Goal: Information Seeking & Learning: Learn about a topic

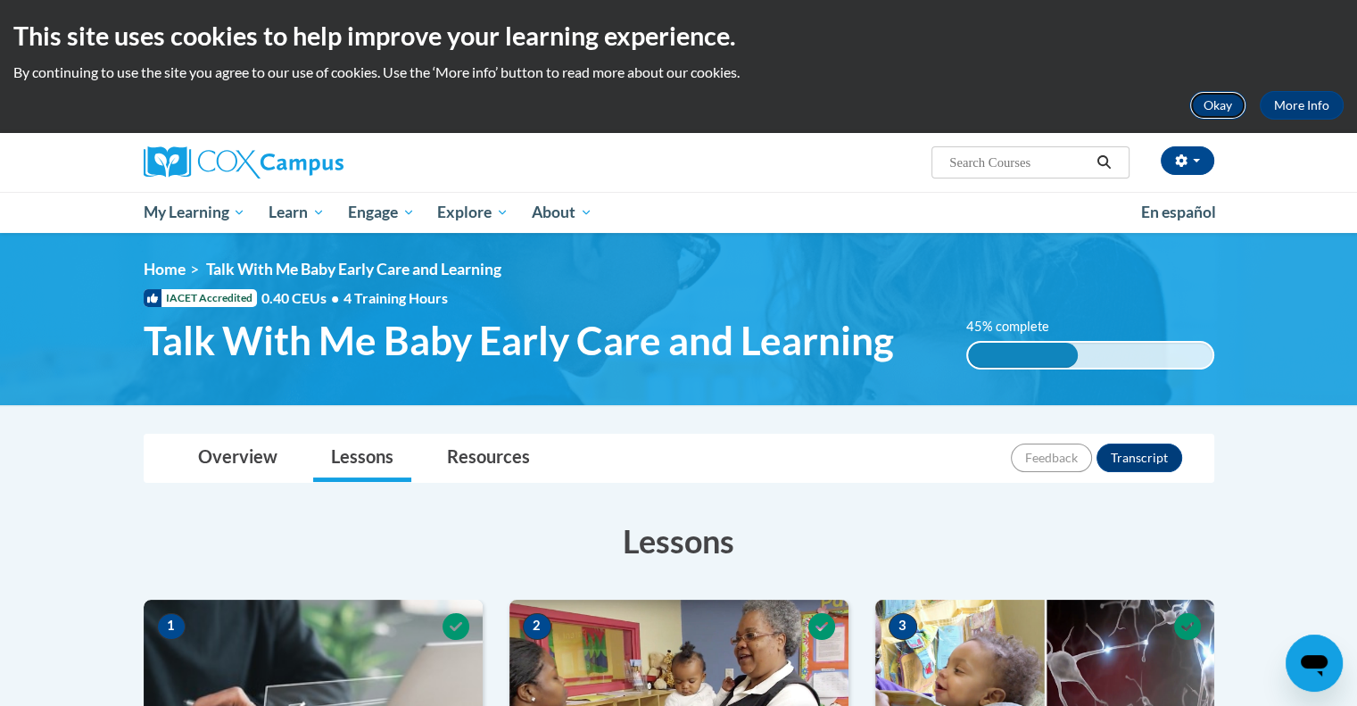
click at [1202, 102] on button "Okay" at bounding box center [1217, 105] width 57 height 29
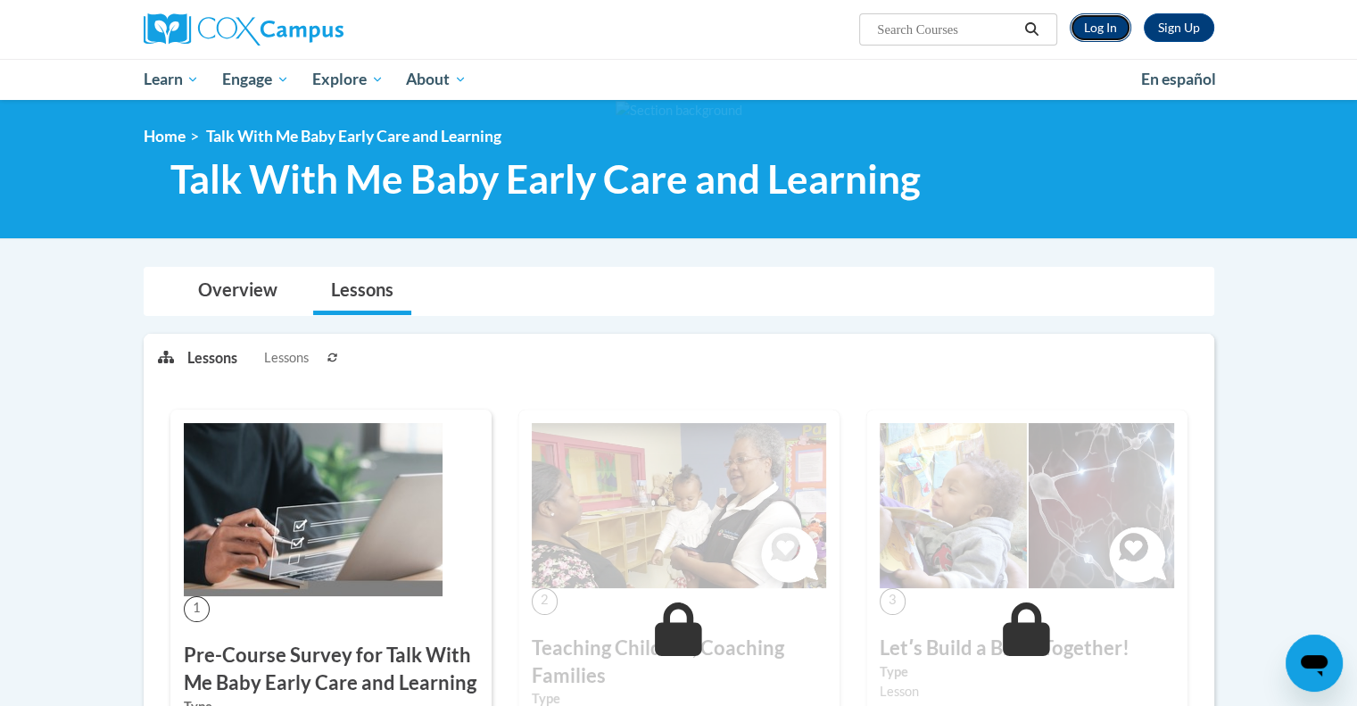
click at [1088, 28] on link "Log In" at bounding box center [1101, 27] width 62 height 29
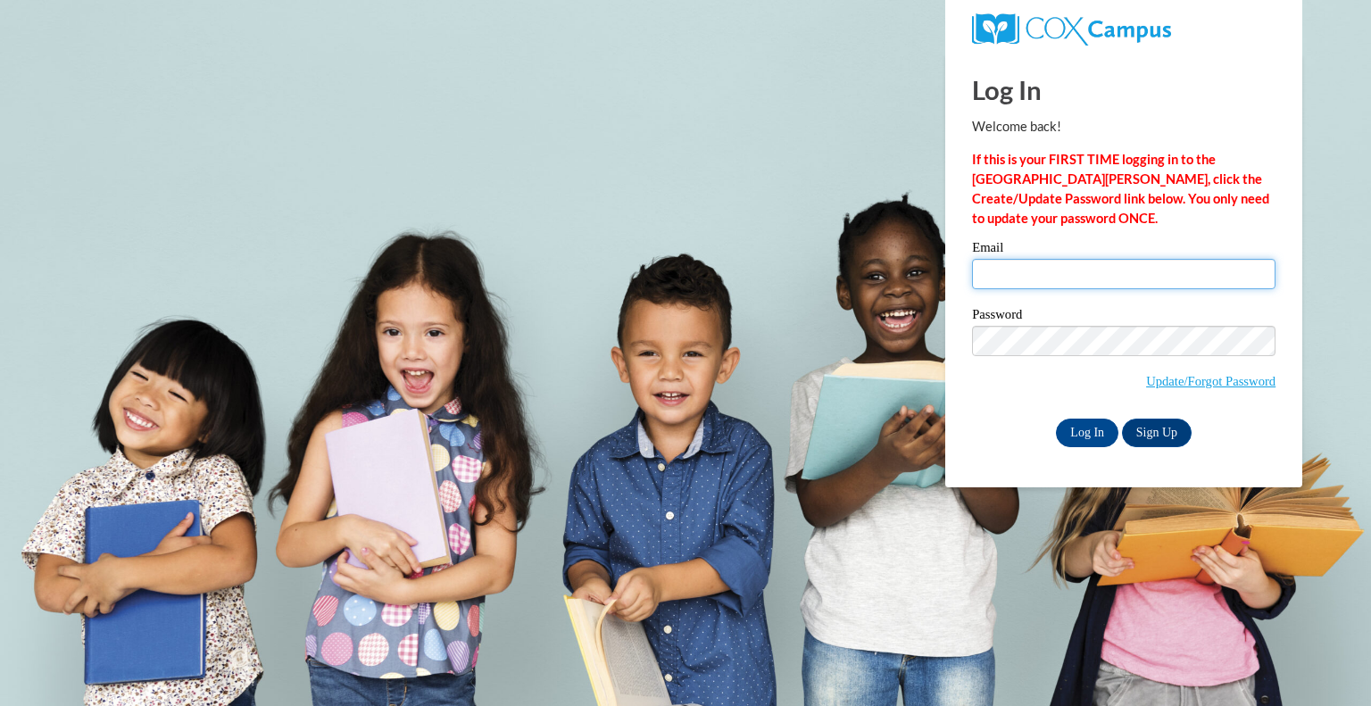
drag, startPoint x: 1110, startPoint y: 269, endPoint x: 1110, endPoint y: 287, distance: 17.8
click at [1110, 269] on input "Email" at bounding box center [1123, 274] width 303 height 30
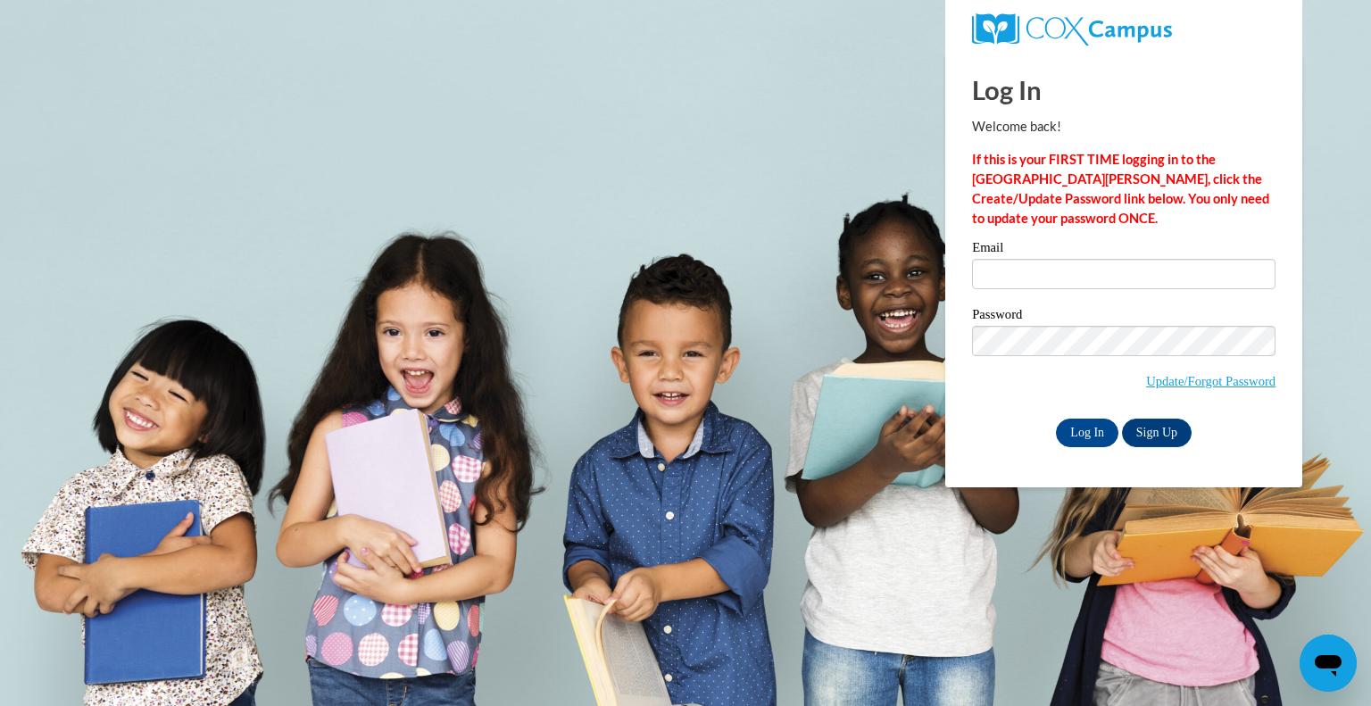
click at [1098, 202] on strong "If this is your FIRST TIME logging in to the NEW Cox Campus, click the Create/U…" at bounding box center [1120, 189] width 297 height 74
click at [1051, 262] on input "Email" at bounding box center [1123, 274] width 303 height 30
type input "rachelsallison@gmail.com"
click at [1098, 437] on input "Log In" at bounding box center [1087, 432] width 62 height 29
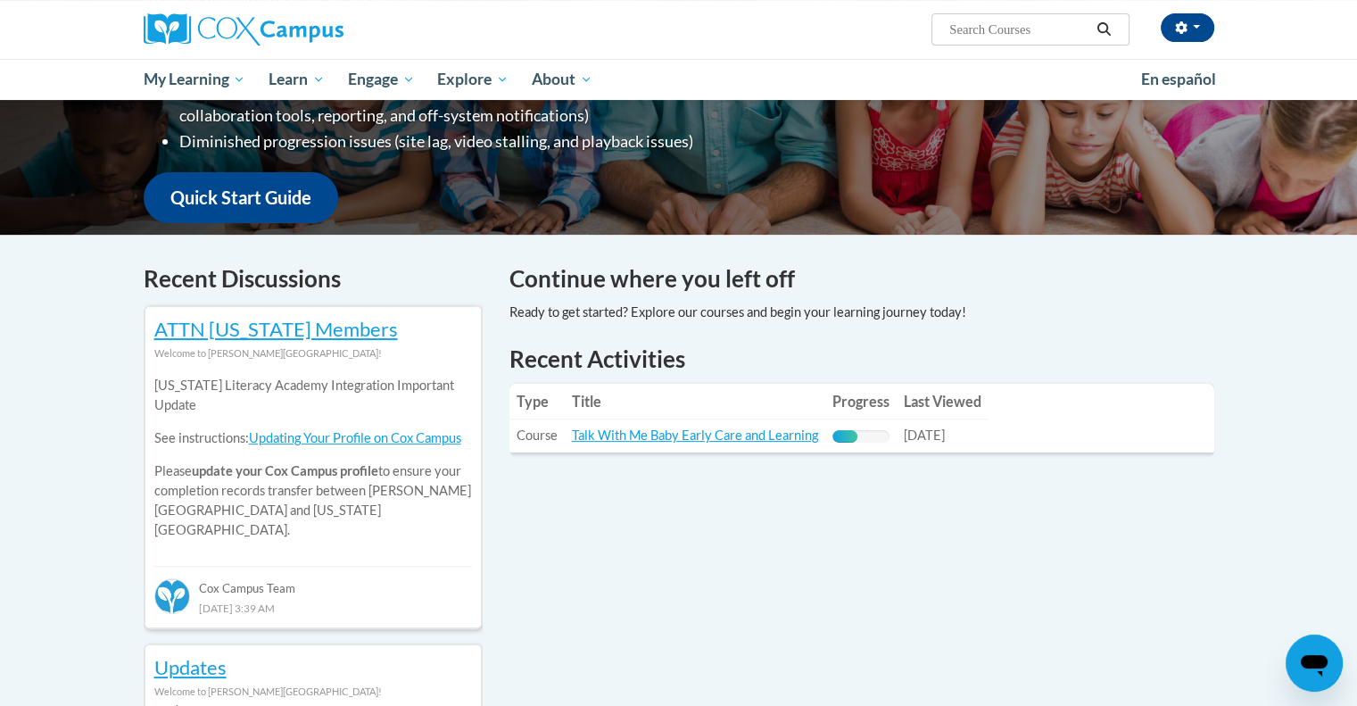
scroll to position [393, 0]
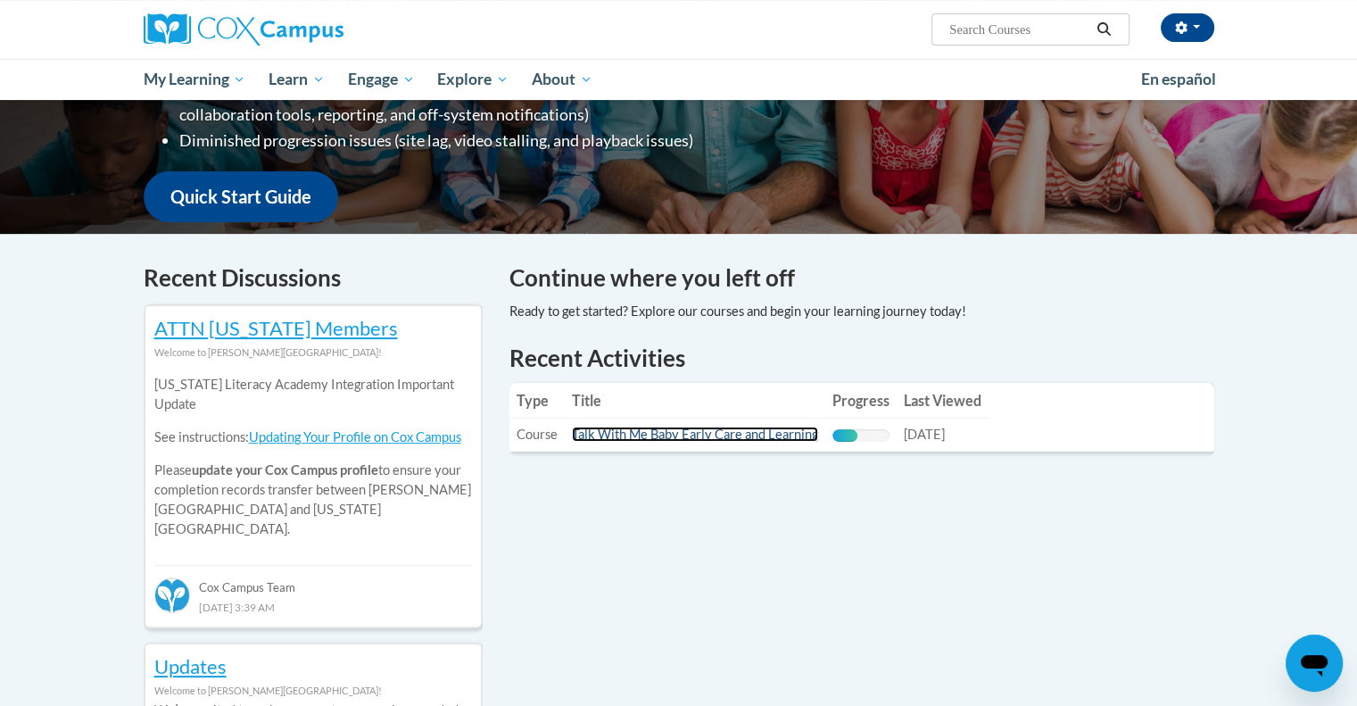
click at [656, 442] on link "Talk With Me Baby Early Care and Learning" at bounding box center [695, 434] width 246 height 15
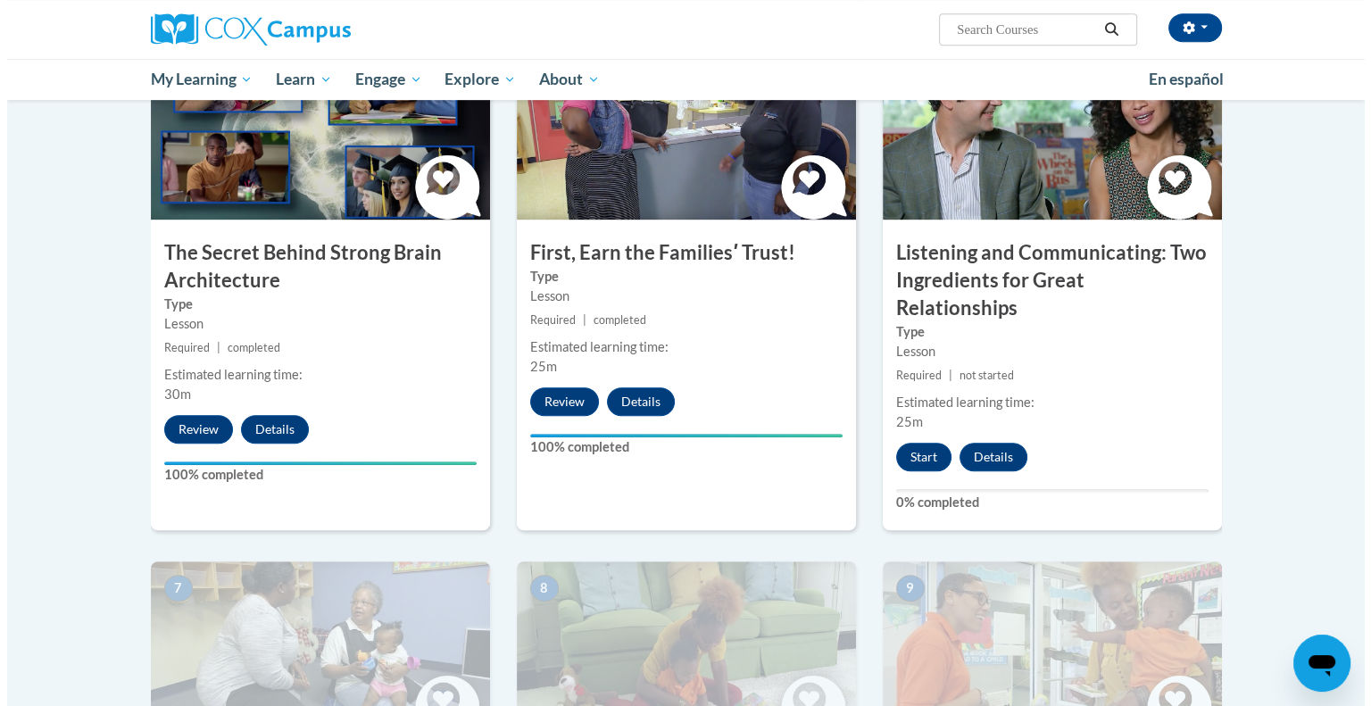
scroll to position [939, 0]
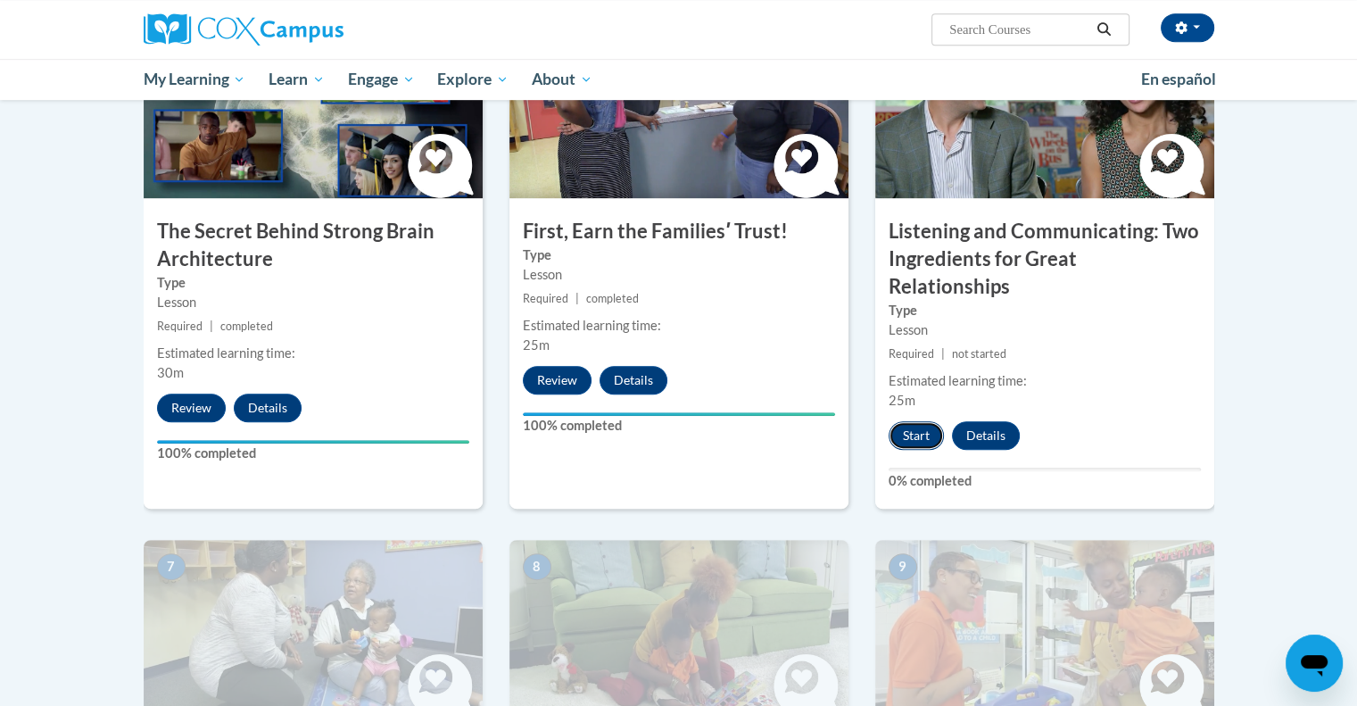
click at [932, 421] on button "Start" at bounding box center [916, 435] width 55 height 29
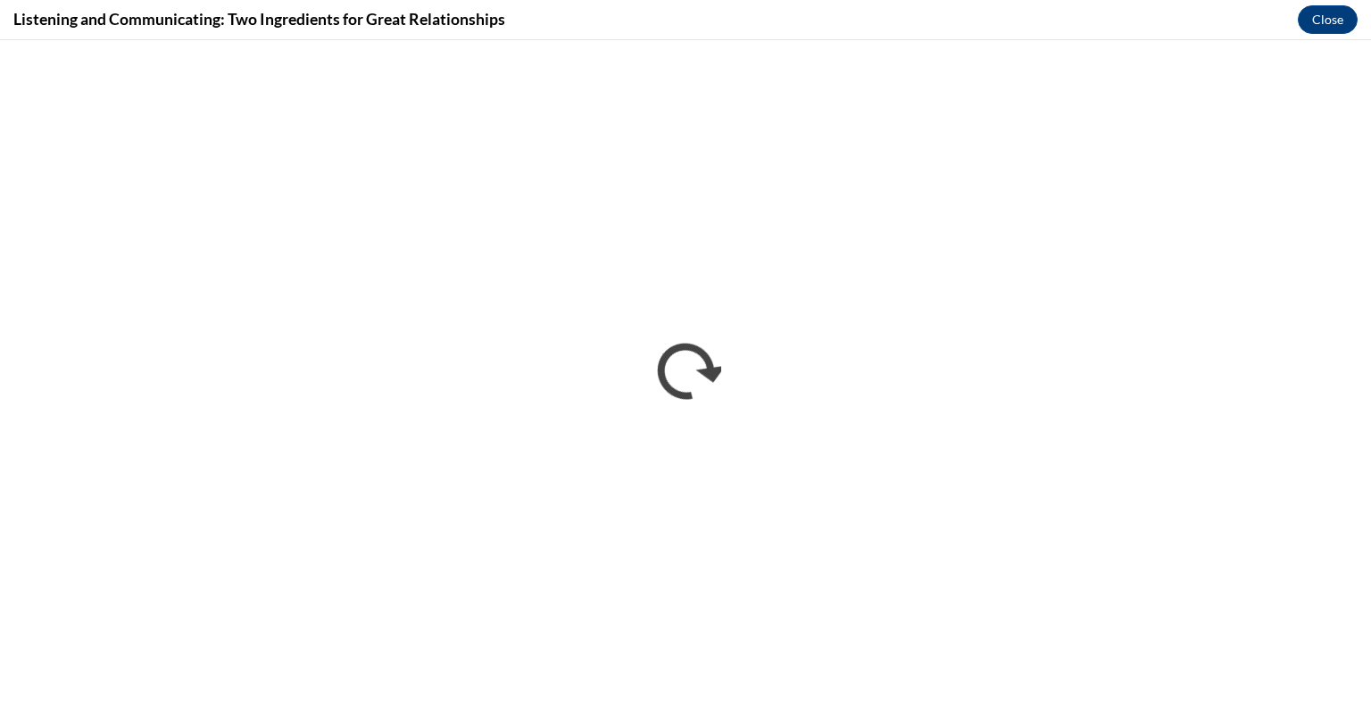
scroll to position [0, 0]
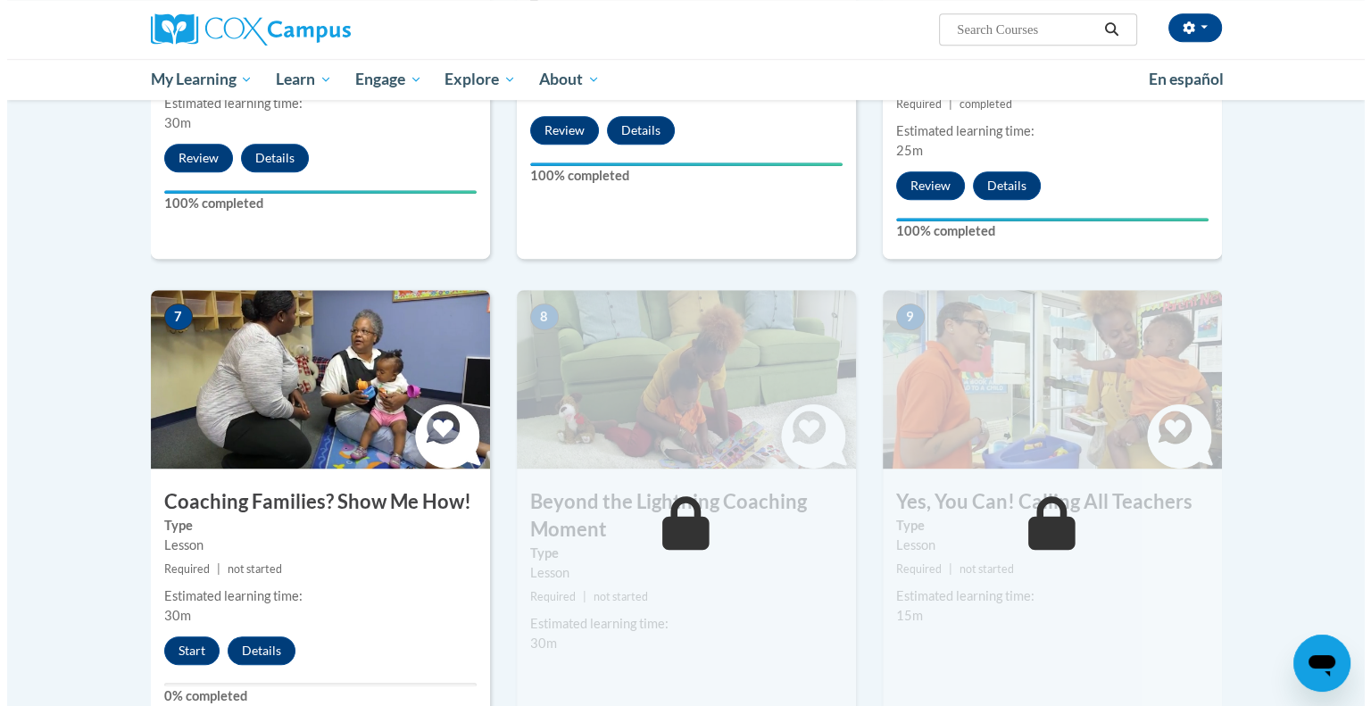
scroll to position [1238, 0]
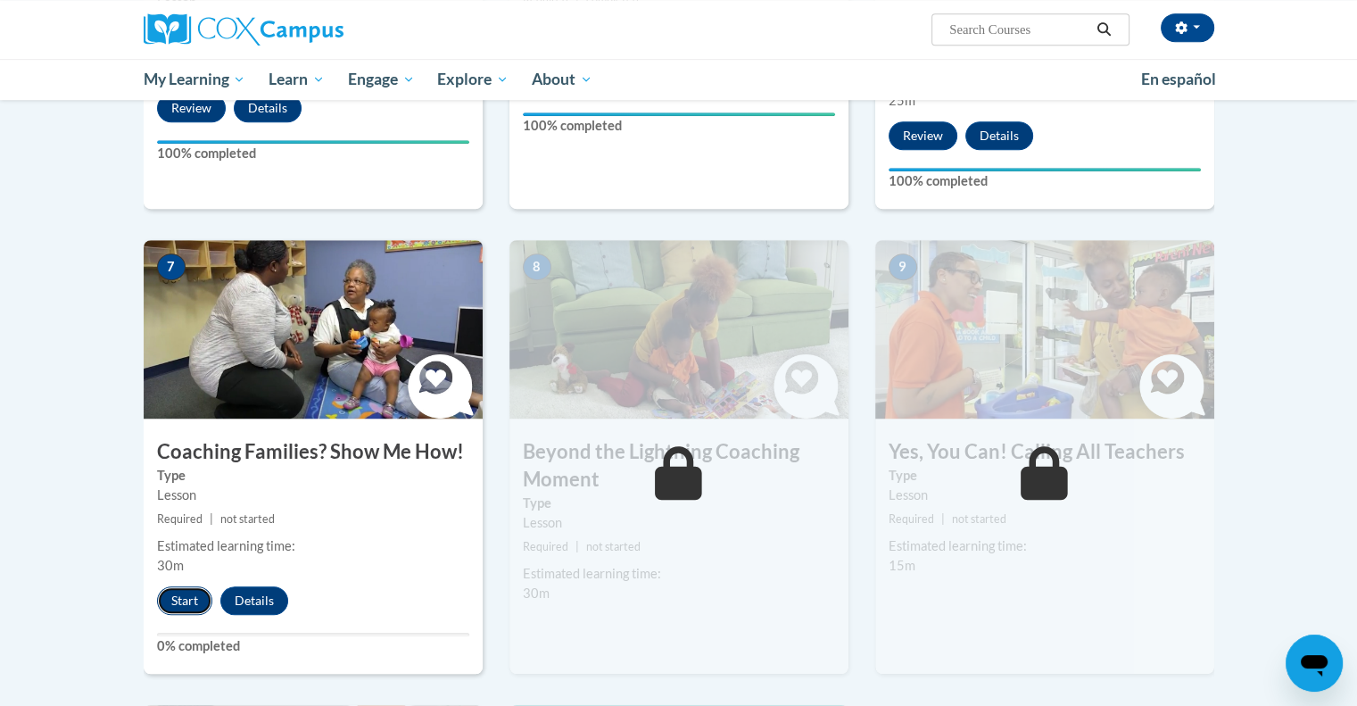
click at [176, 586] on button "Start" at bounding box center [184, 600] width 55 height 29
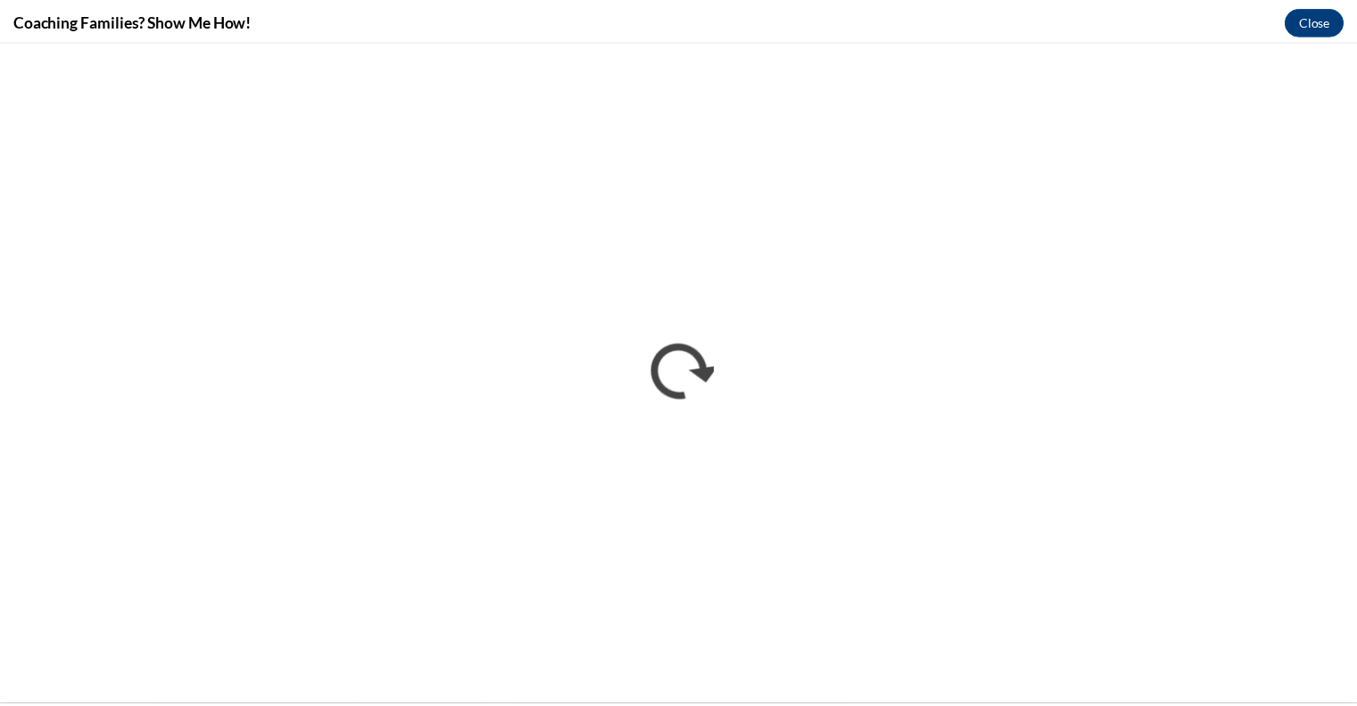
scroll to position [0, 0]
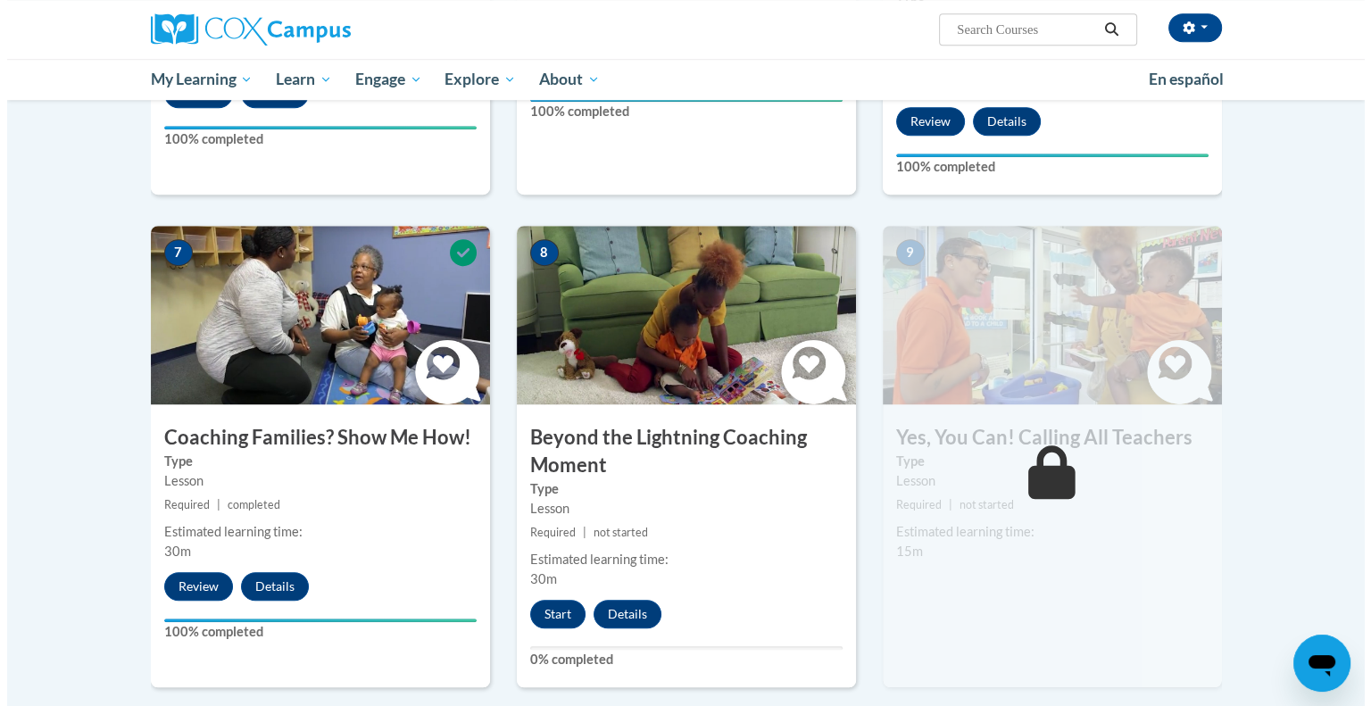
scroll to position [1348, 0]
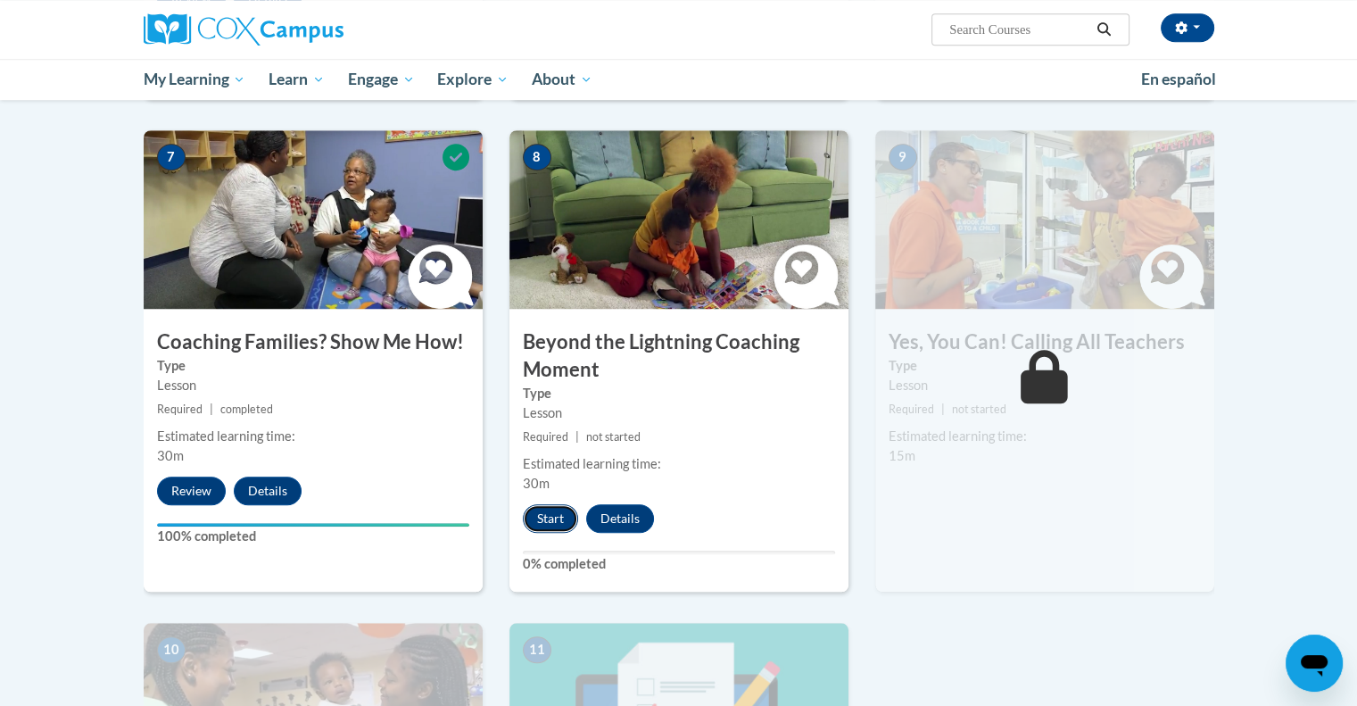
click at [561, 504] on button "Start" at bounding box center [550, 518] width 55 height 29
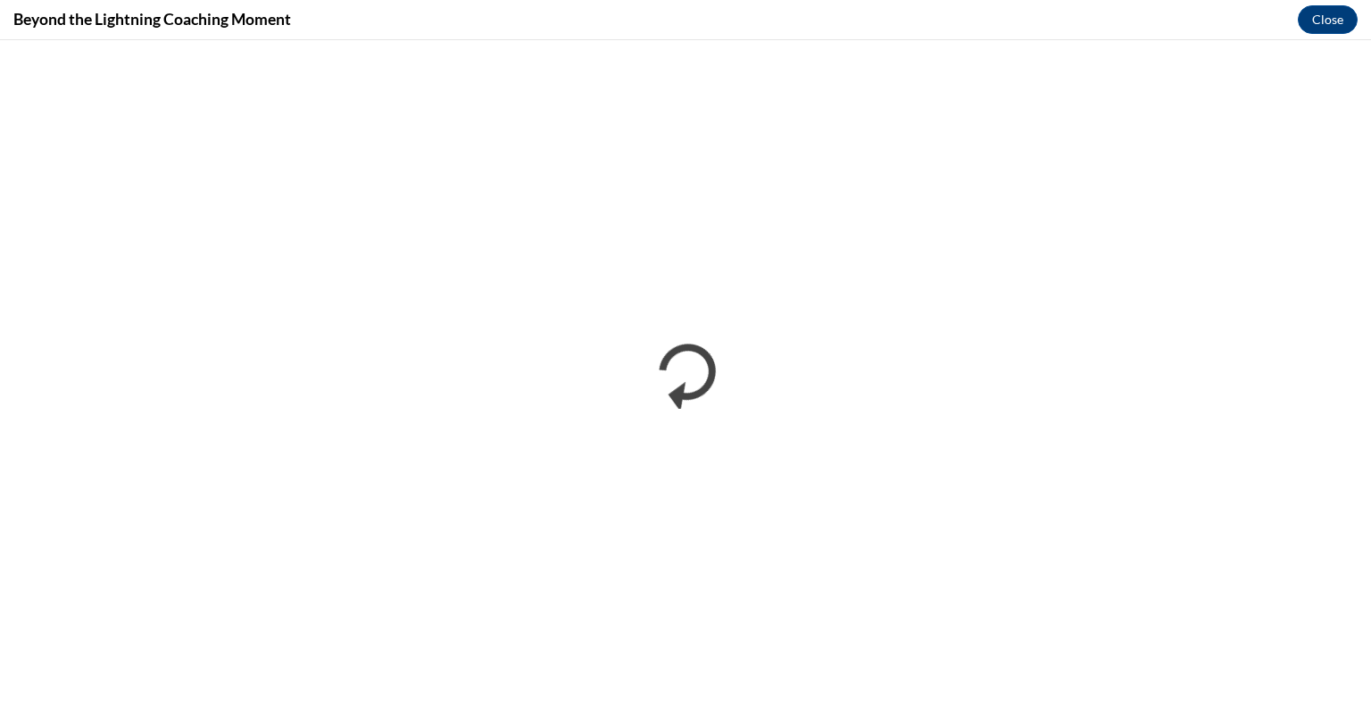
scroll to position [0, 0]
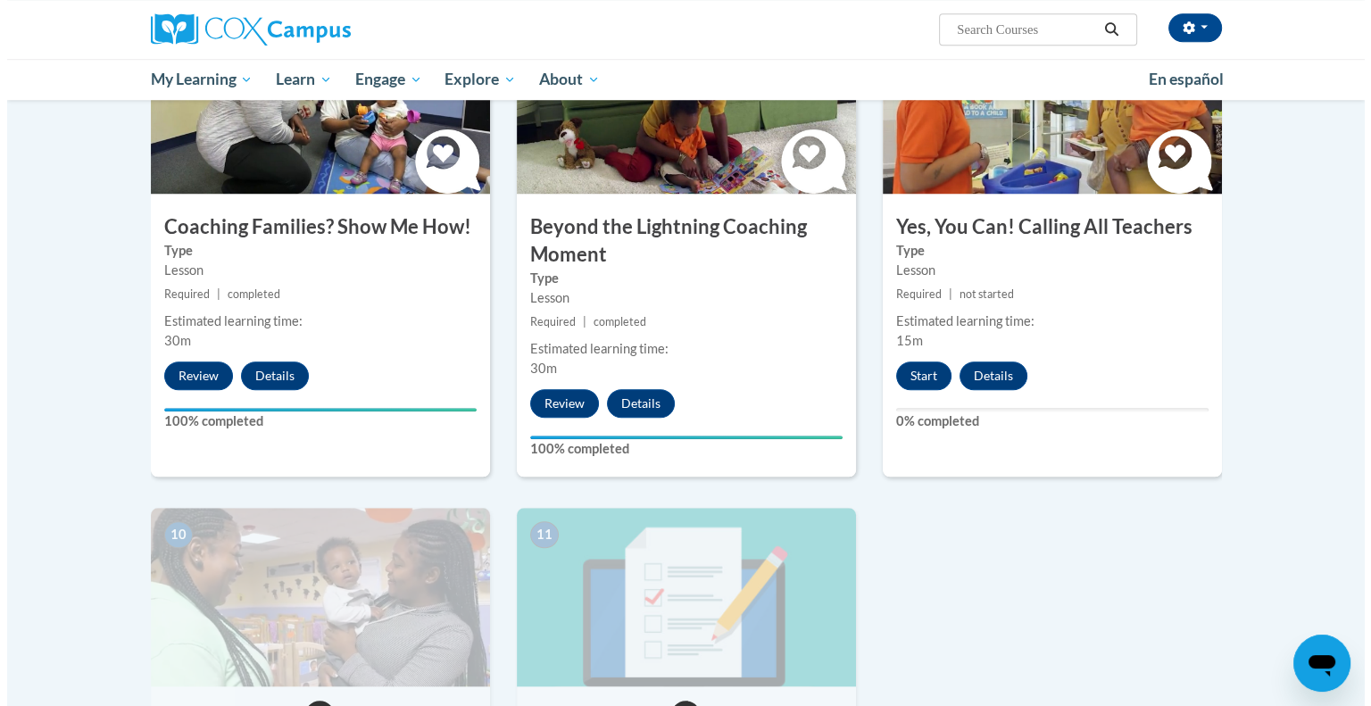
scroll to position [1445, 0]
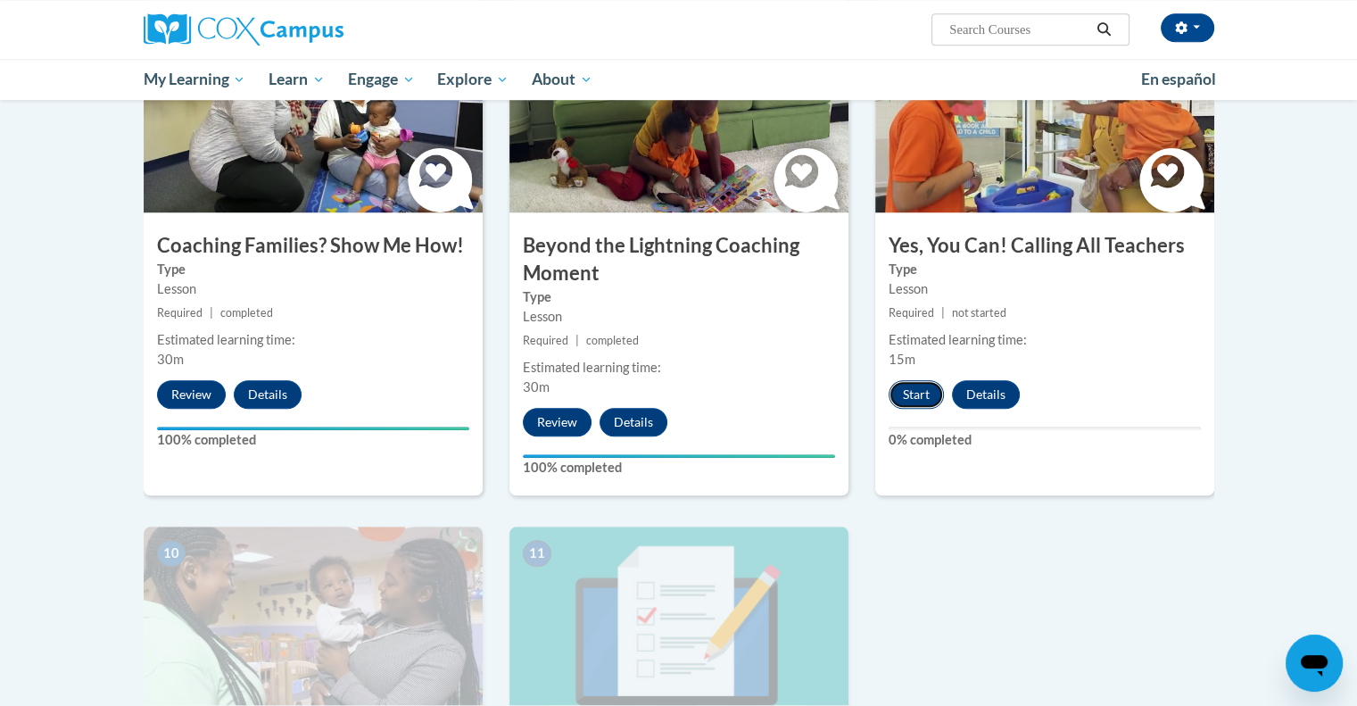
click at [914, 380] on button "Start" at bounding box center [916, 394] width 55 height 29
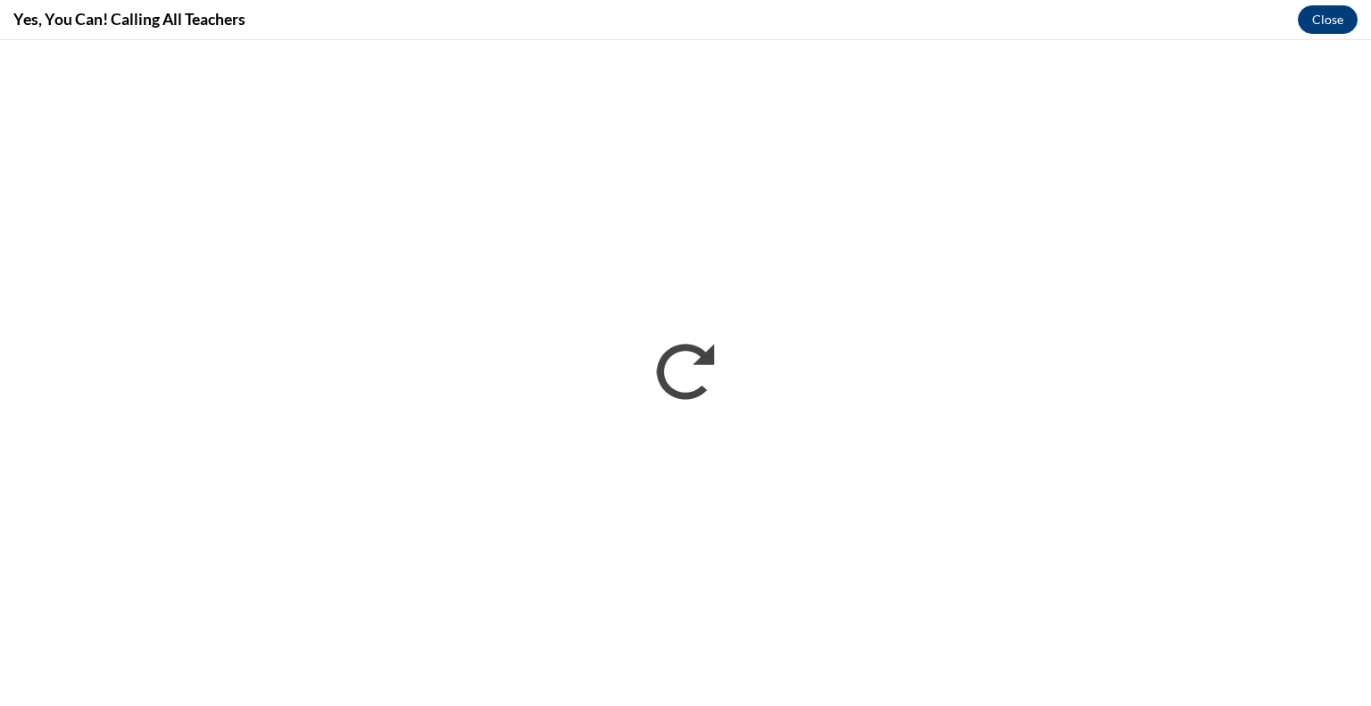
scroll to position [0, 0]
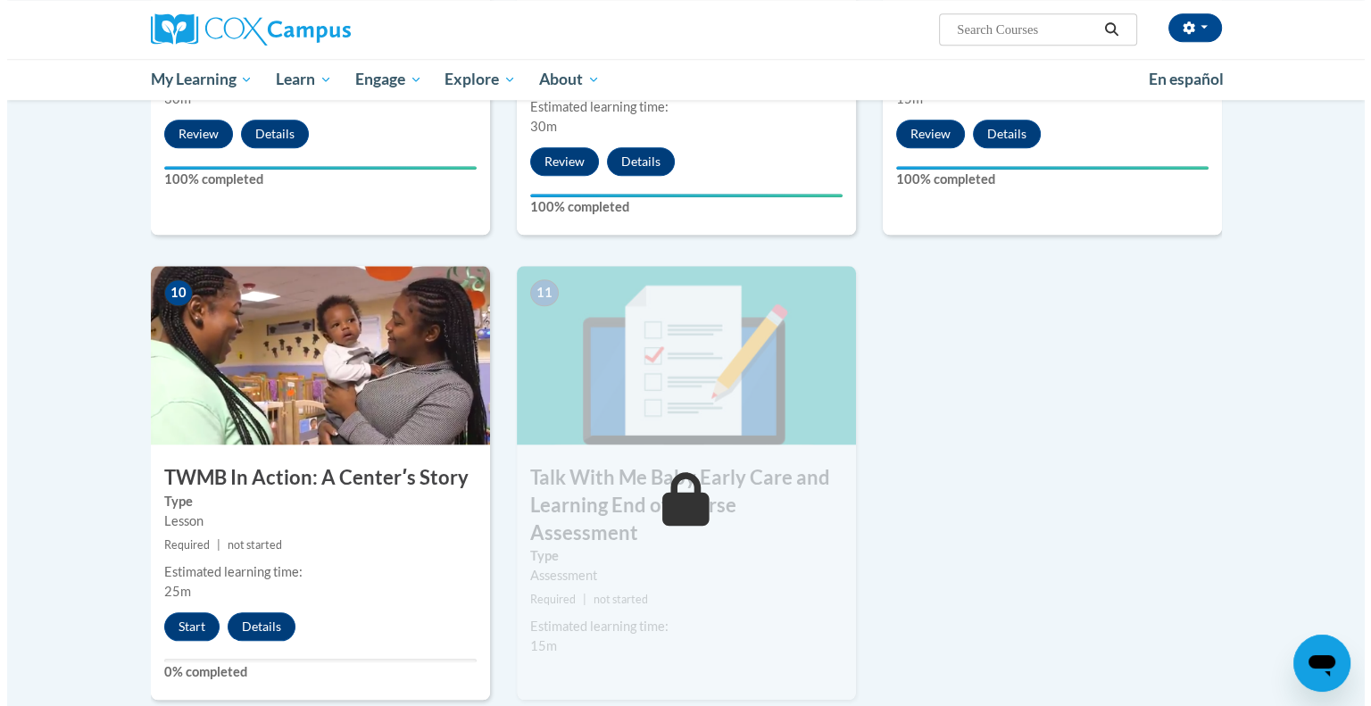
scroll to position [1911, 0]
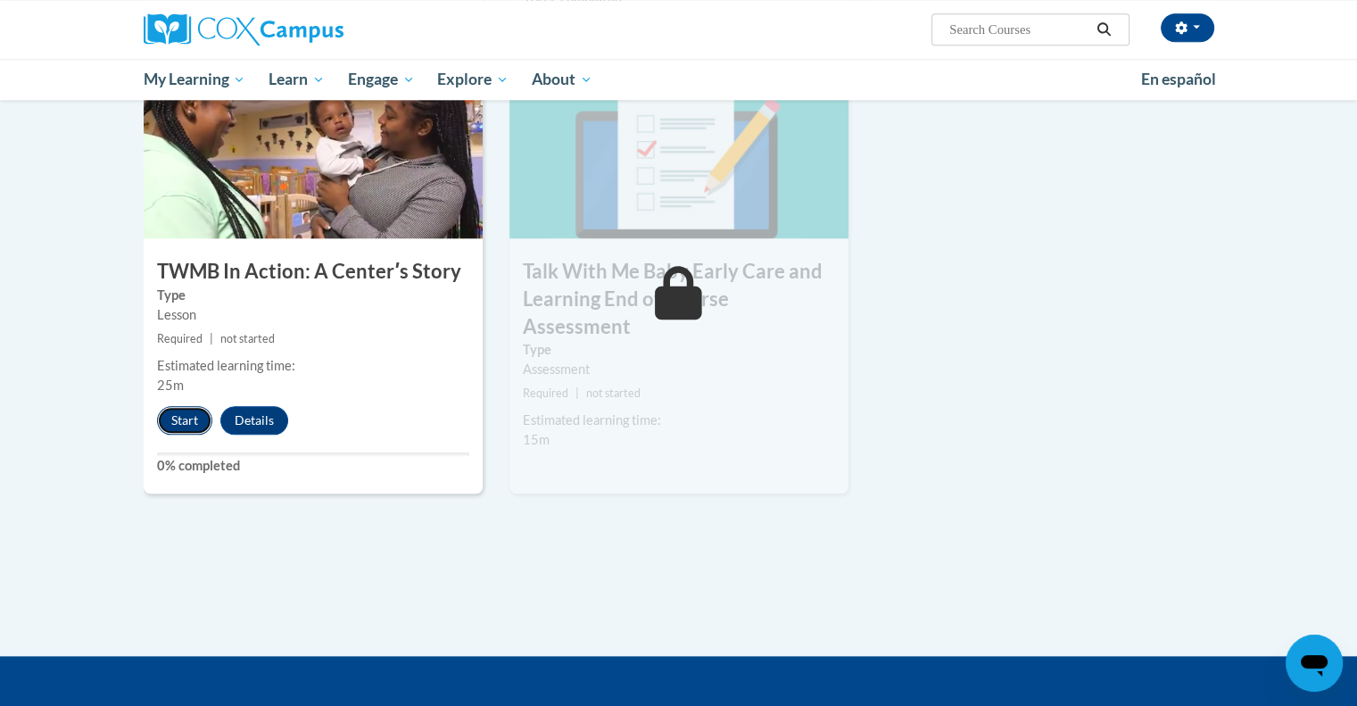
click at [181, 406] on button "Start" at bounding box center [184, 420] width 55 height 29
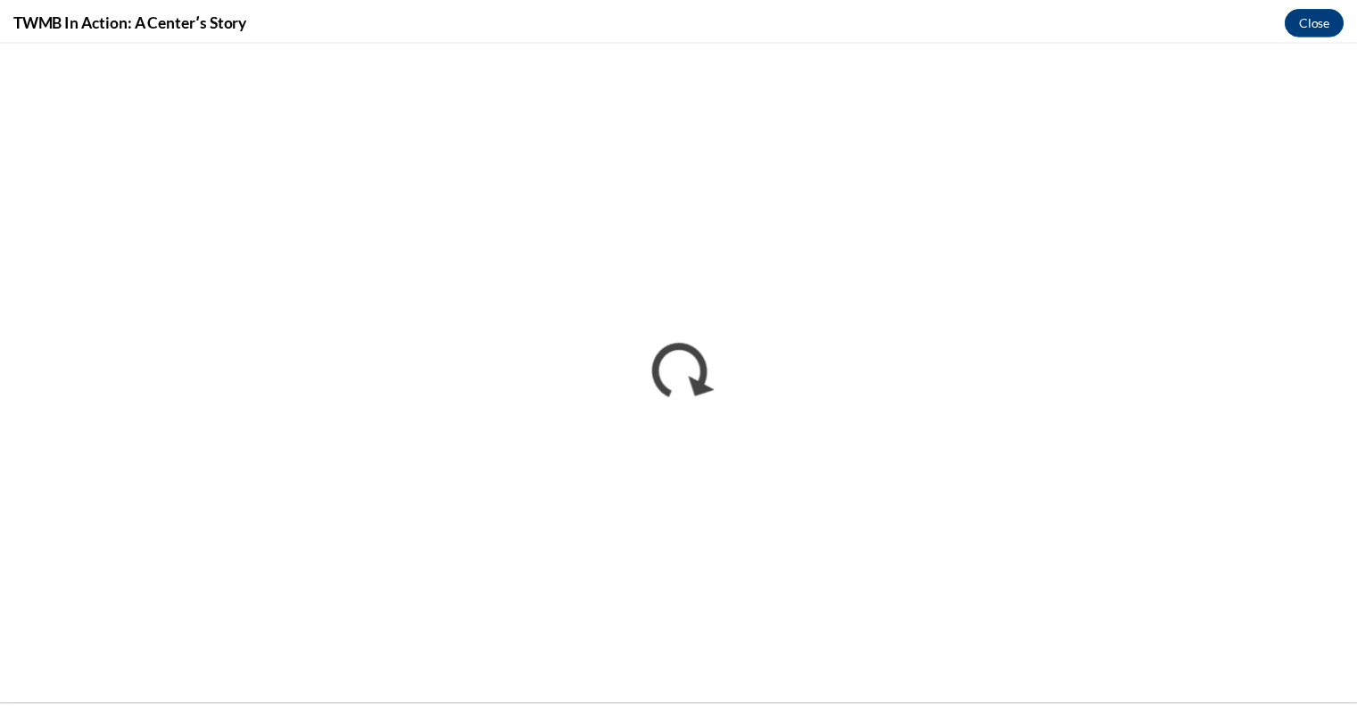
scroll to position [0, 0]
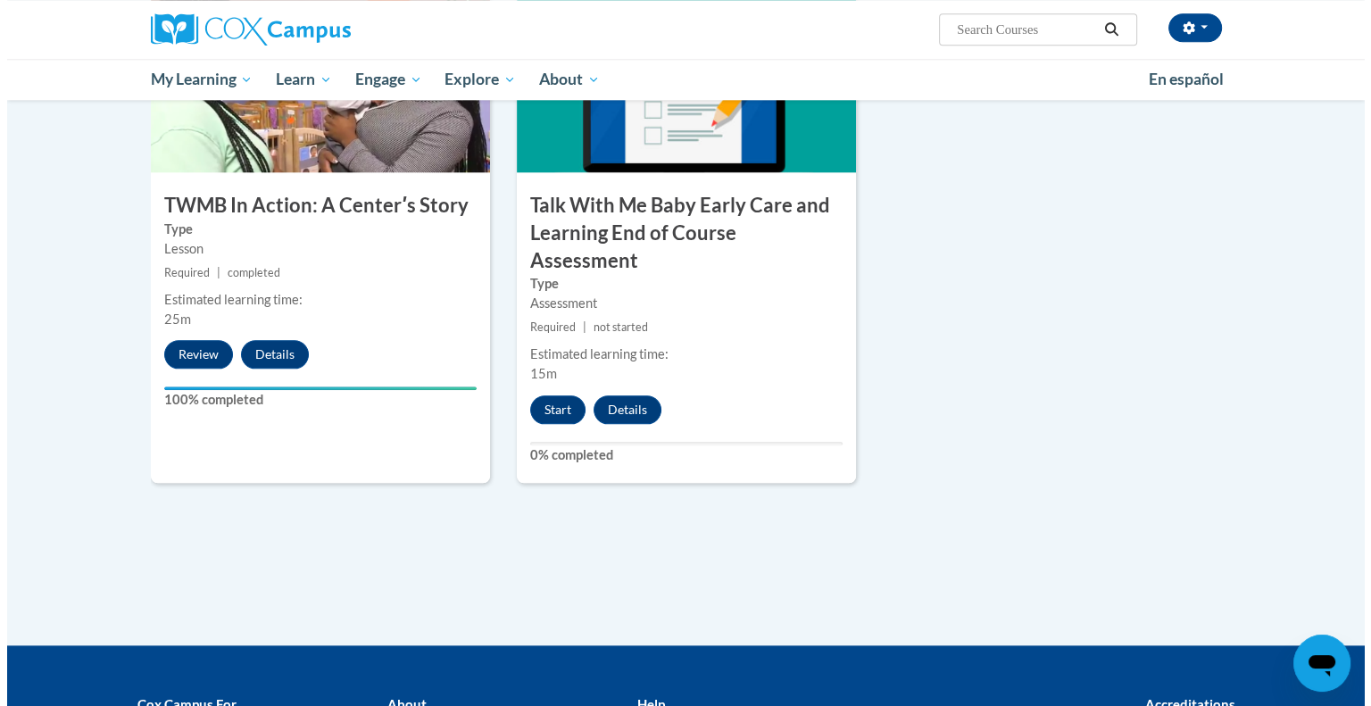
scroll to position [2154, 0]
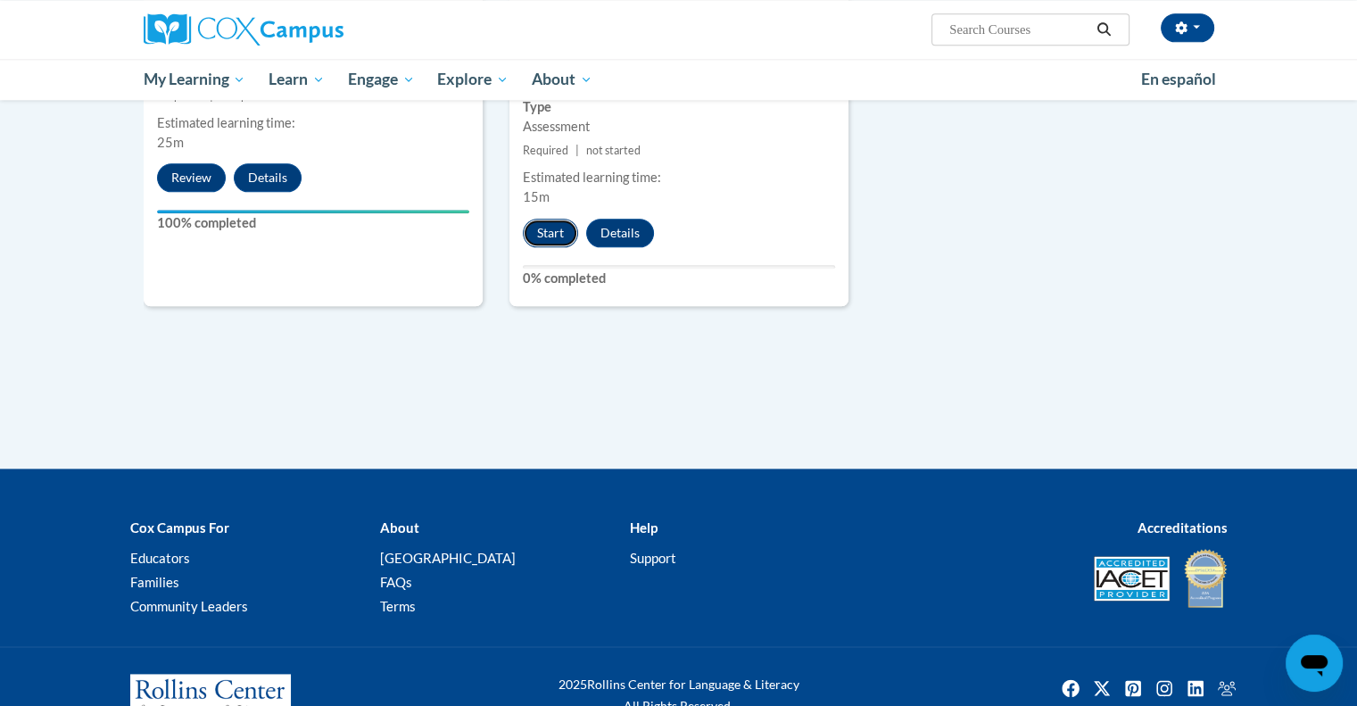
click at [551, 219] on button "Start" at bounding box center [550, 233] width 55 height 29
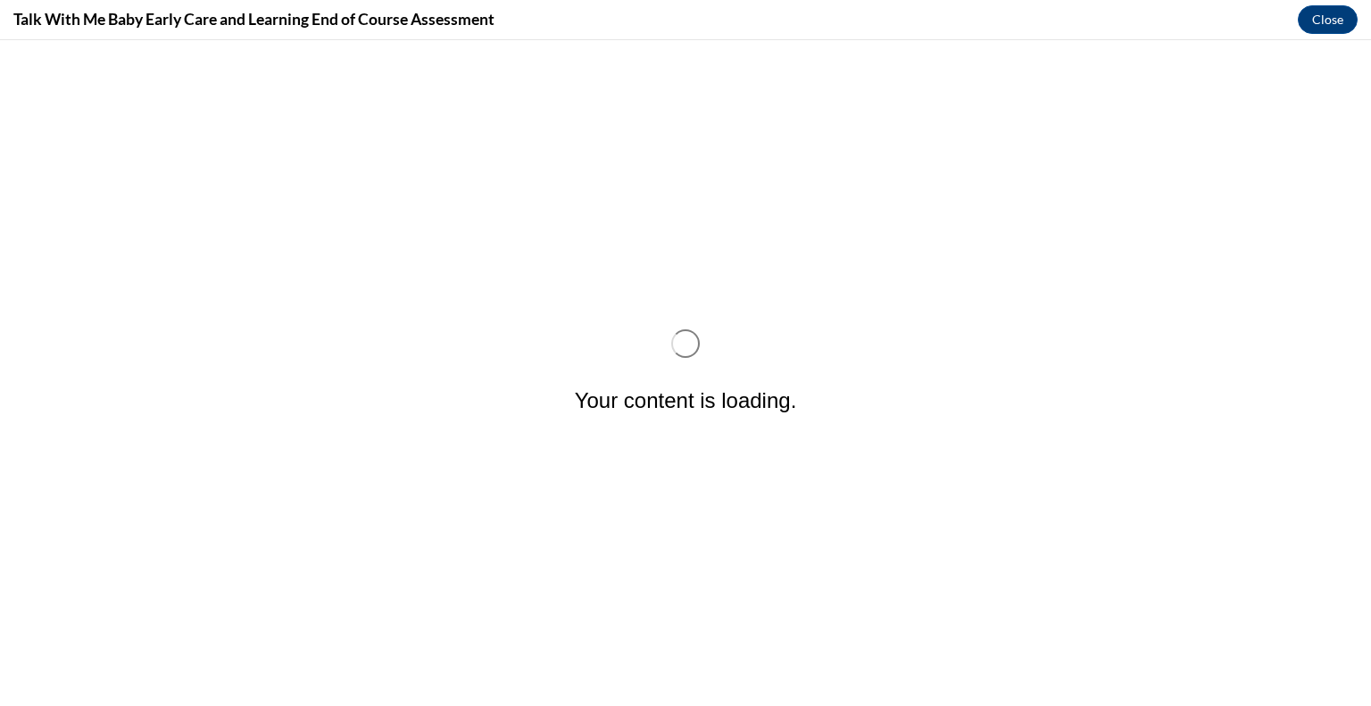
scroll to position [0, 0]
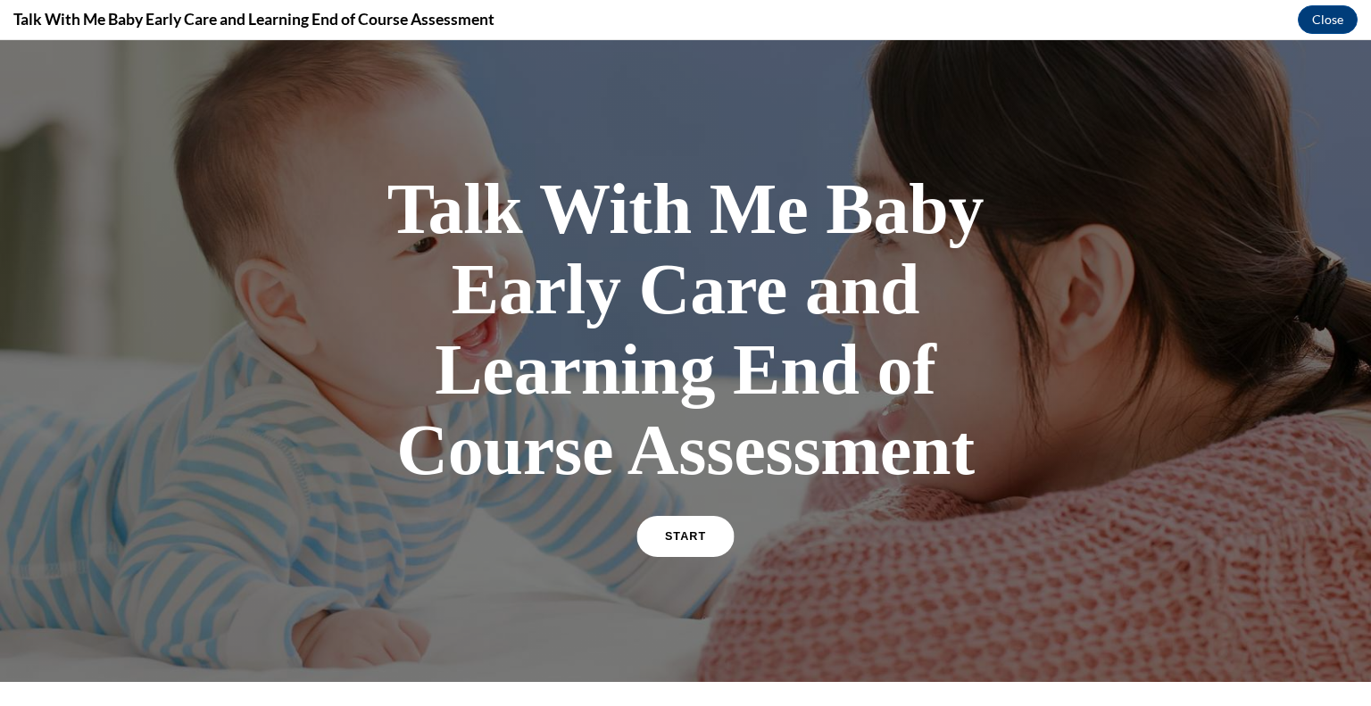
click at [699, 545] on link "START" at bounding box center [684, 536] width 97 height 41
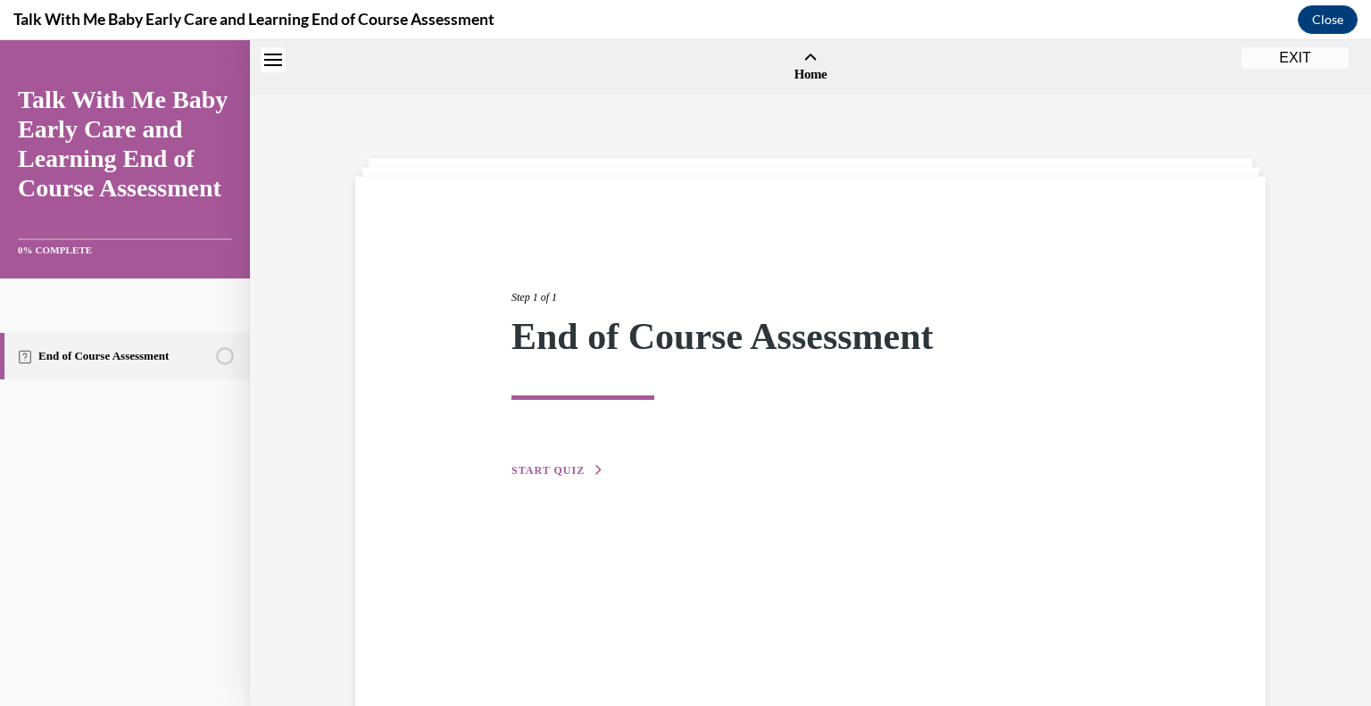
scroll to position [55, 0]
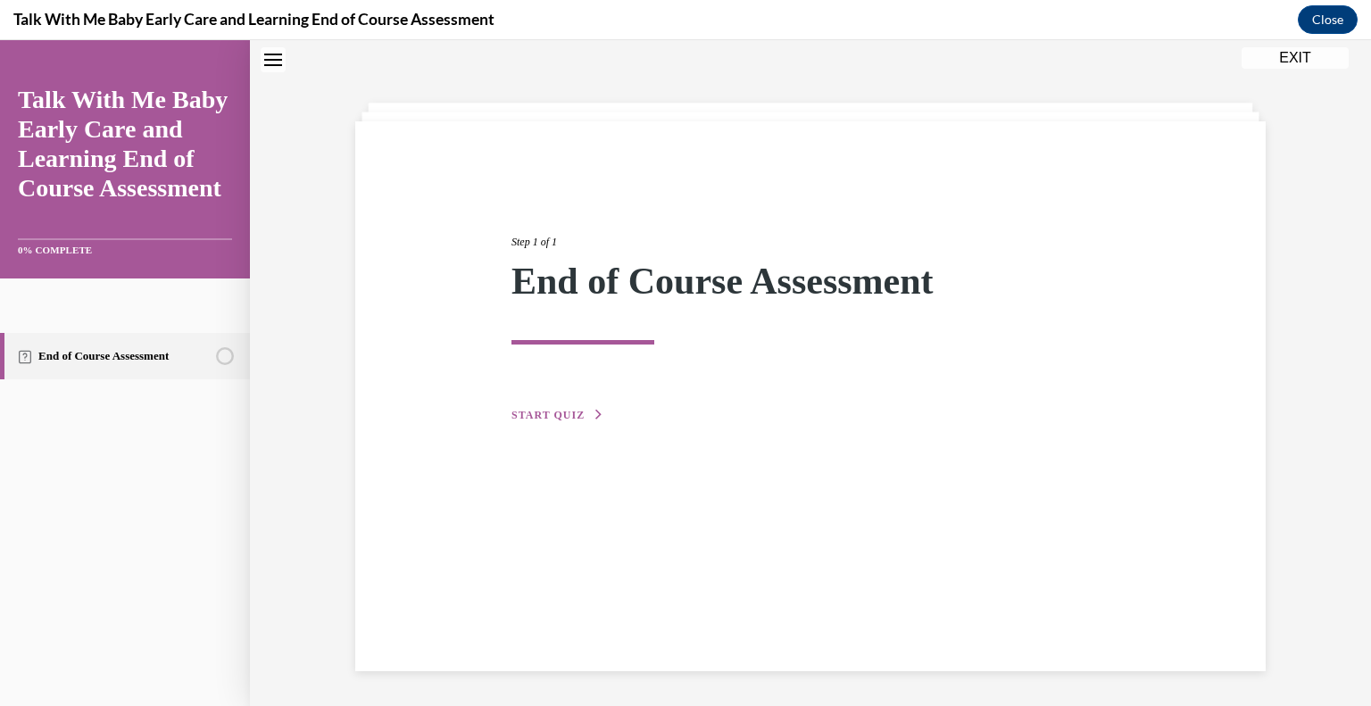
click at [564, 407] on button "START QUIZ" at bounding box center [557, 415] width 93 height 16
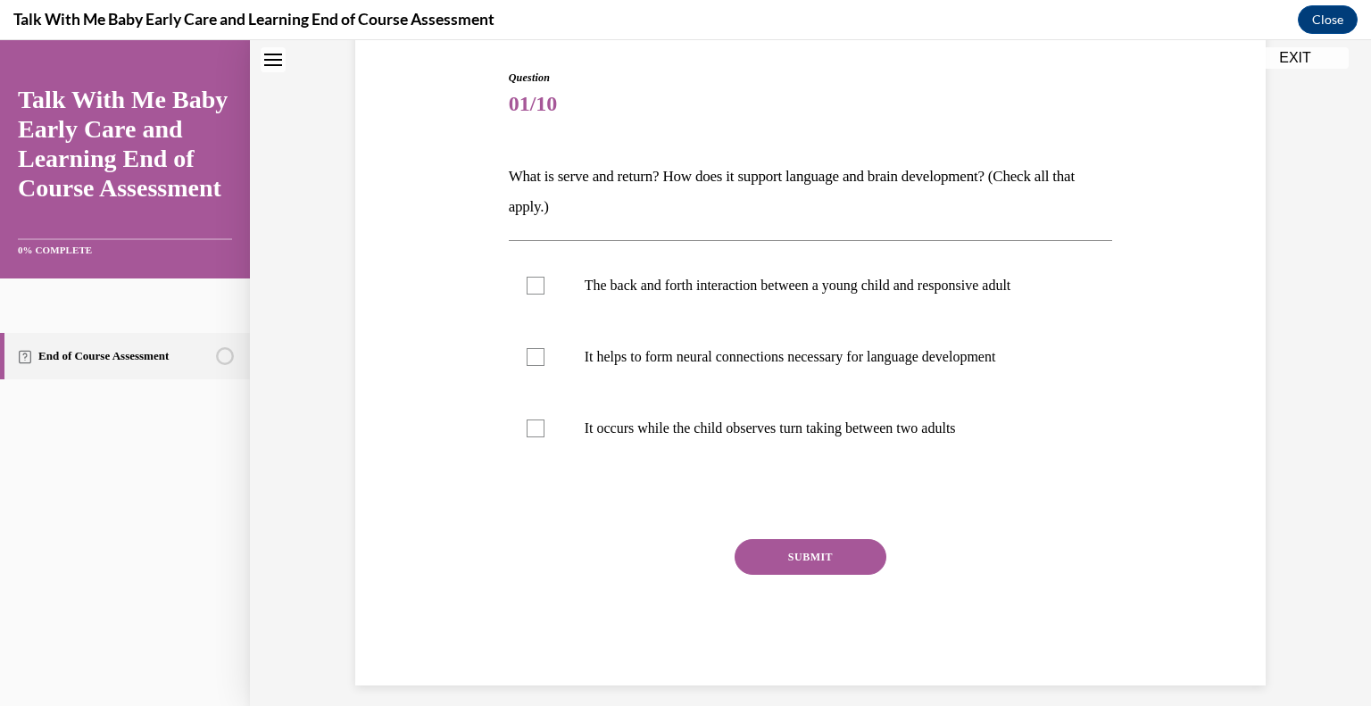
scroll to position [179, 0]
click at [760, 281] on p "The back and forth interaction between a young child and responsive adult" at bounding box center [826, 285] width 484 height 18
click at [544, 281] on input "The back and forth interaction between a young child and responsive adult" at bounding box center [535, 285] width 18 height 18
checkbox input "true"
click at [650, 362] on p "It helps to form neural connections necessary for language development" at bounding box center [826, 356] width 484 height 18
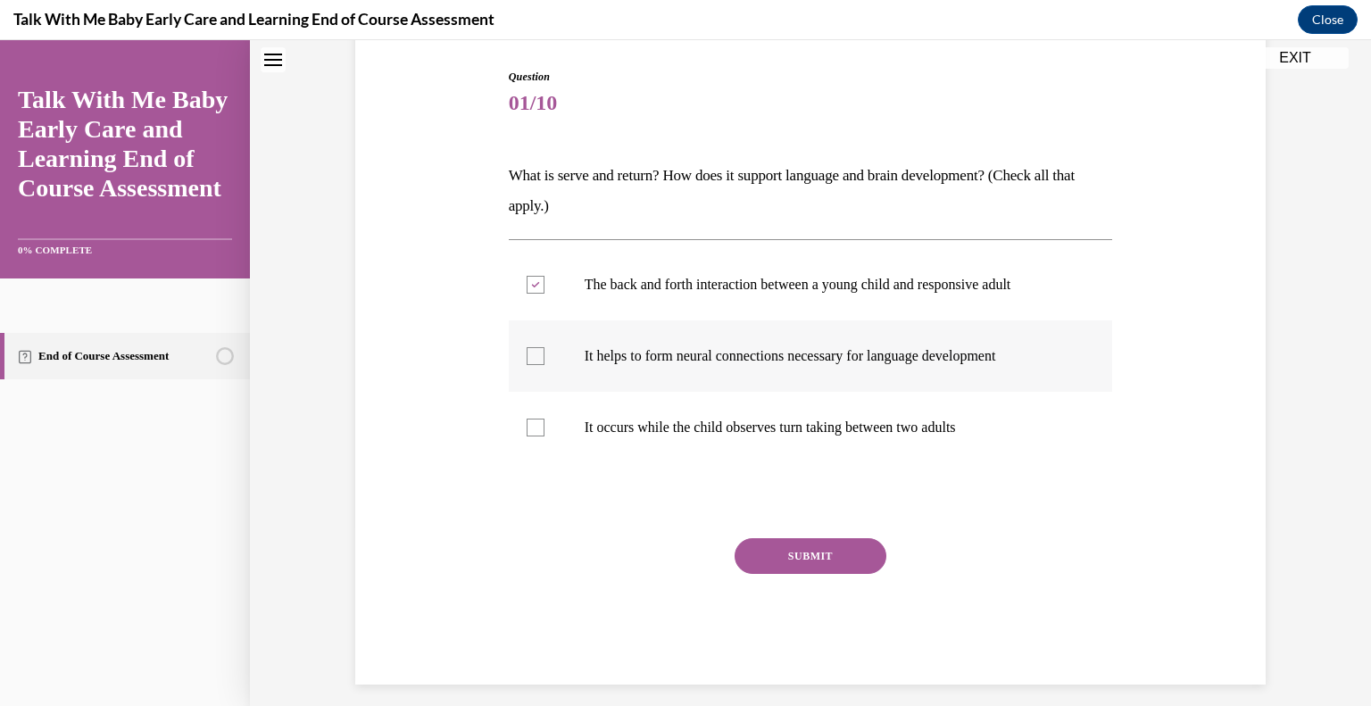
click at [544, 362] on input "It helps to form neural connections necessary for language development" at bounding box center [535, 356] width 18 height 18
checkbox input "true"
click at [778, 549] on button "SUBMIT" at bounding box center [810, 556] width 152 height 36
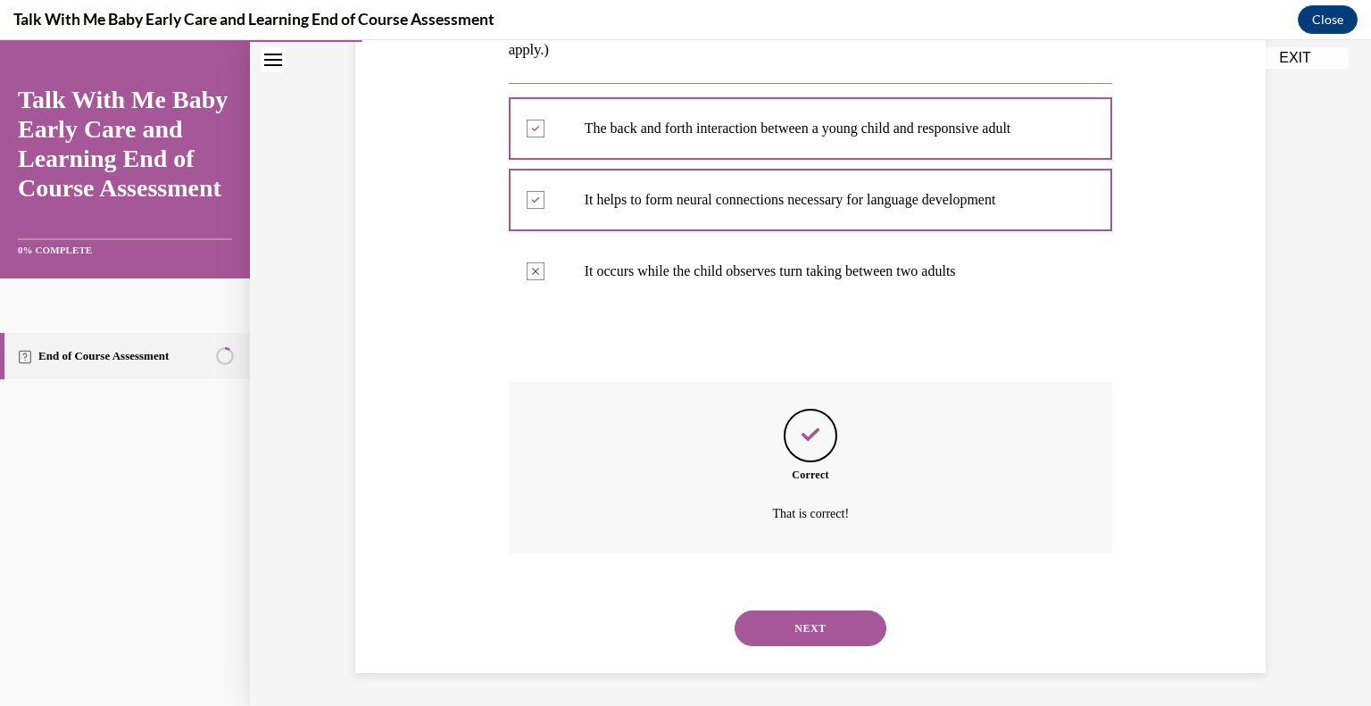
scroll to position [337, 0]
click at [820, 616] on button "NEXT" at bounding box center [810, 627] width 152 height 36
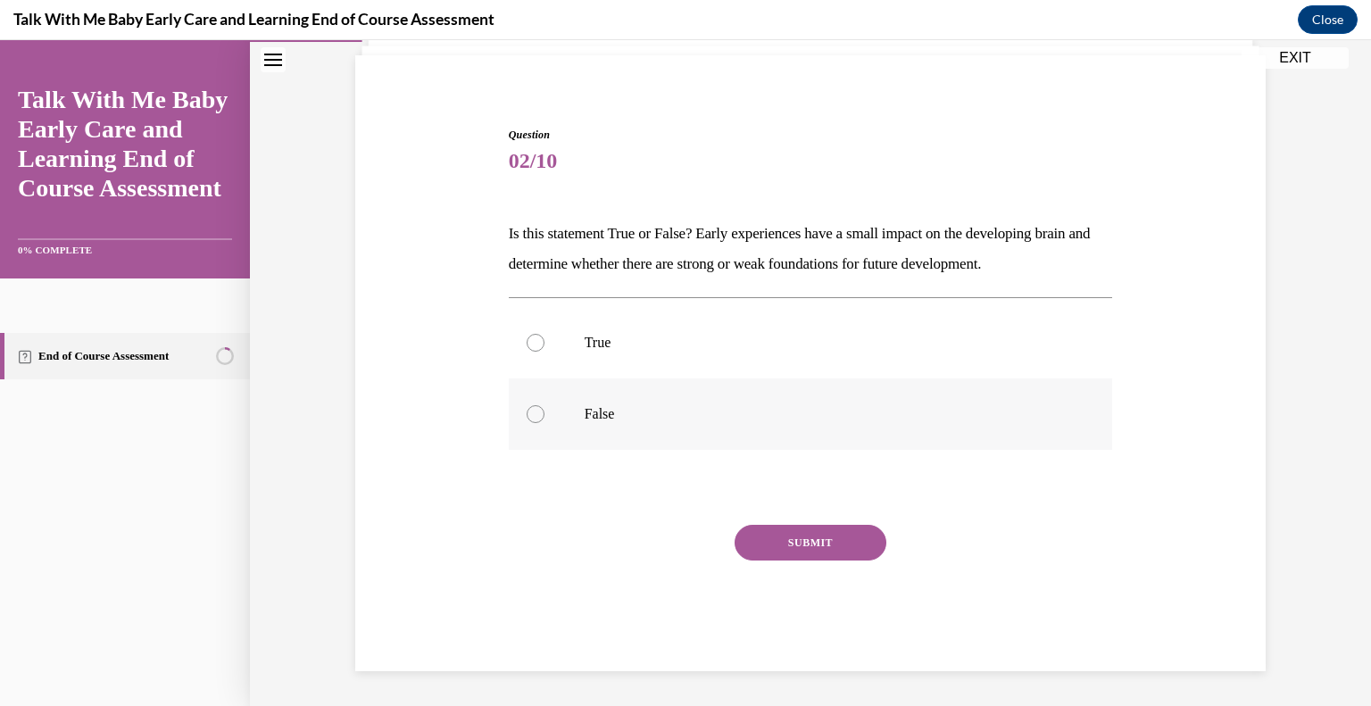
click at [600, 405] on p "False" at bounding box center [826, 414] width 484 height 18
click at [544, 405] on input "False" at bounding box center [535, 414] width 18 height 18
radio input "true"
click at [825, 551] on button "SUBMIT" at bounding box center [810, 543] width 152 height 36
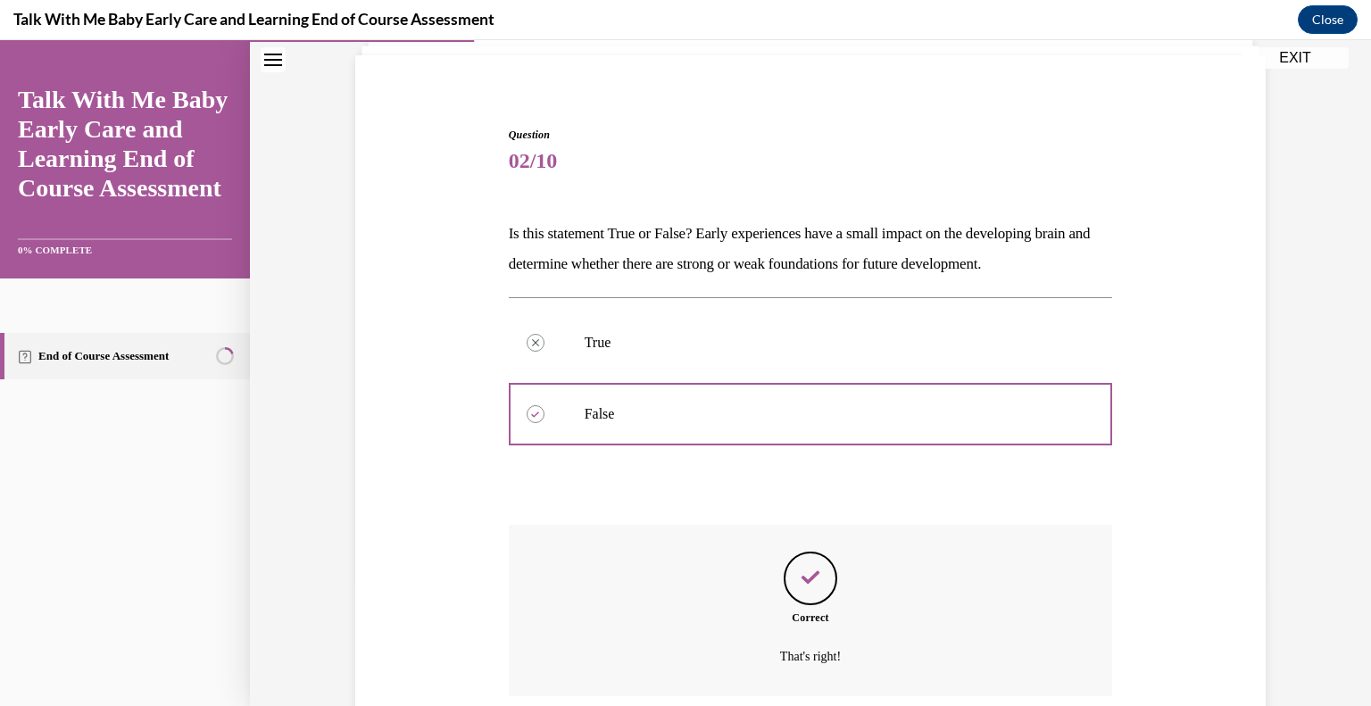
scroll to position [266, 0]
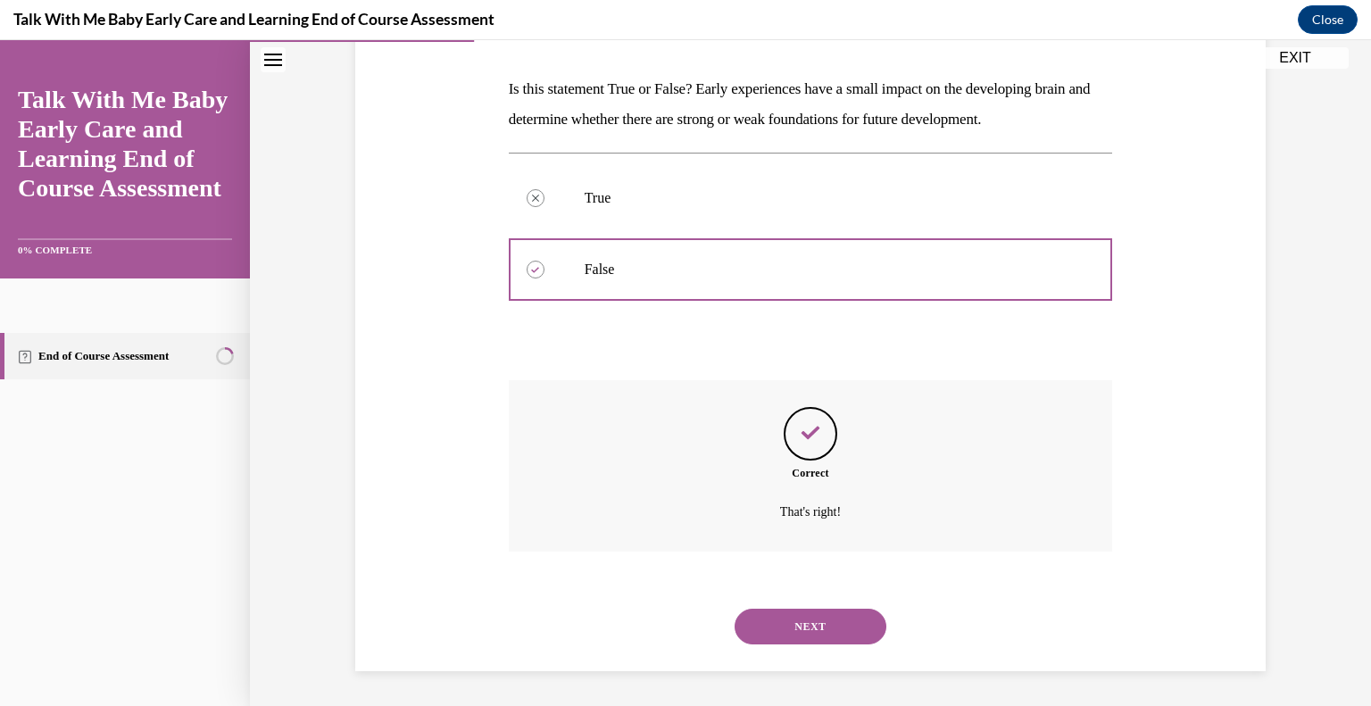
click at [816, 630] on button "NEXT" at bounding box center [810, 627] width 152 height 36
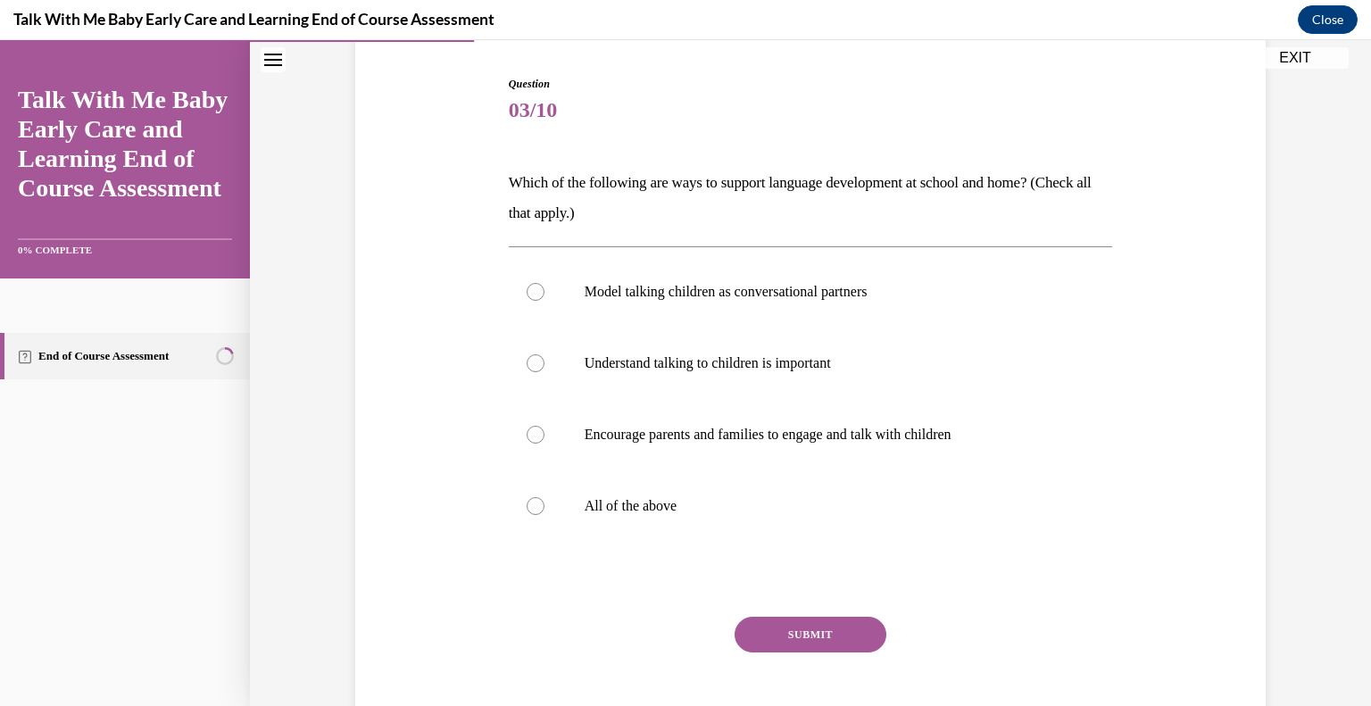
scroll to position [236, 0]
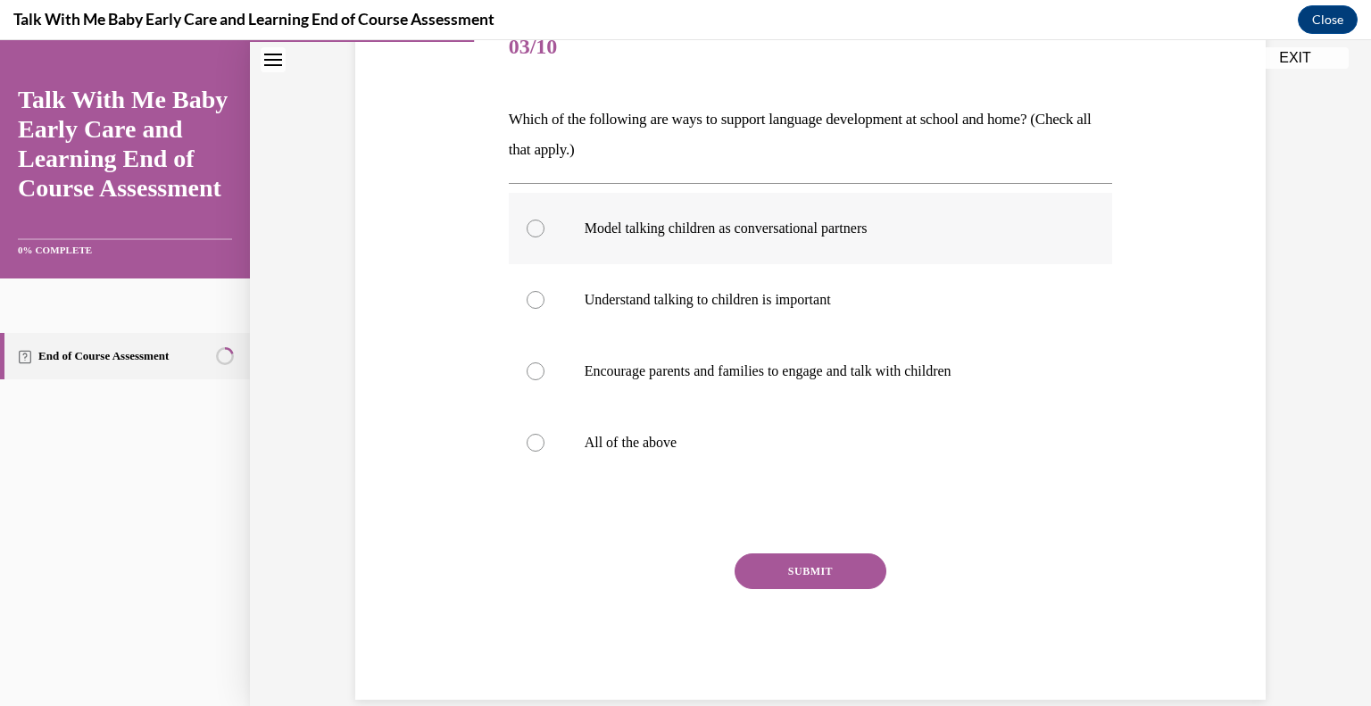
click at [528, 224] on div at bounding box center [535, 229] width 18 height 18
click at [528, 224] on input "Model talking children as conversational partners" at bounding box center [535, 229] width 18 height 18
radio input "true"
click at [518, 284] on label "Understand talking to children is important" at bounding box center [811, 299] width 604 height 71
click at [526, 291] on input "Understand talking to children is important" at bounding box center [535, 300] width 18 height 18
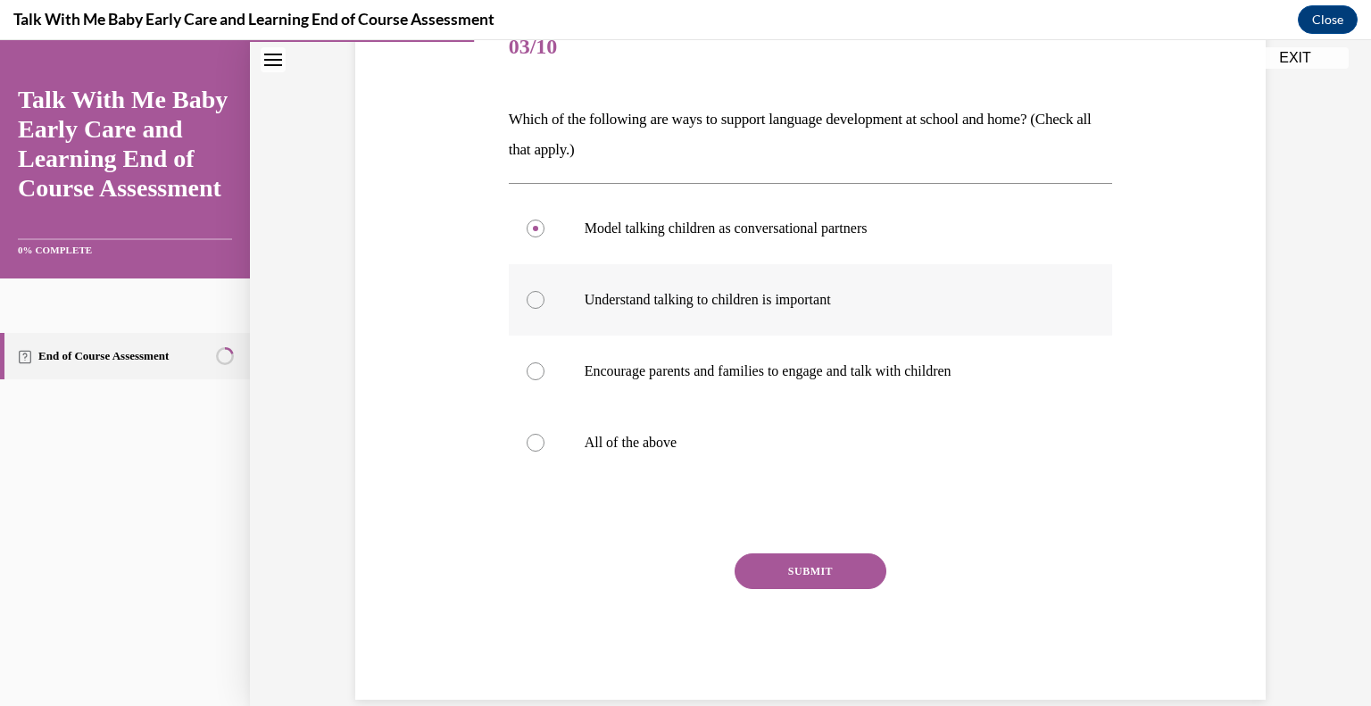
radio input "true"
click at [526, 442] on div at bounding box center [535, 443] width 18 height 18
click at [526, 442] on input "All of the above" at bounding box center [535, 443] width 18 height 18
radio input "true"
click at [765, 570] on button "SUBMIT" at bounding box center [810, 571] width 152 height 36
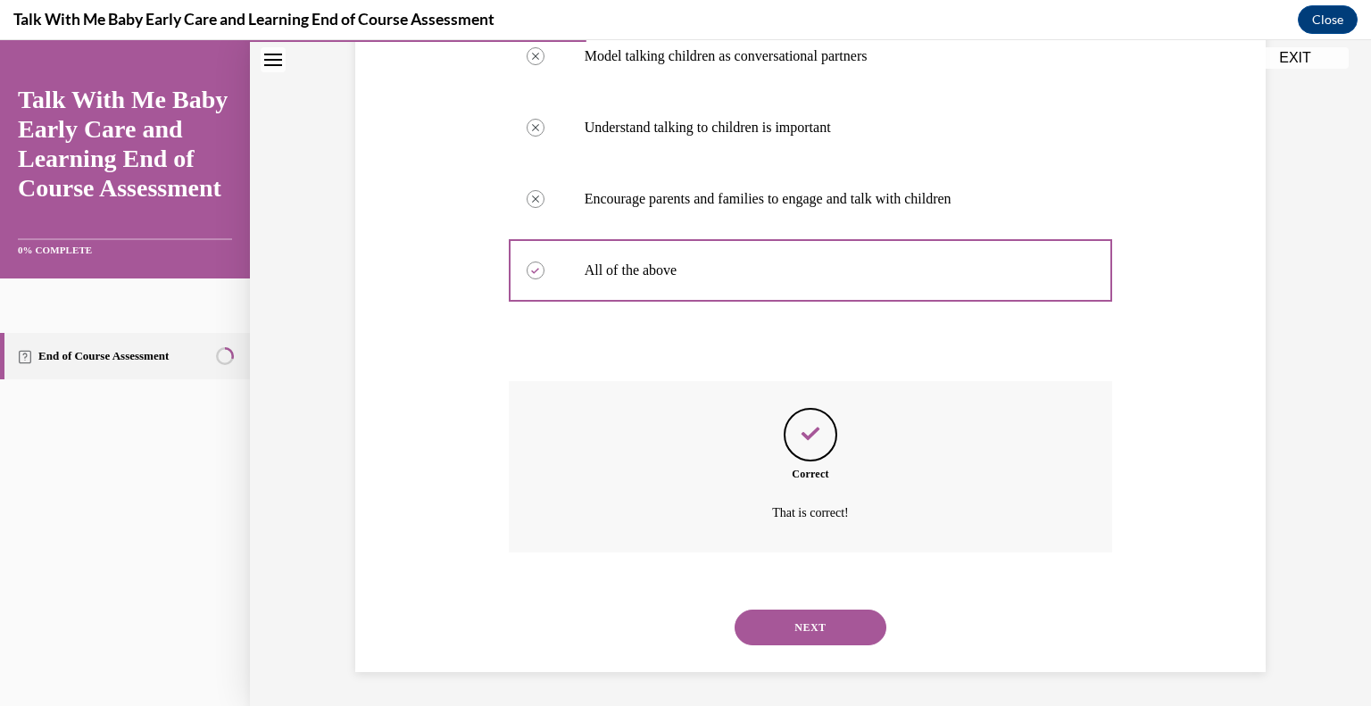
scroll to position [409, 0]
click at [778, 609] on button "NEXT" at bounding box center [810, 627] width 152 height 36
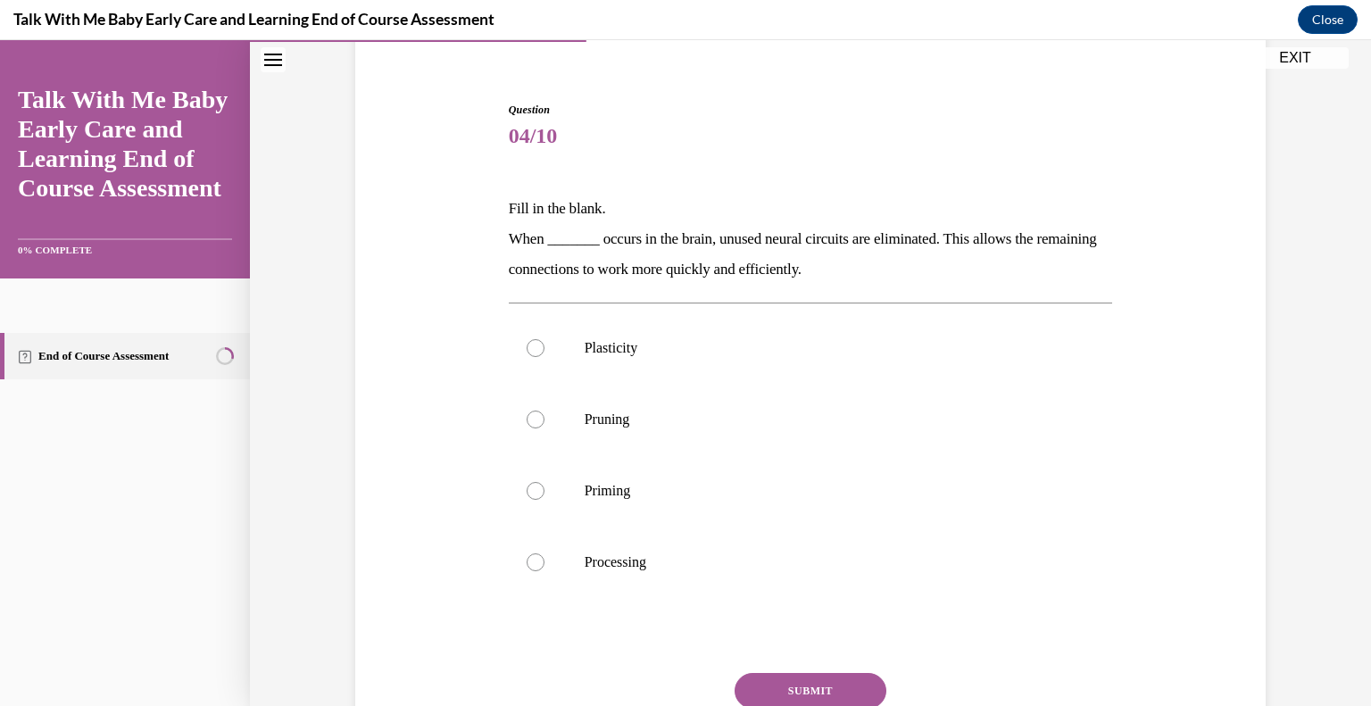
scroll to position [146, 0]
click at [535, 429] on label "Pruning" at bounding box center [811, 419] width 604 height 71
click at [535, 428] on input "Pruning" at bounding box center [535, 419] width 18 height 18
radio input "true"
click at [799, 684] on button "SUBMIT" at bounding box center [810, 691] width 152 height 36
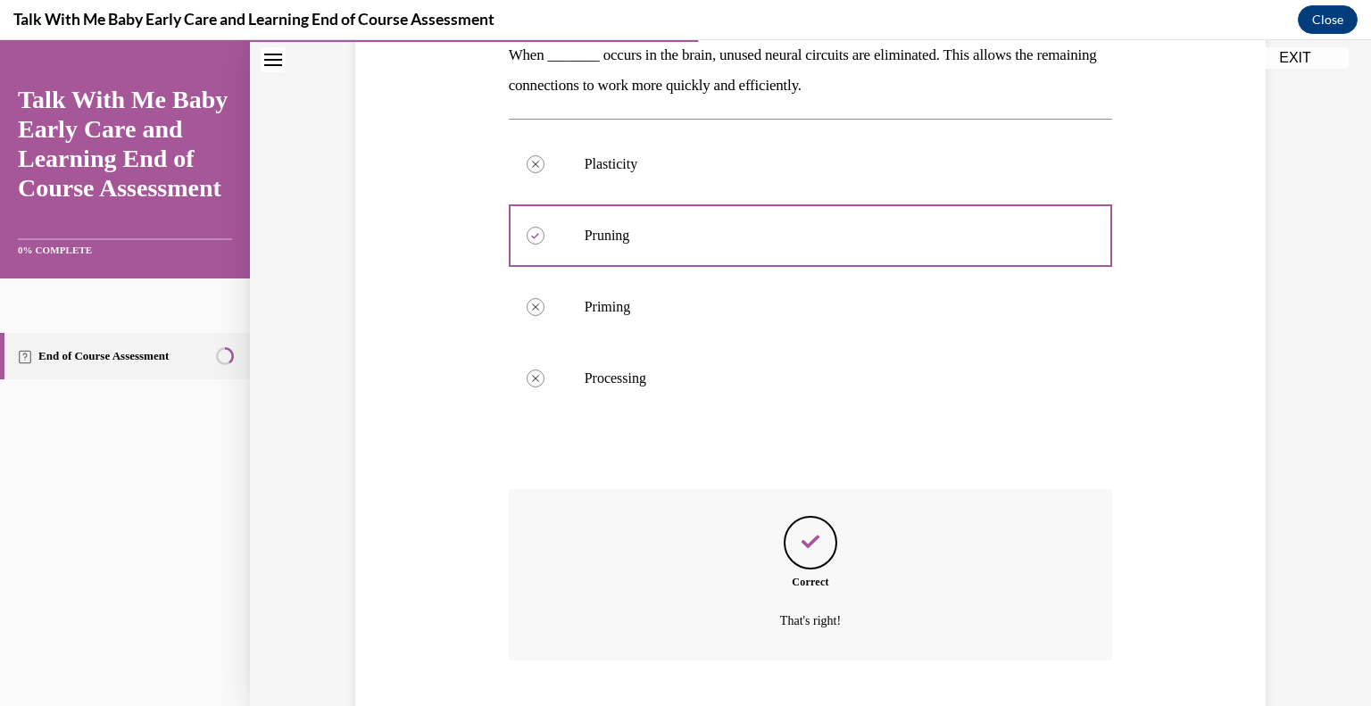
scroll to position [439, 0]
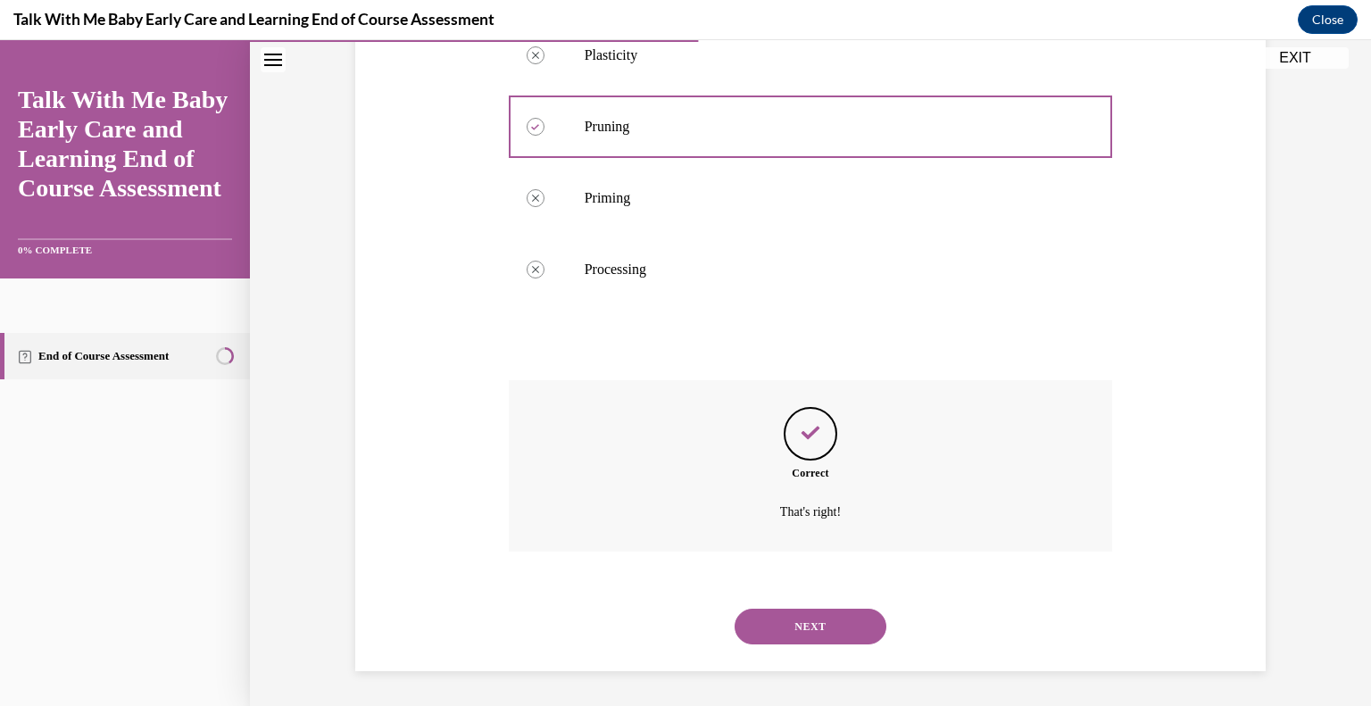
click at [789, 618] on button "NEXT" at bounding box center [810, 627] width 152 height 36
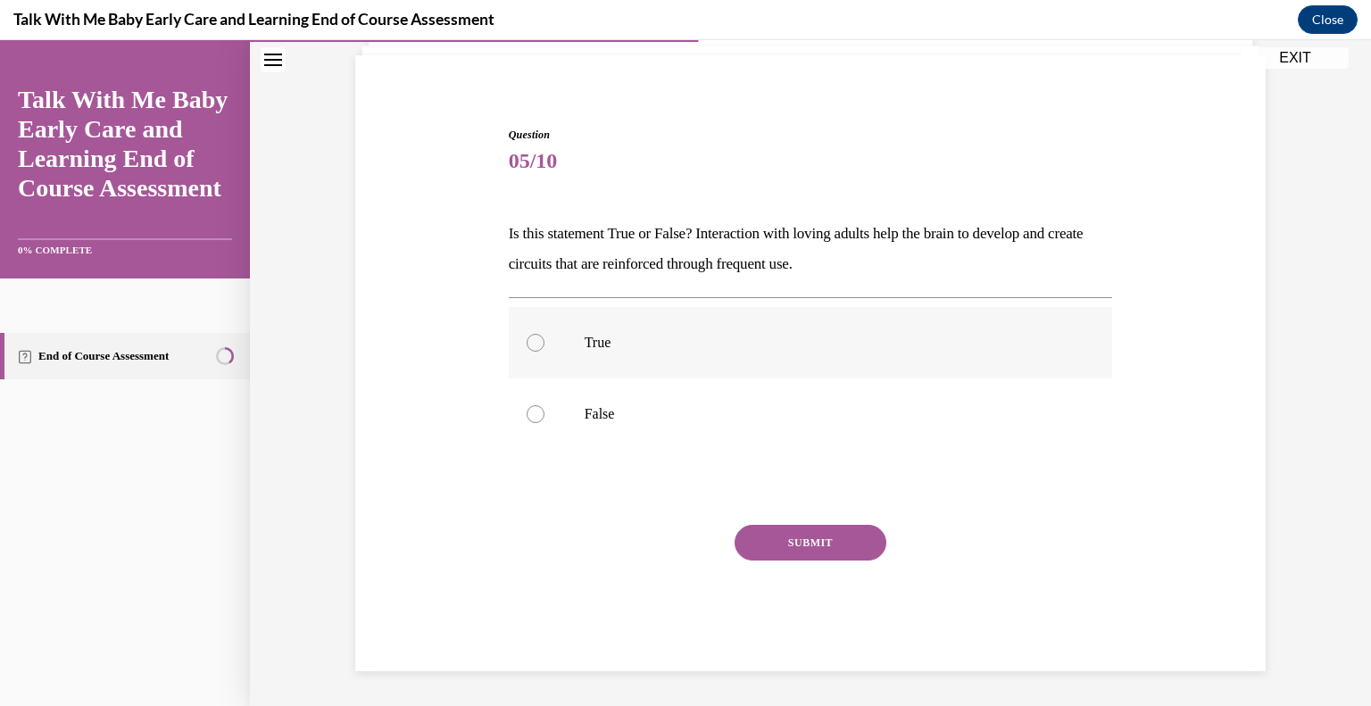
click at [591, 365] on label "True" at bounding box center [811, 342] width 604 height 71
click at [544, 352] on input "True" at bounding box center [535, 343] width 18 height 18
radio input "true"
click at [748, 545] on button "SUBMIT" at bounding box center [810, 543] width 152 height 36
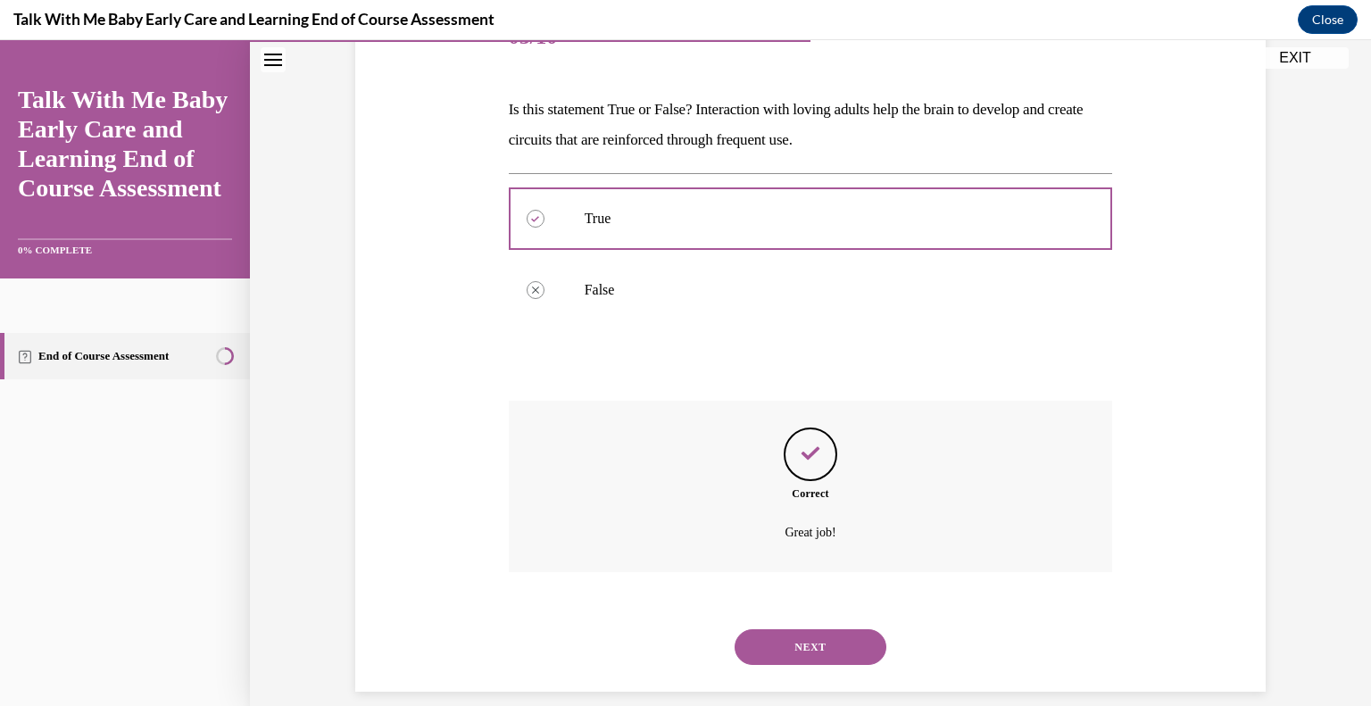
scroll to position [266, 0]
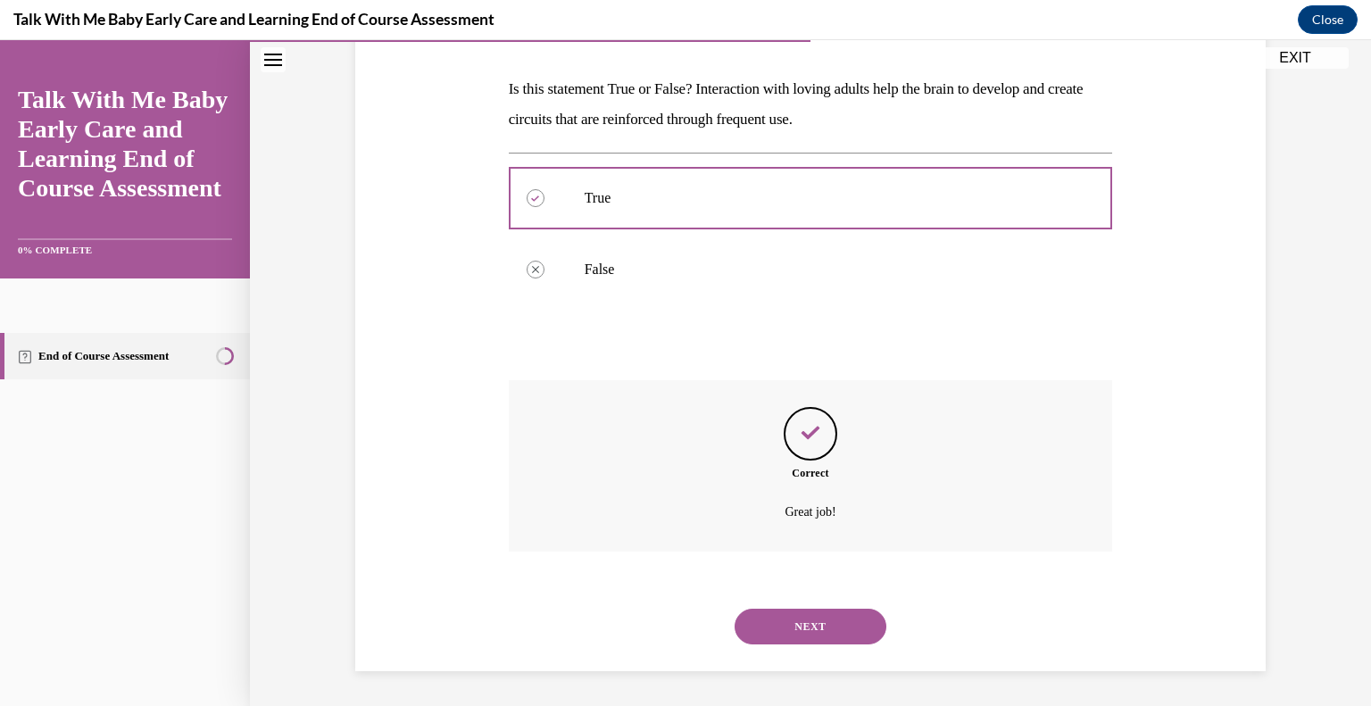
click at [807, 616] on button "NEXT" at bounding box center [810, 627] width 152 height 36
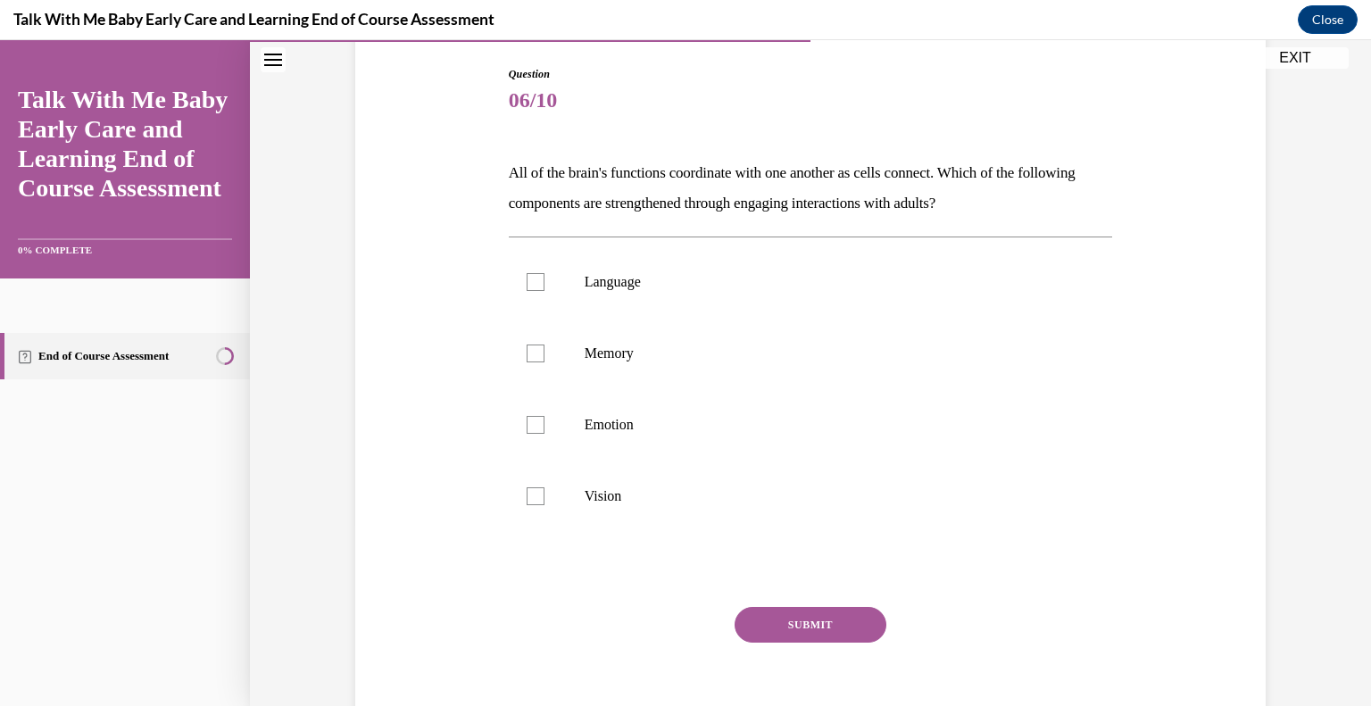
scroll to position [185, 0]
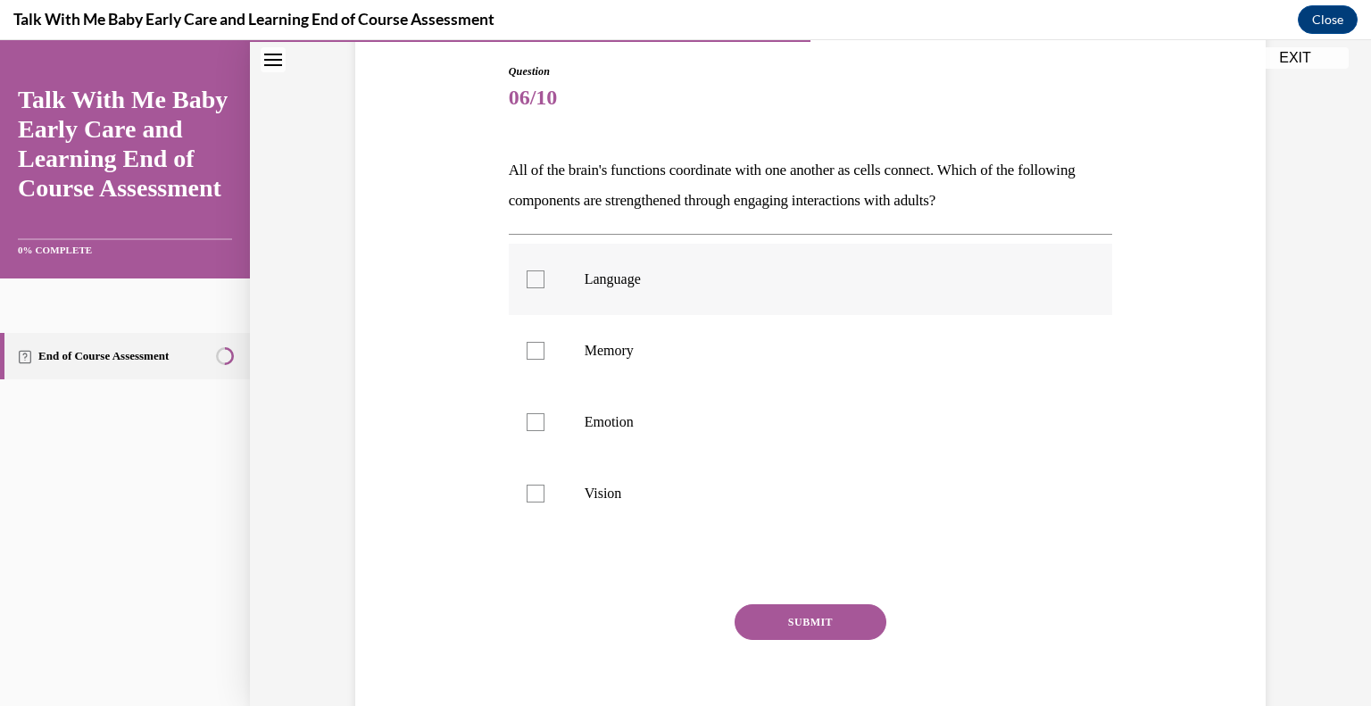
click at [527, 286] on div at bounding box center [535, 279] width 18 height 18
click at [527, 286] on input "Language" at bounding box center [535, 279] width 18 height 18
checkbox input "true"
click at [533, 345] on div at bounding box center [535, 351] width 18 height 18
click at [533, 345] on input "Memory" at bounding box center [535, 351] width 18 height 18
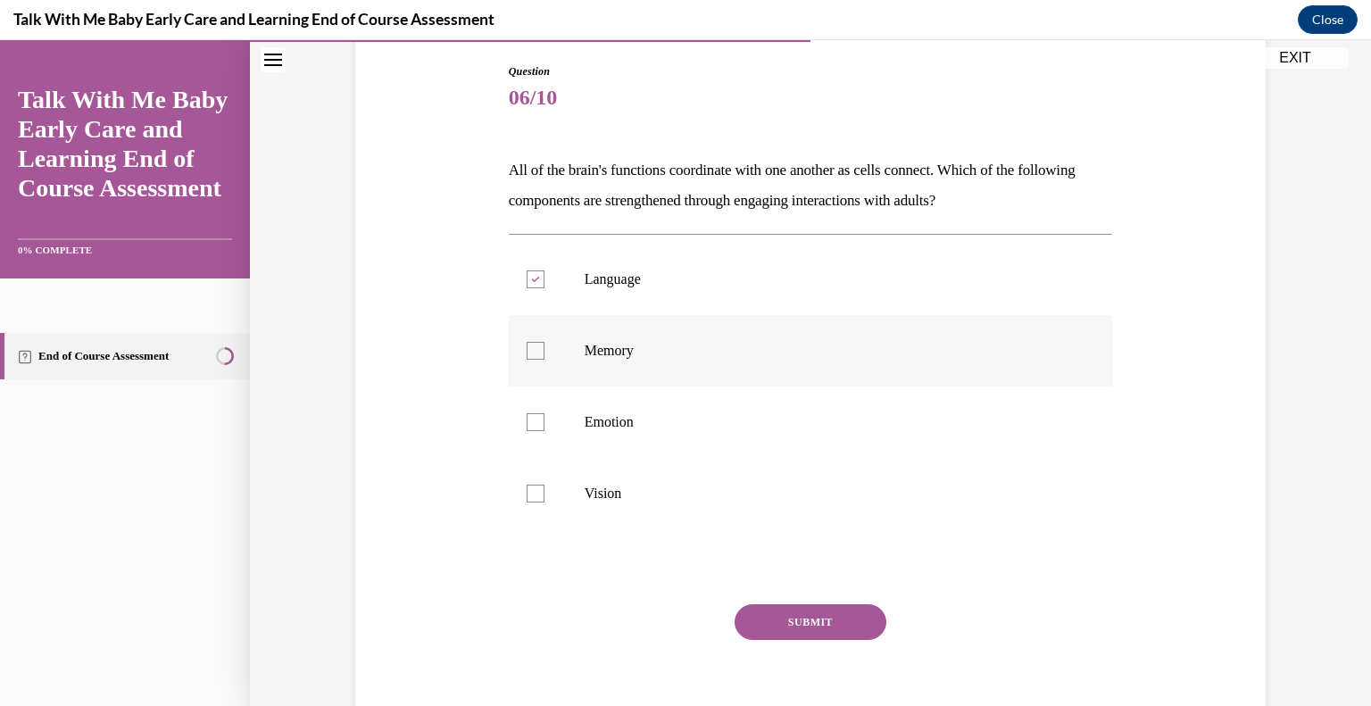
checkbox input "true"
click at [527, 417] on div at bounding box center [535, 422] width 18 height 18
click at [527, 417] on input "Emotion" at bounding box center [535, 422] width 18 height 18
checkbox input "true"
click at [782, 619] on button "SUBMIT" at bounding box center [810, 622] width 152 height 36
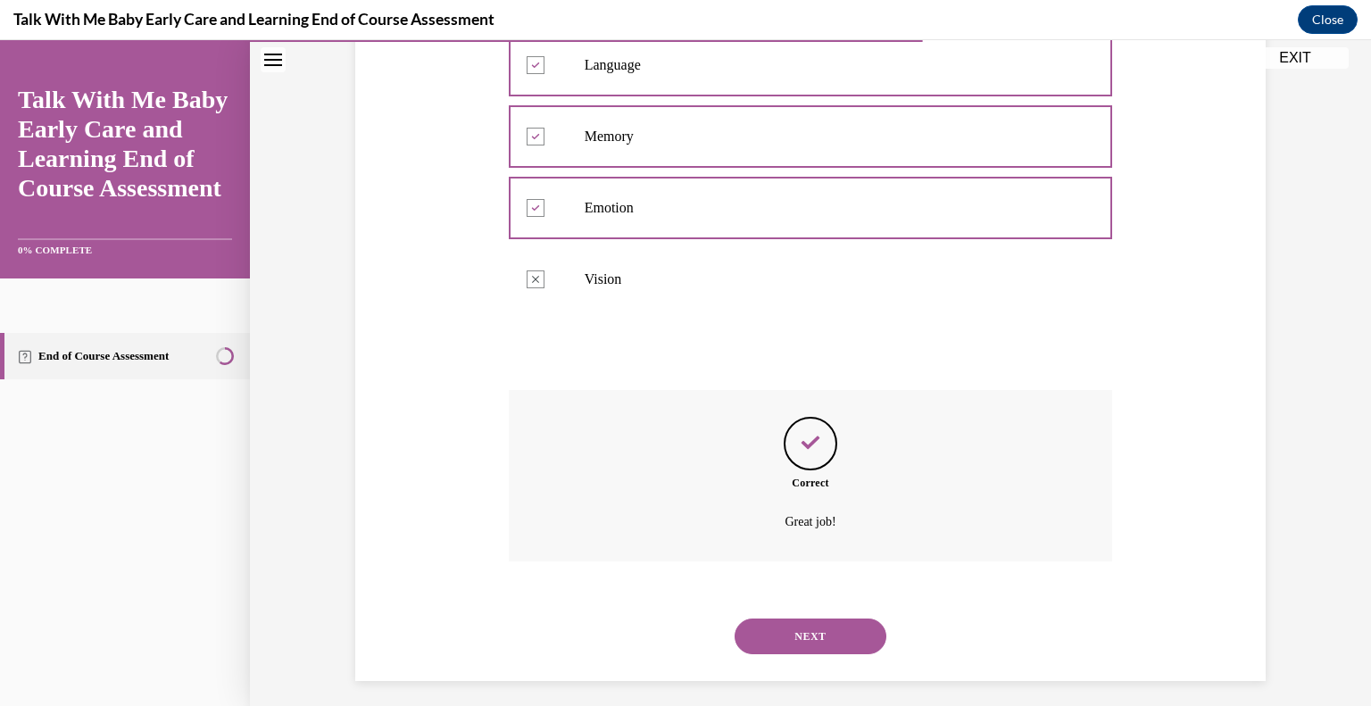
scroll to position [409, 0]
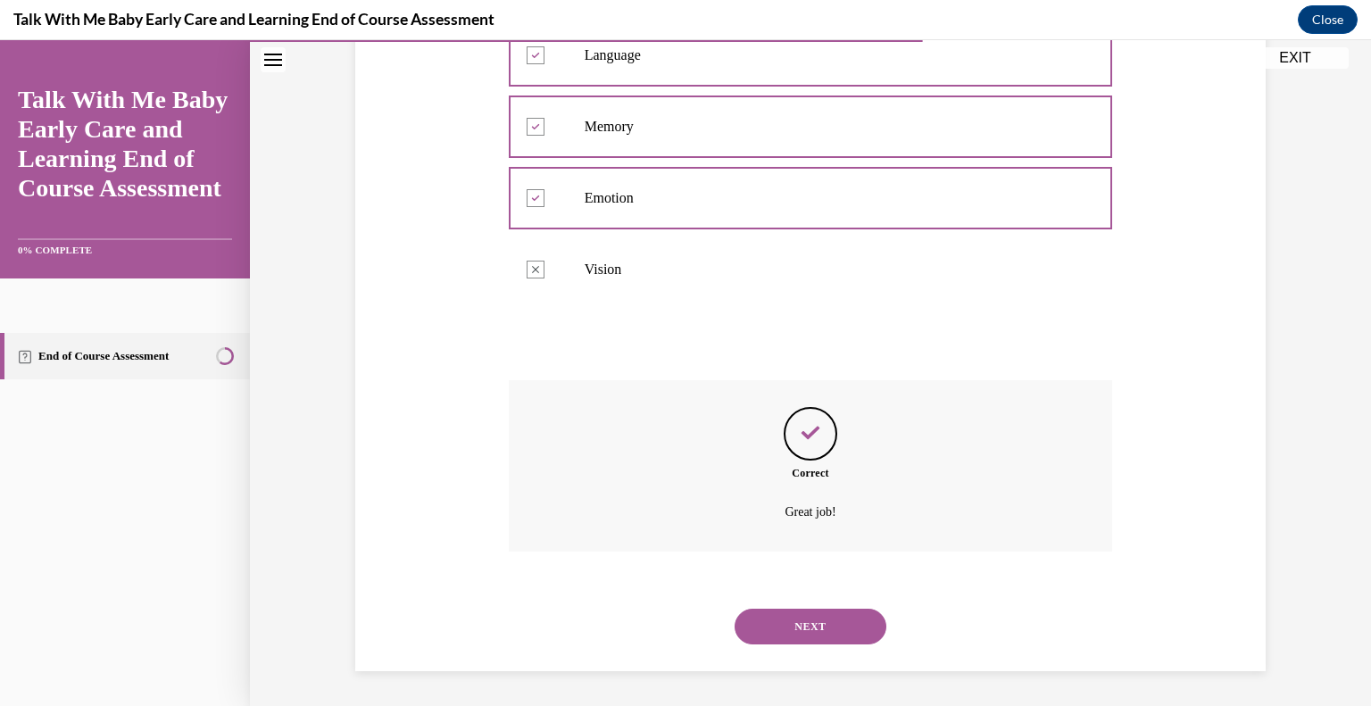
click at [815, 642] on button "NEXT" at bounding box center [810, 627] width 152 height 36
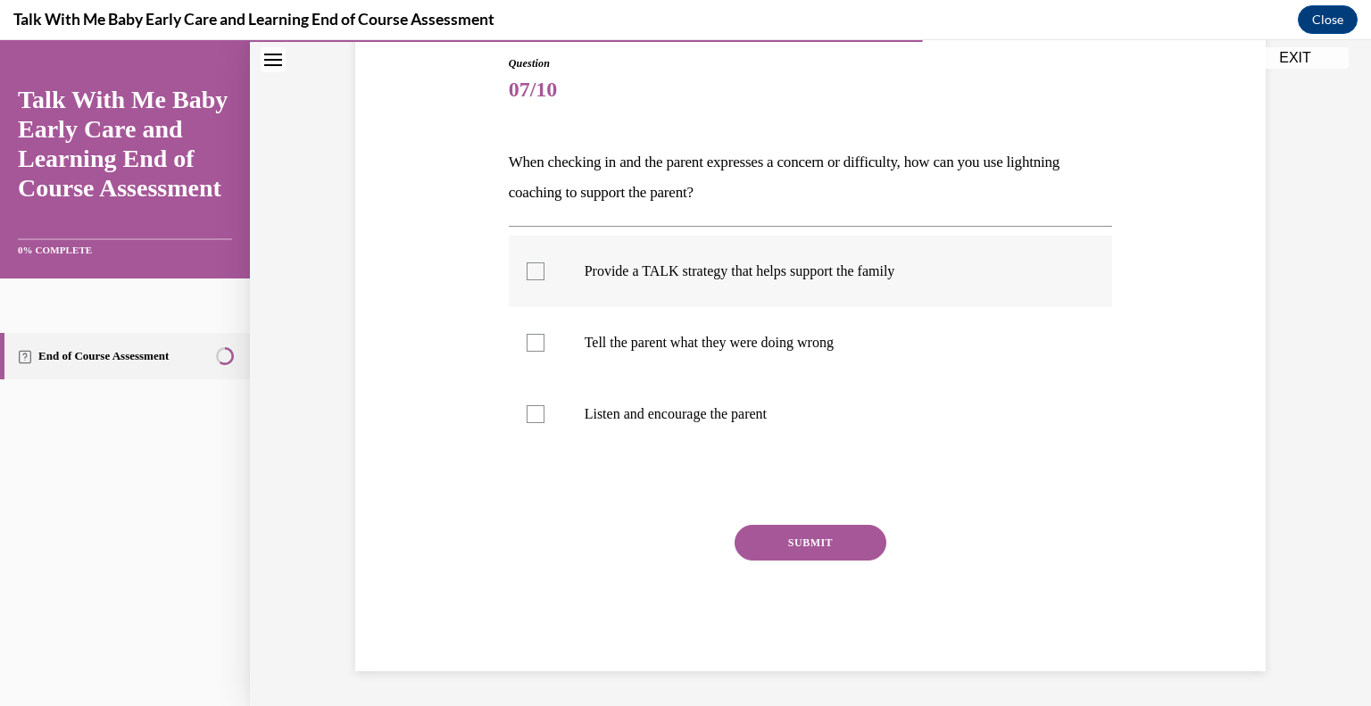
click at [627, 286] on label "Provide a TALK strategy that helps support the family" at bounding box center [811, 271] width 604 height 71
click at [544, 280] on input "Provide a TALK strategy that helps support the family" at bounding box center [535, 271] width 18 height 18
checkbox input "true"
click at [617, 419] on p "Listen and encourage the parent" at bounding box center [826, 414] width 484 height 18
click at [544, 419] on input "Listen and encourage the parent" at bounding box center [535, 414] width 18 height 18
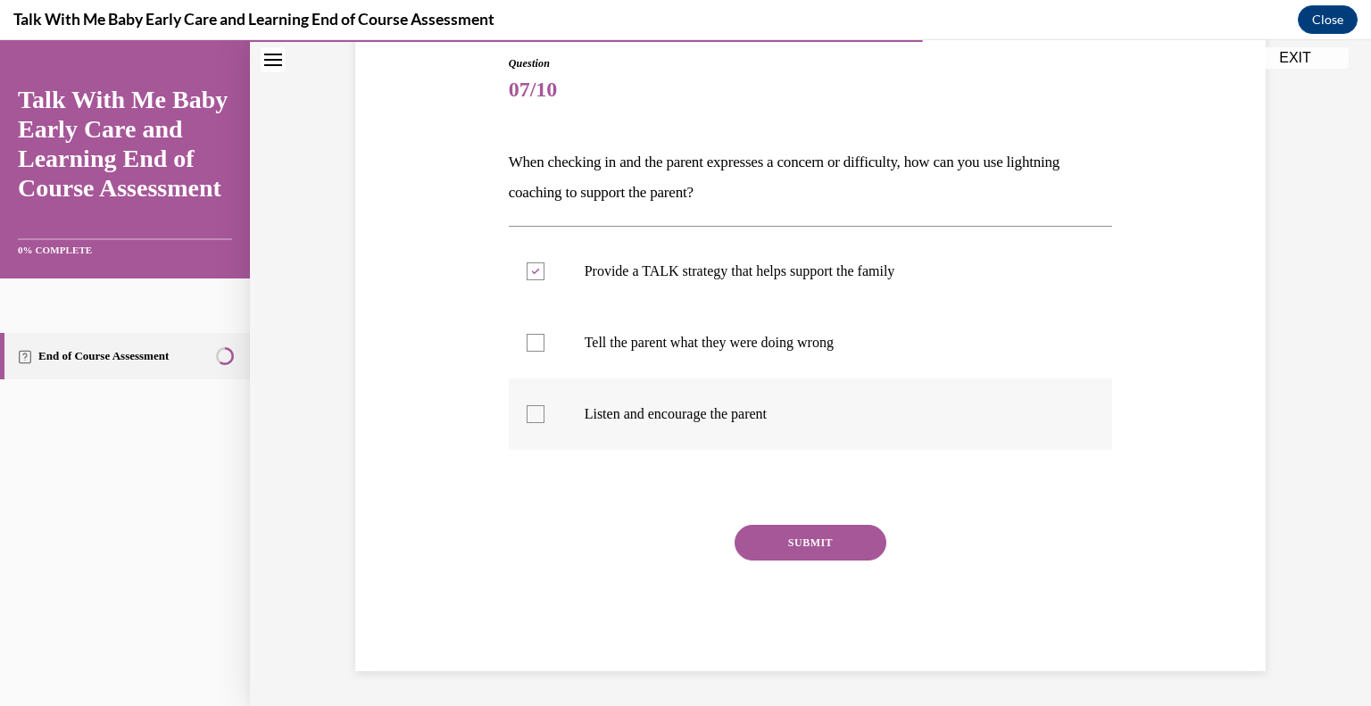
checkbox input "true"
click at [783, 536] on button "SUBMIT" at bounding box center [810, 543] width 152 height 36
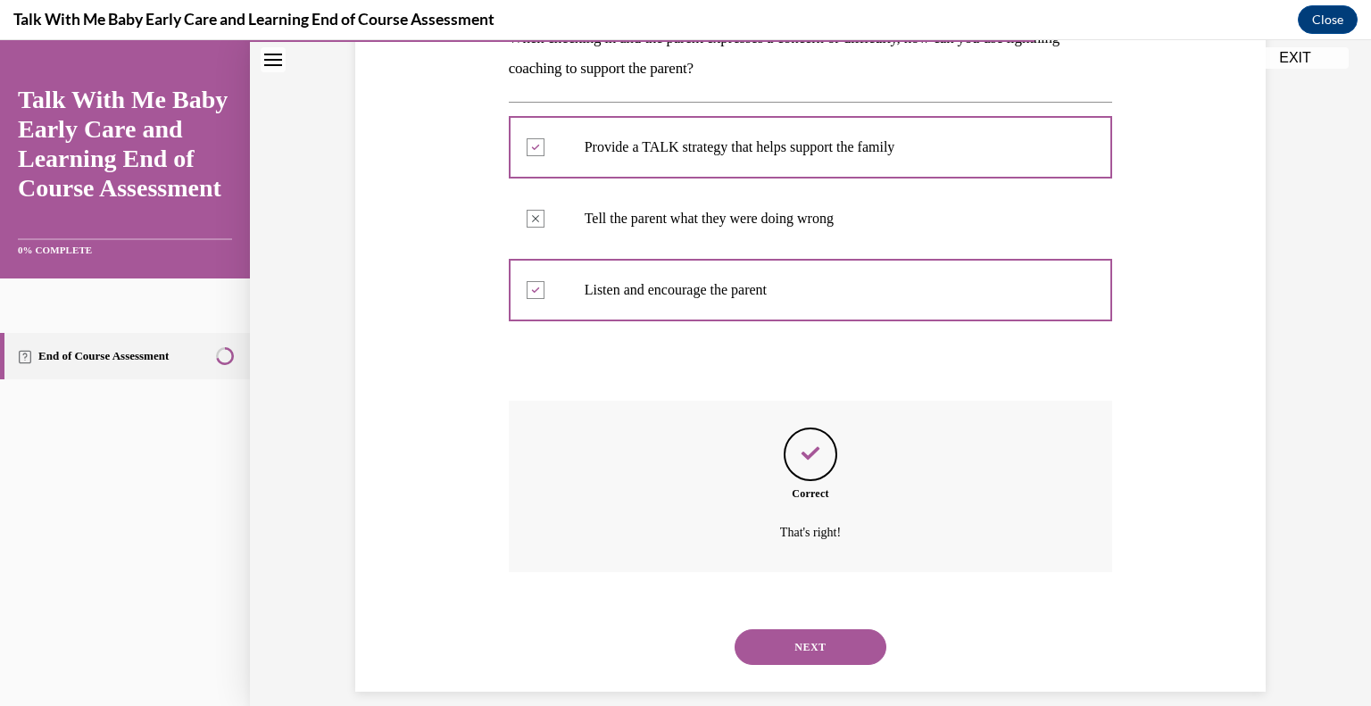
scroll to position [337, 0]
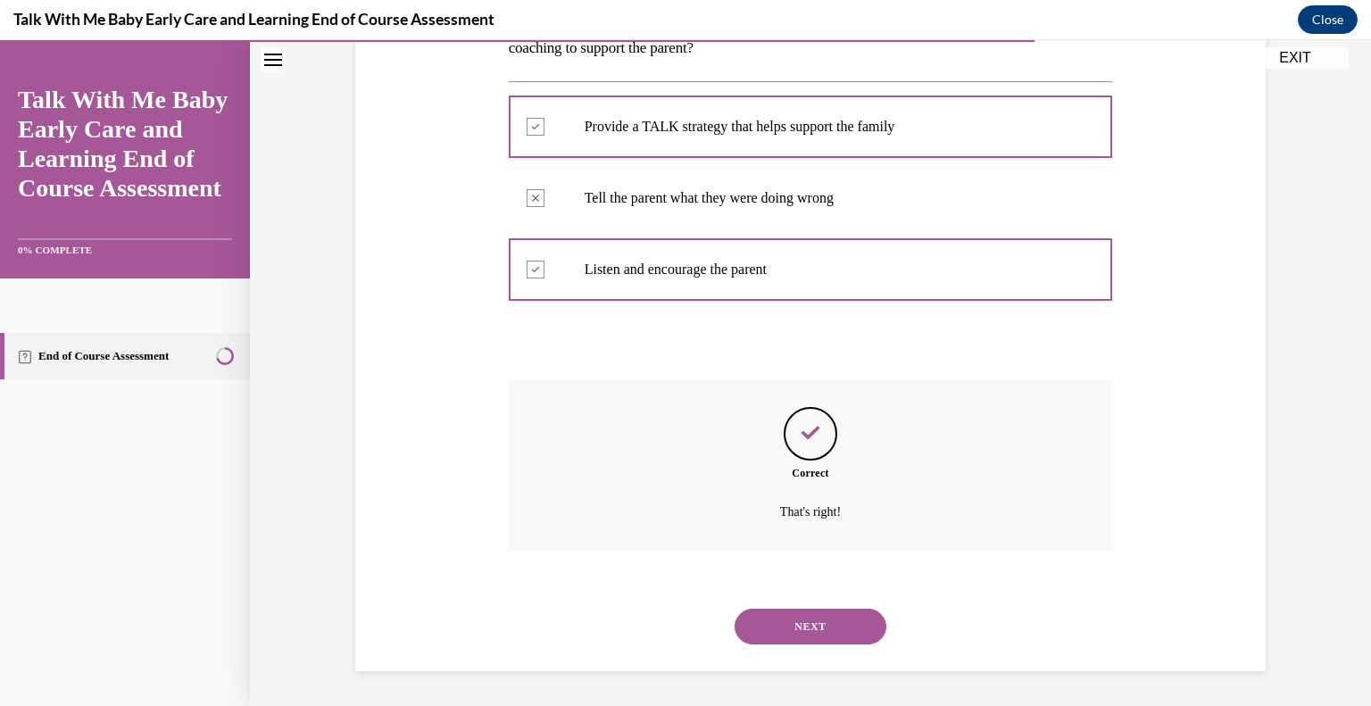
click at [832, 619] on button "NEXT" at bounding box center [810, 627] width 152 height 36
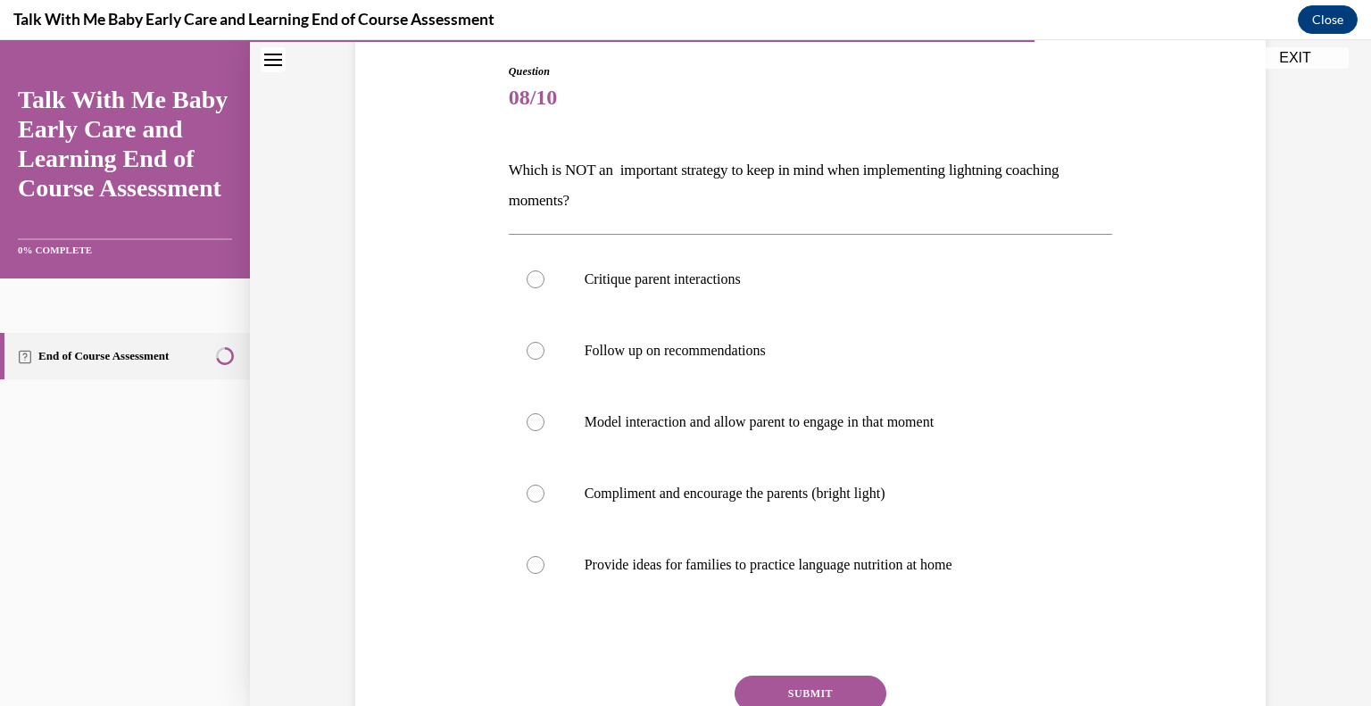
scroll to position [182, 0]
click at [706, 297] on label "Critique parent interactions" at bounding box center [811, 281] width 604 height 71
click at [544, 291] on input "Critique parent interactions" at bounding box center [535, 282] width 18 height 18
radio input "true"
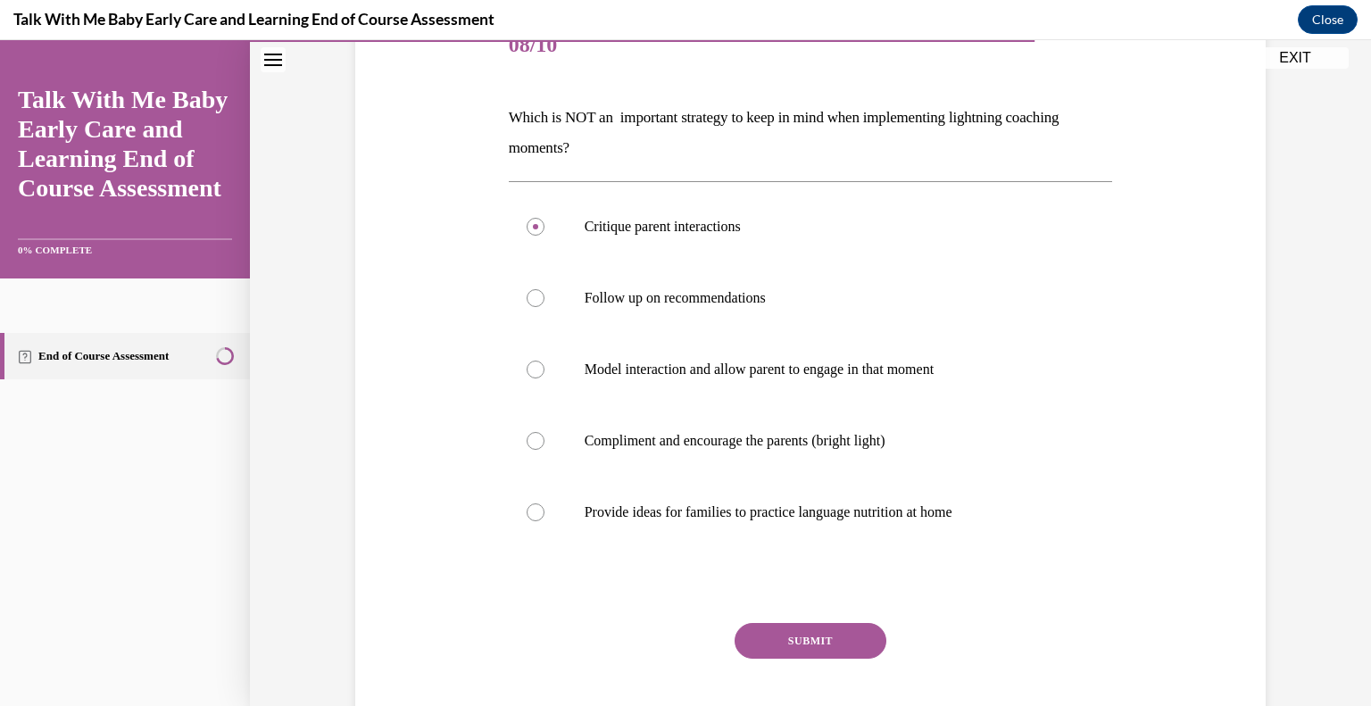
click at [841, 638] on button "SUBMIT" at bounding box center [810, 641] width 152 height 36
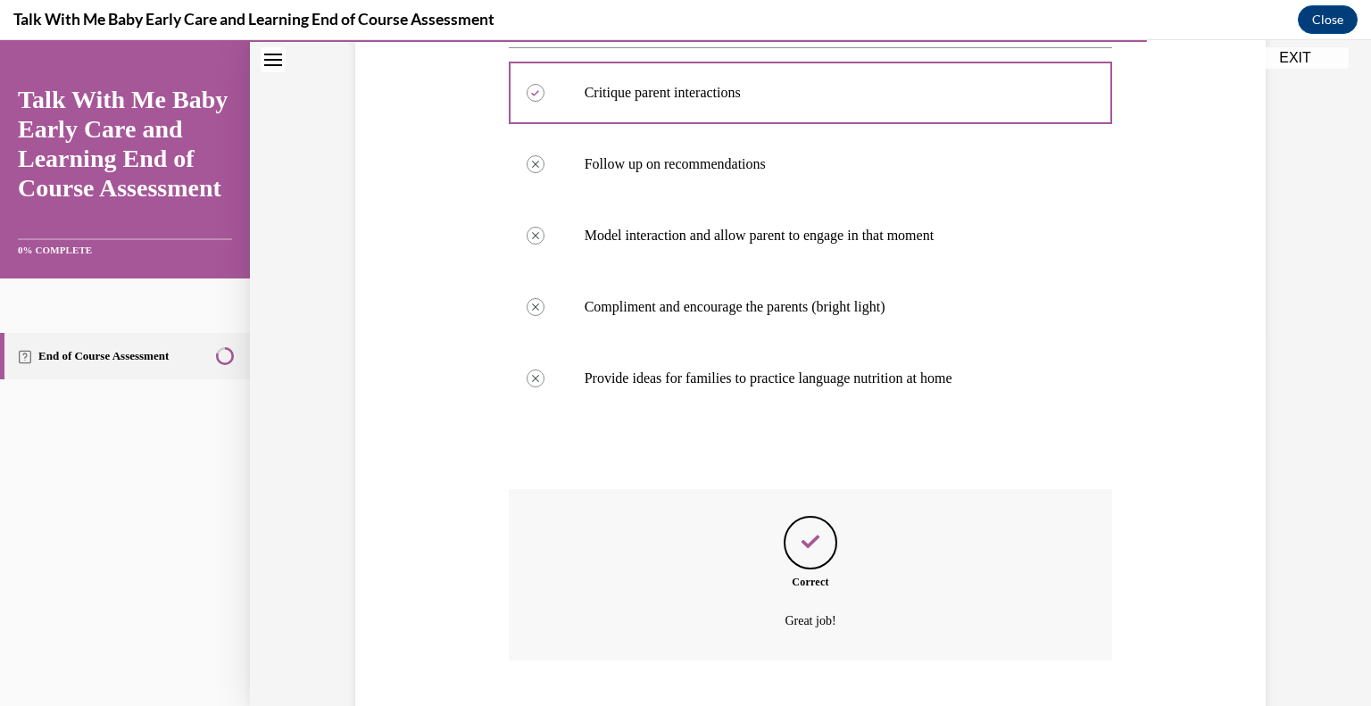
scroll to position [480, 0]
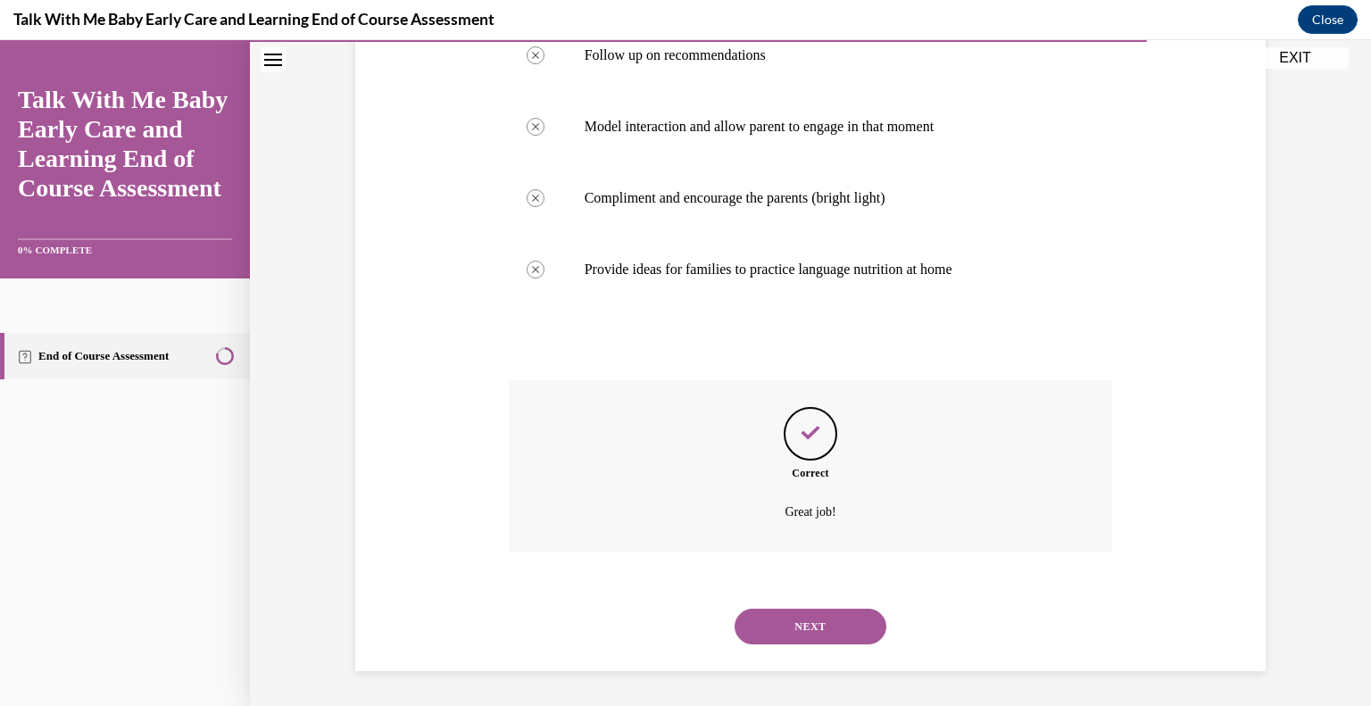
click at [841, 638] on button "NEXT" at bounding box center [810, 627] width 152 height 36
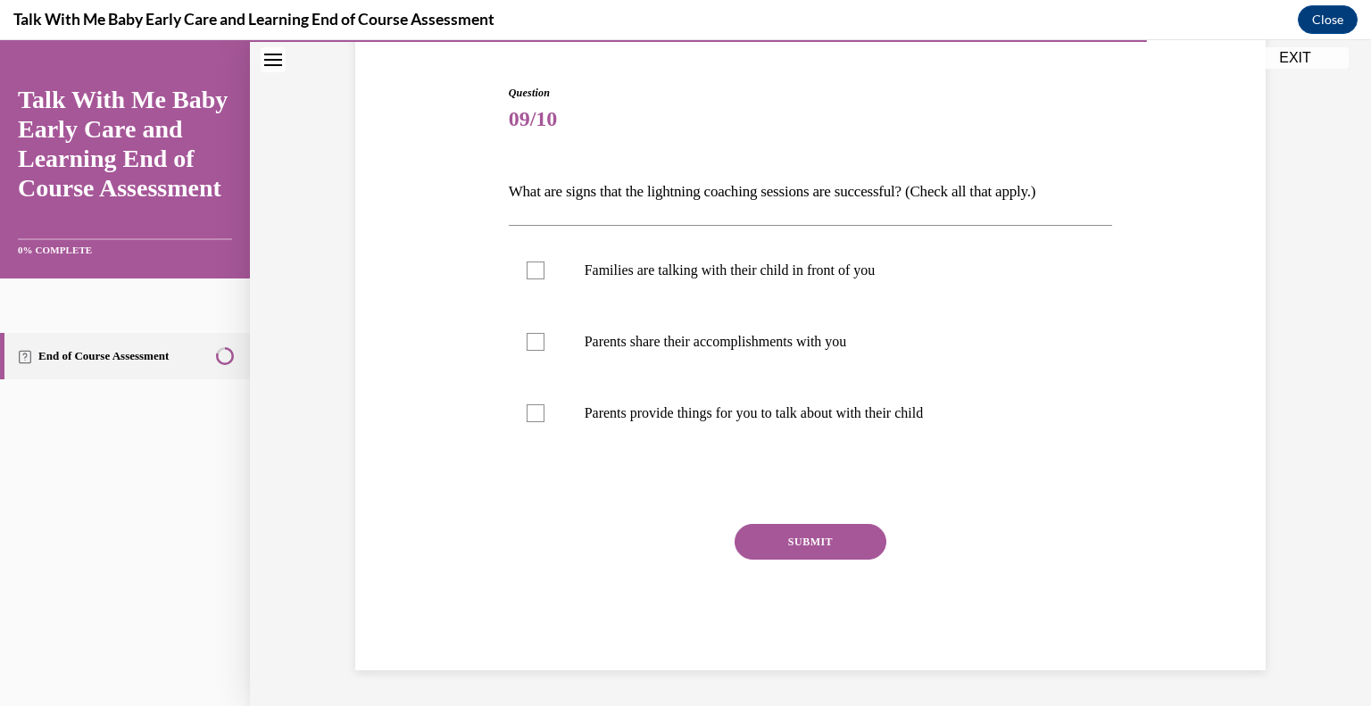
scroll to position [162, 0]
click at [525, 280] on label "Families are talking with their child in front of you" at bounding box center [811, 271] width 604 height 71
click at [526, 280] on input "Families are talking with their child in front of you" at bounding box center [535, 271] width 18 height 18
checkbox input "true"
click at [528, 335] on div at bounding box center [535, 343] width 18 height 18
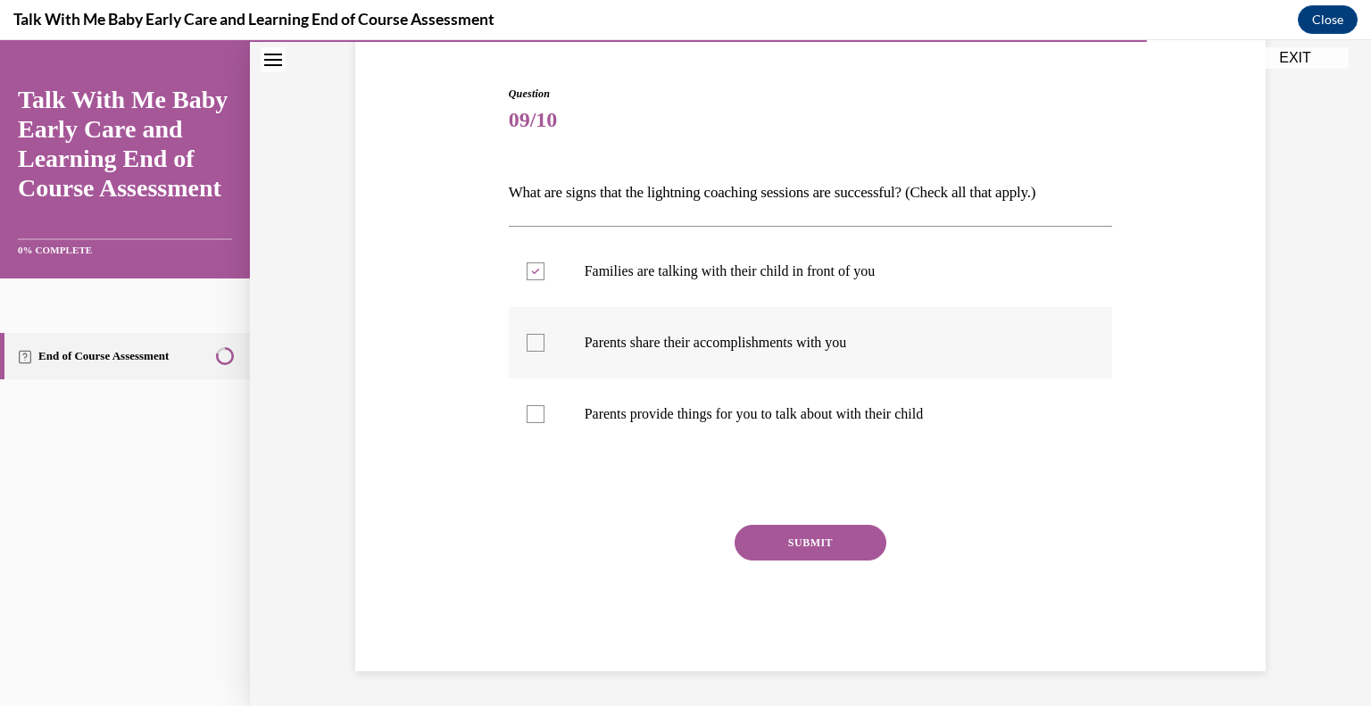
click at [528, 335] on input "Parents share their accomplishments with you" at bounding box center [535, 343] width 18 height 18
checkbox input "true"
click at [528, 410] on div at bounding box center [535, 414] width 18 height 18
click at [528, 410] on input "Parents provide things for you to talk about with their child" at bounding box center [535, 414] width 18 height 18
checkbox input "true"
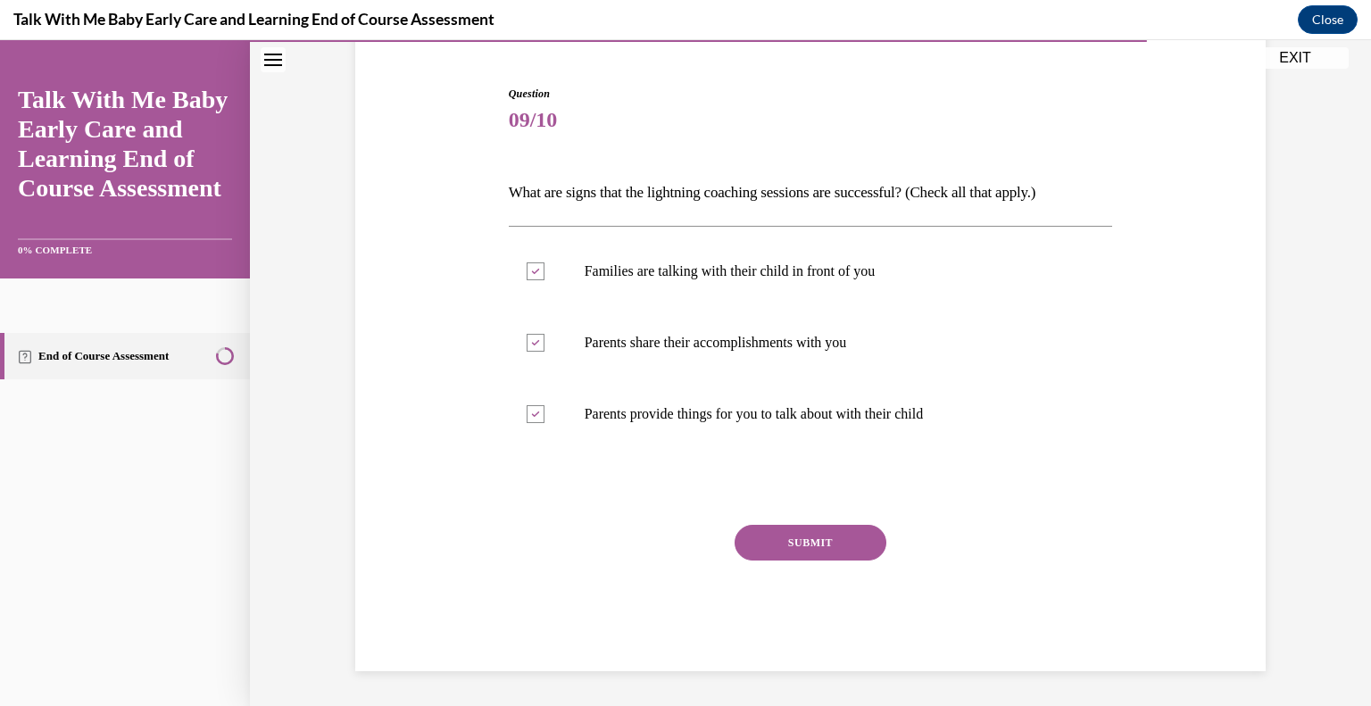
click at [824, 529] on button "SUBMIT" at bounding box center [810, 543] width 152 height 36
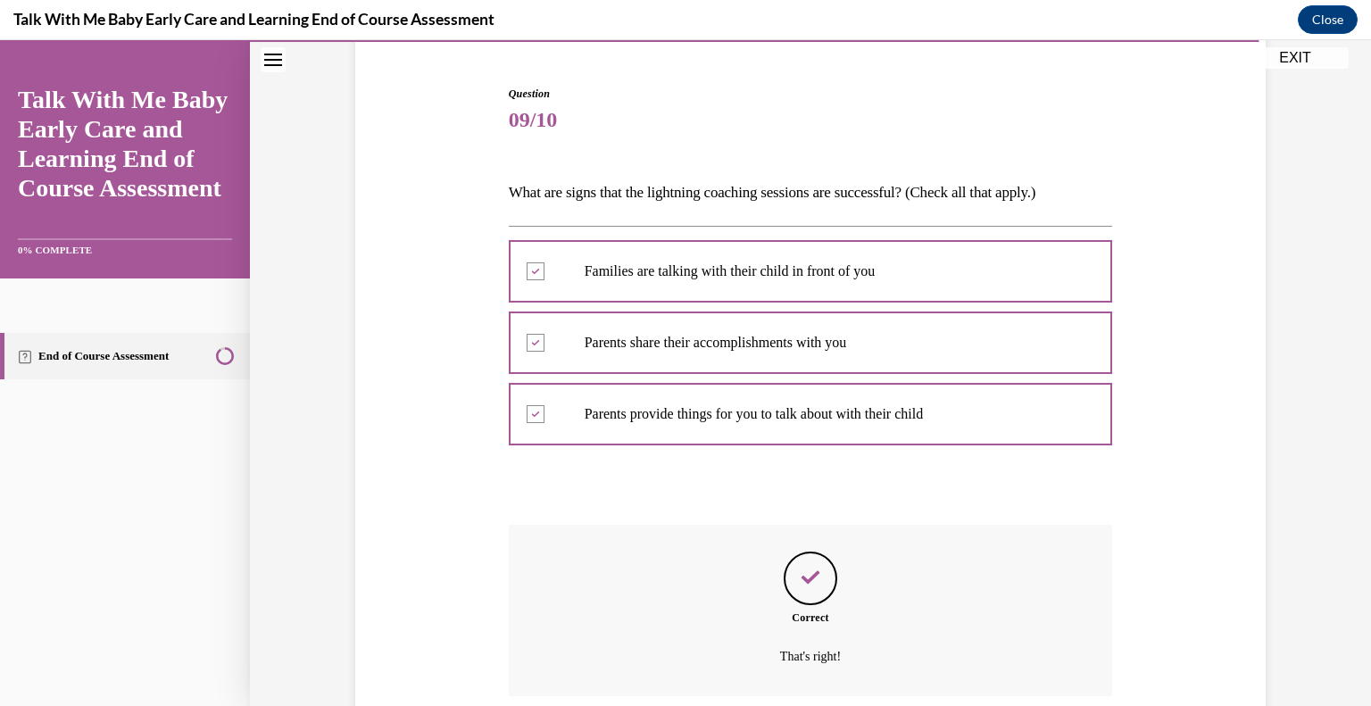
scroll to position [307, 0]
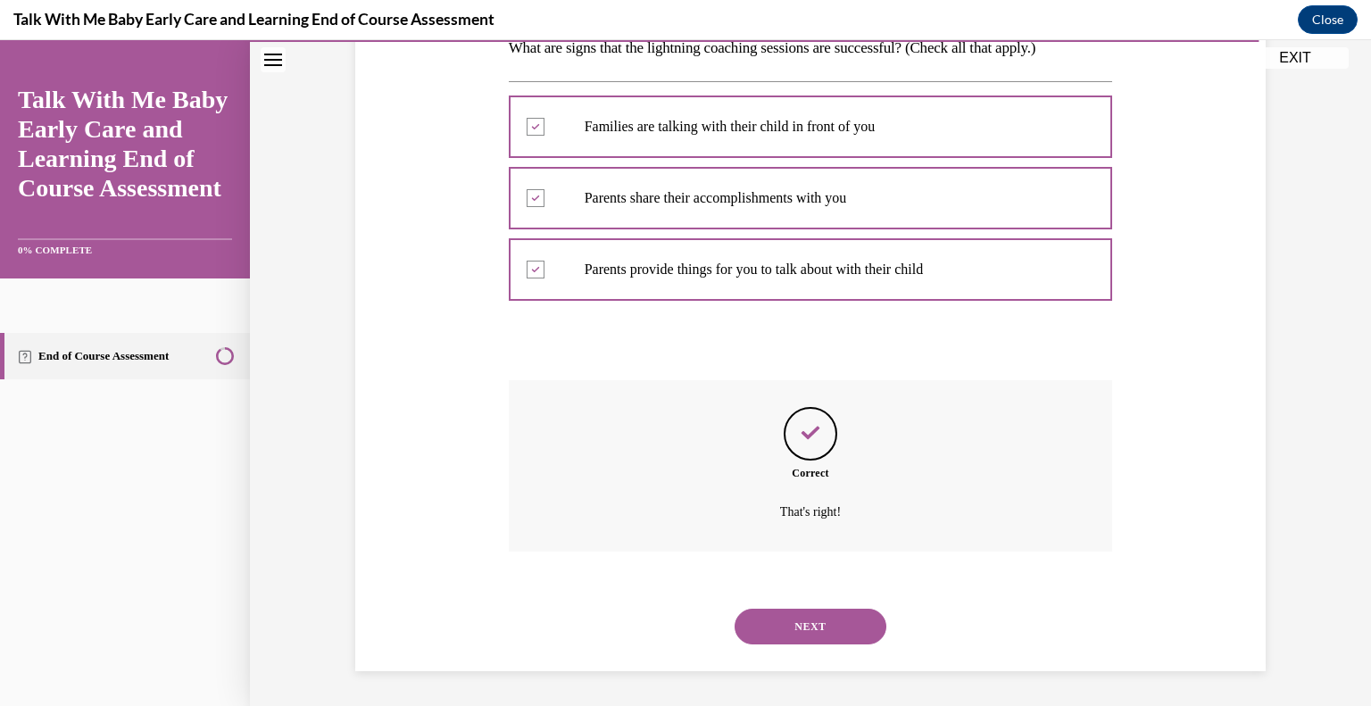
click at [823, 622] on button "NEXT" at bounding box center [810, 627] width 152 height 36
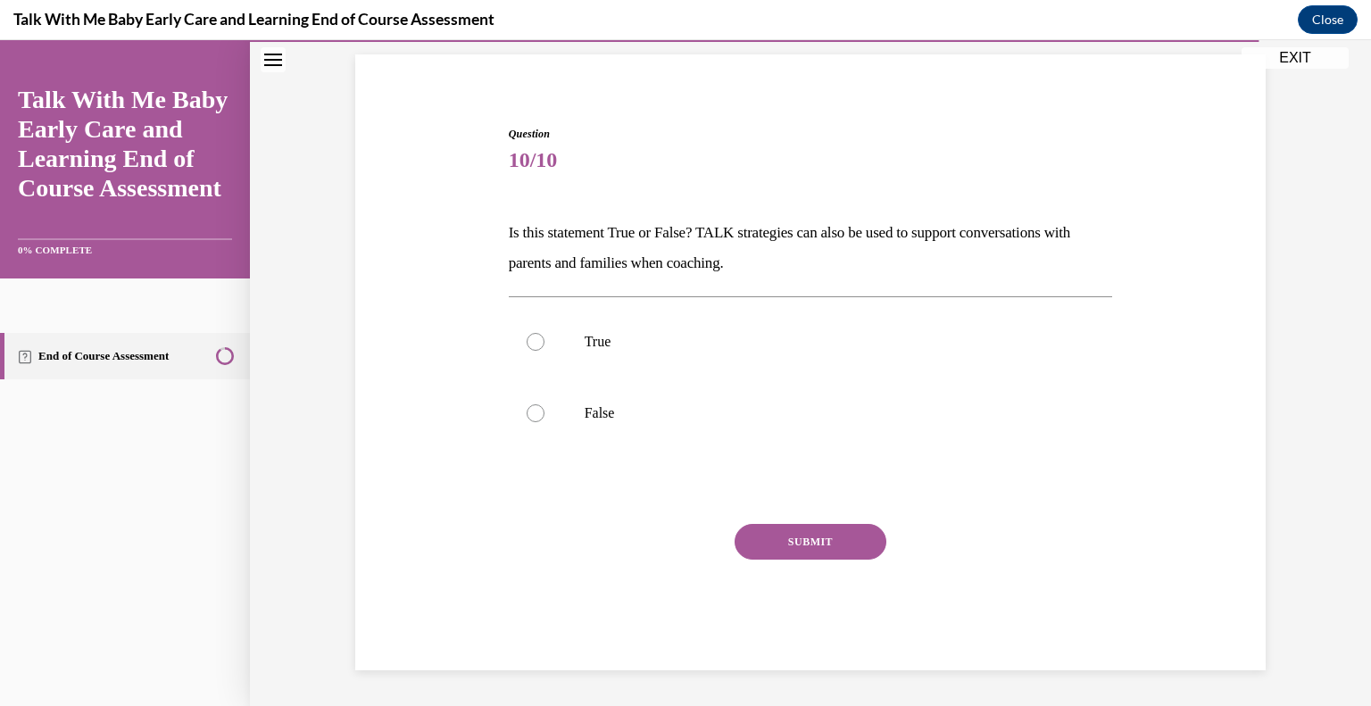
scroll to position [121, 0]
click at [526, 338] on div at bounding box center [535, 343] width 18 height 18
click at [526, 338] on input "True" at bounding box center [535, 343] width 18 height 18
radio input "true"
click at [834, 542] on button "SUBMIT" at bounding box center [810, 543] width 152 height 36
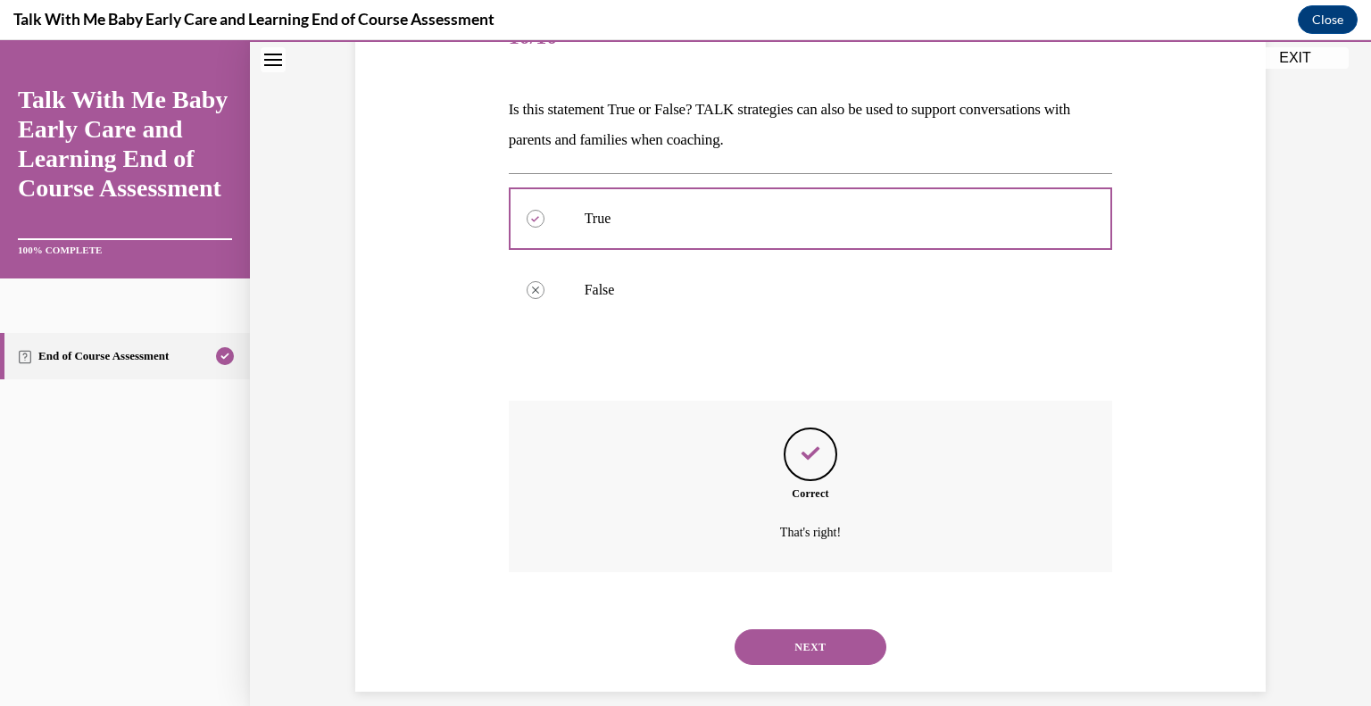
scroll to position [266, 0]
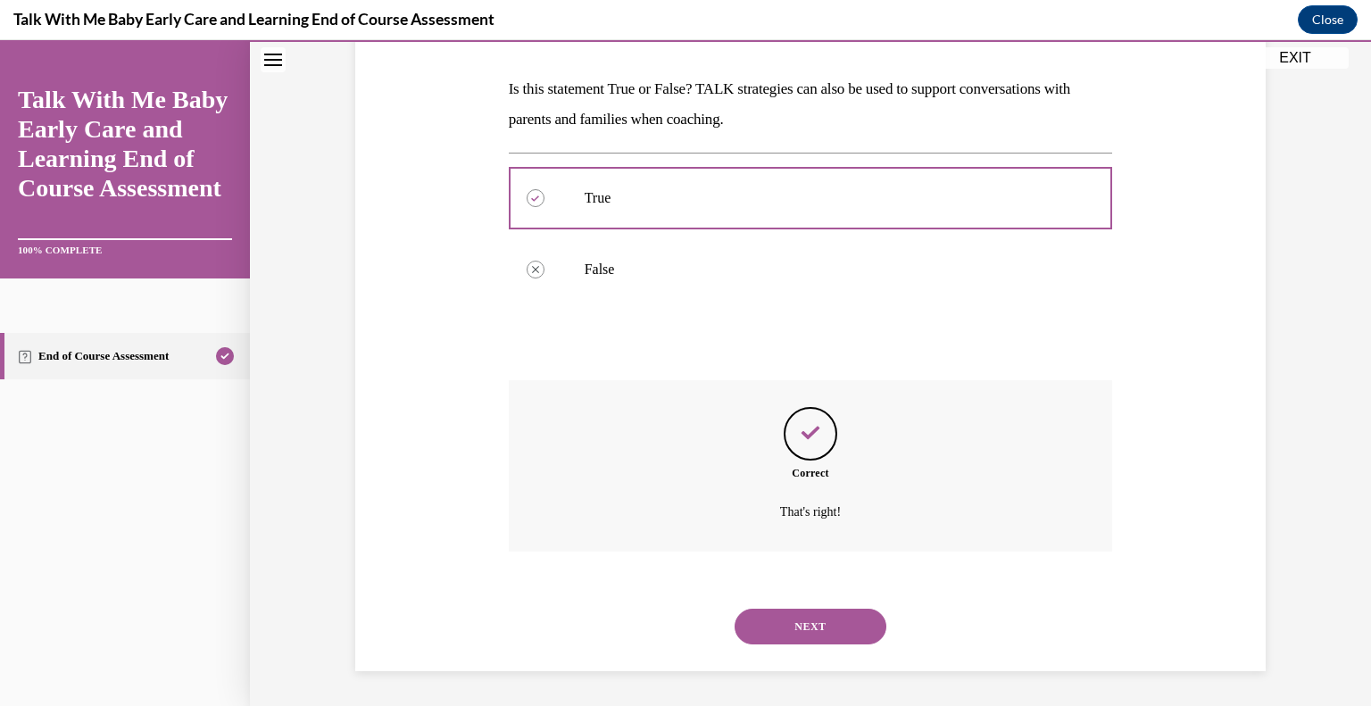
click at [815, 629] on button "NEXT" at bounding box center [810, 627] width 152 height 36
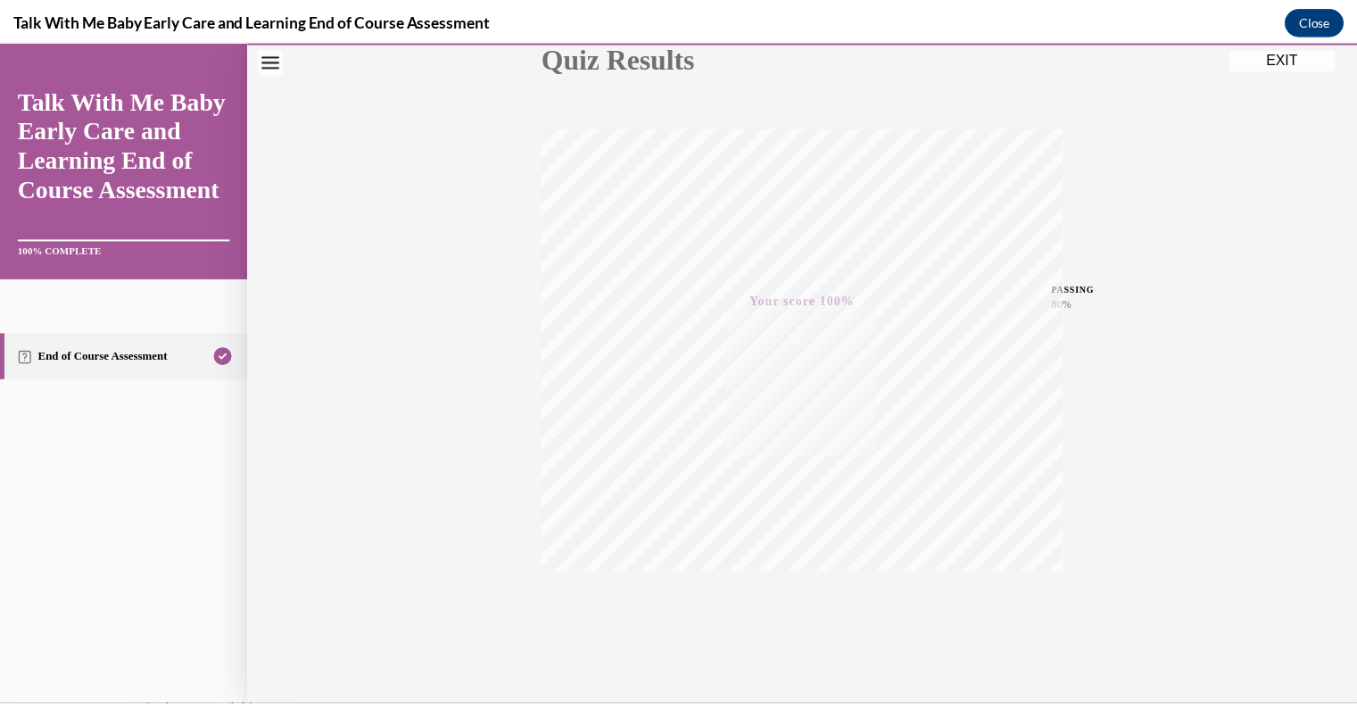
scroll to position [248, 0]
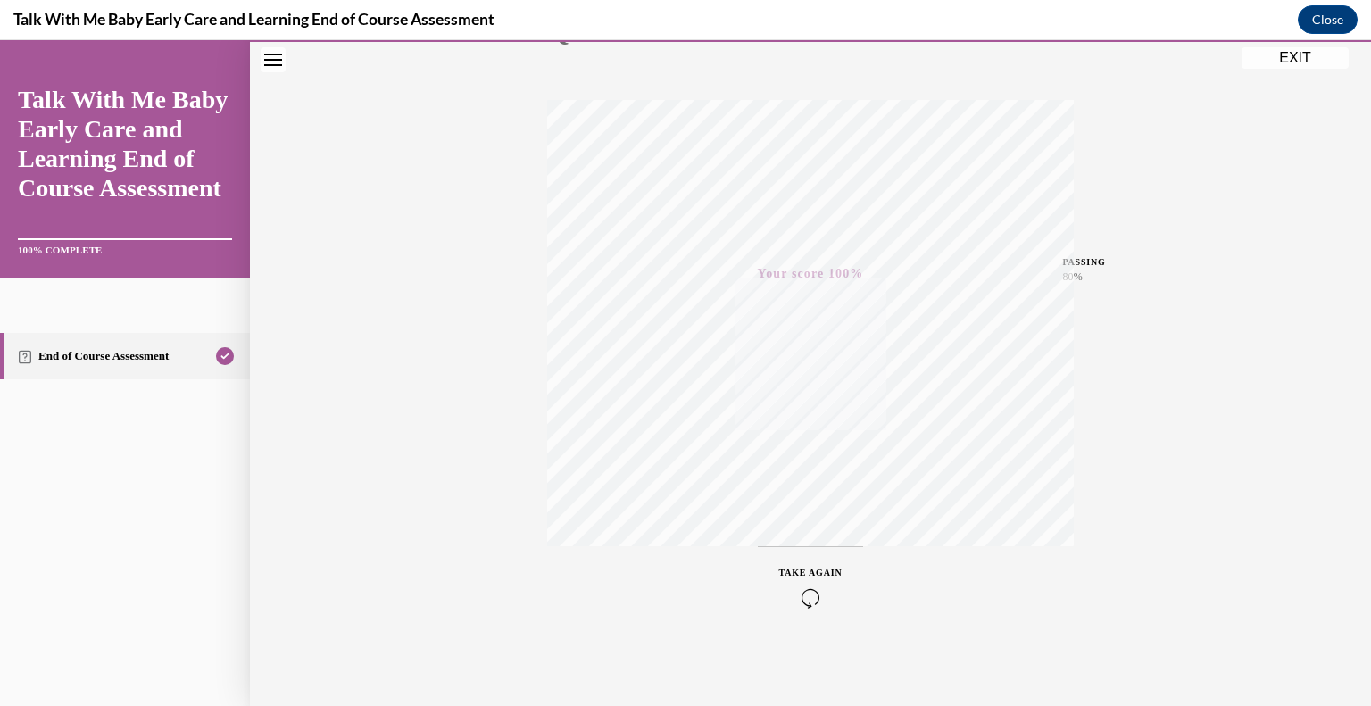
click at [1273, 65] on button "EXIT" at bounding box center [1294, 57] width 107 height 21
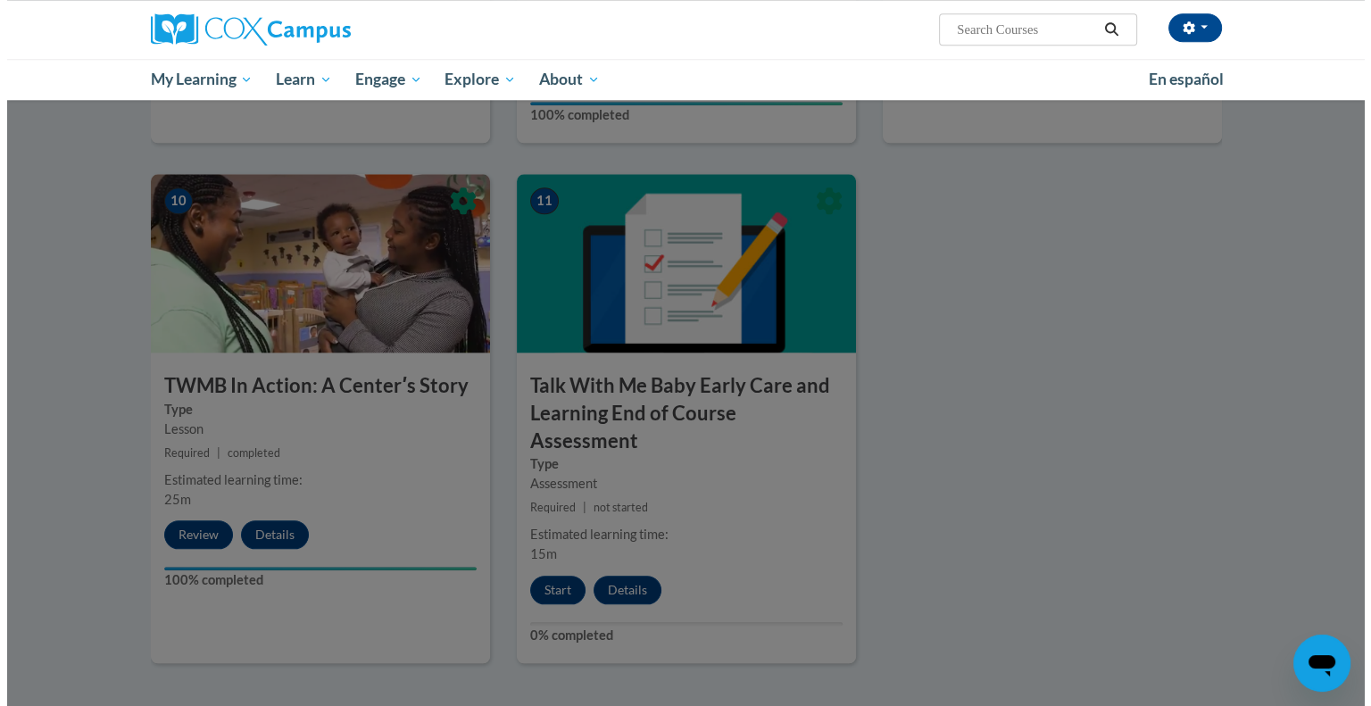
scroll to position [1796, 0]
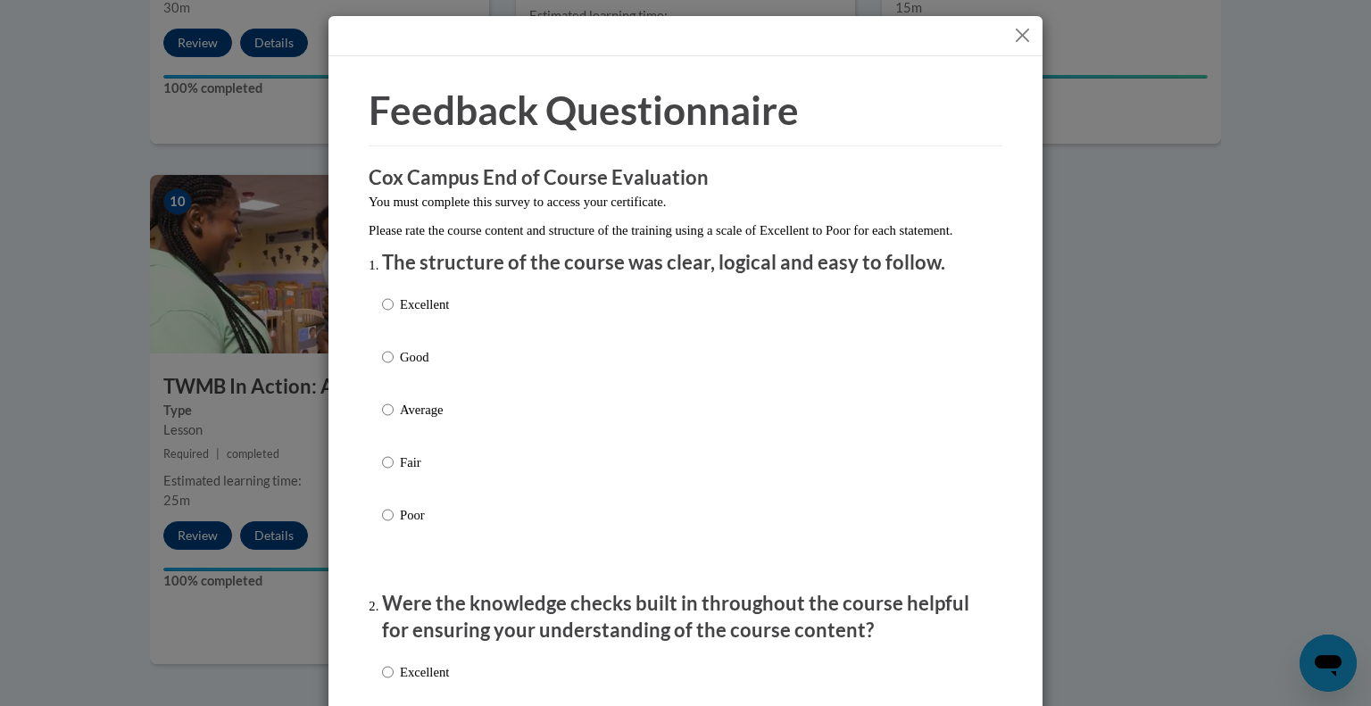
click at [433, 314] on p "Excellent" at bounding box center [424, 304] width 49 height 20
click at [393, 314] on input "Excellent" at bounding box center [388, 304] width 12 height 20
radio input "true"
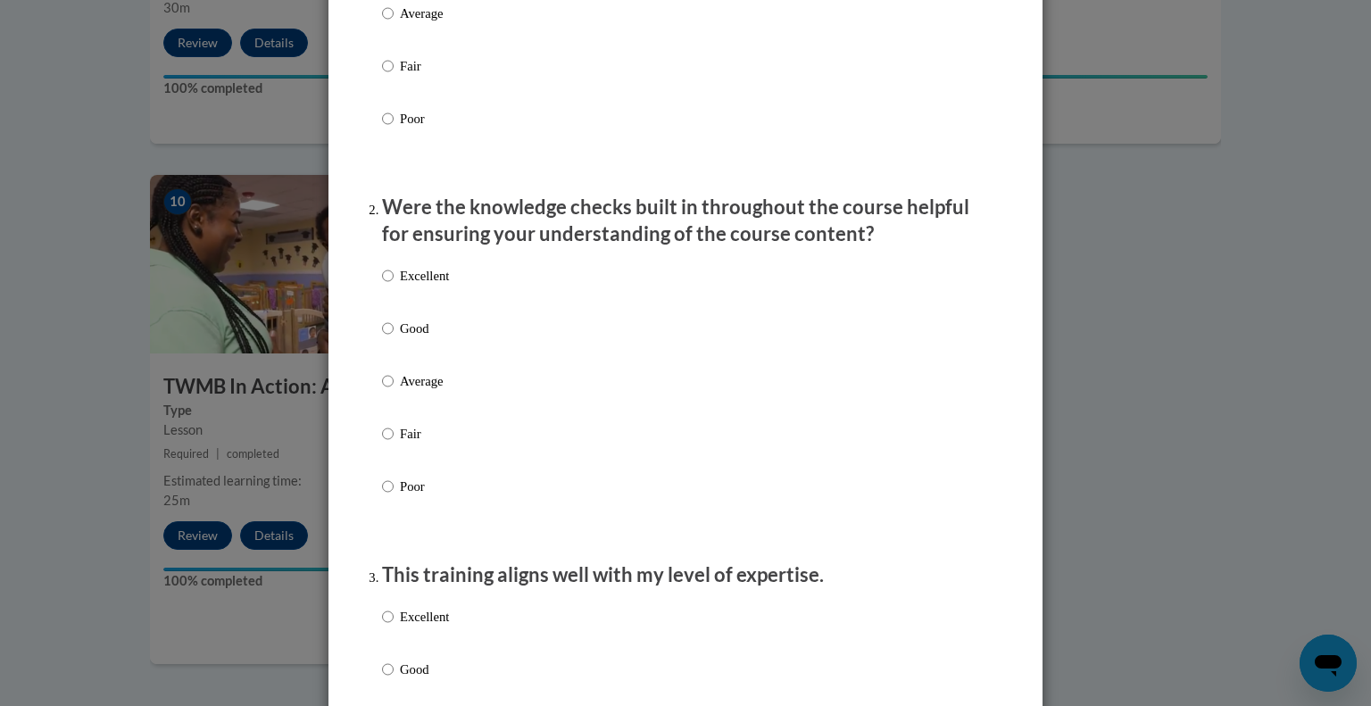
scroll to position [403, 0]
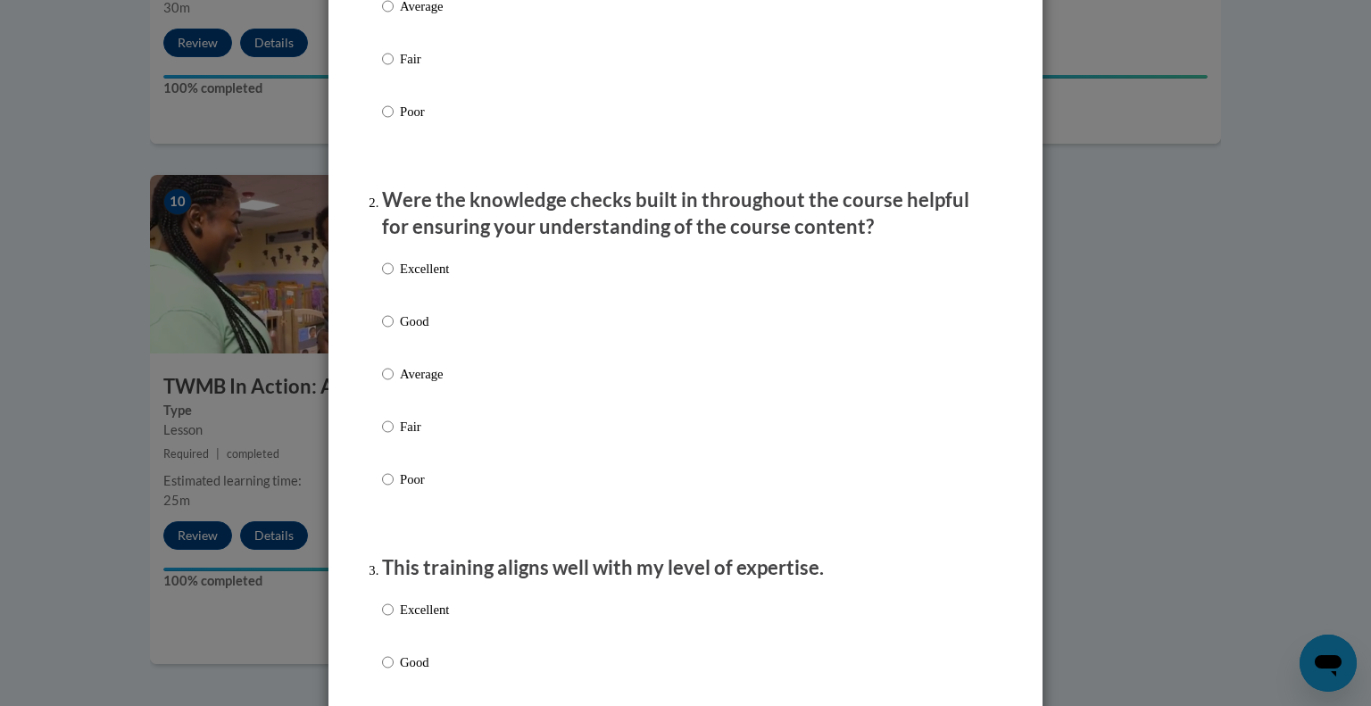
click at [418, 278] on p "Excellent" at bounding box center [424, 269] width 49 height 20
click at [393, 278] on input "Excellent" at bounding box center [388, 269] width 12 height 20
radio input "true"
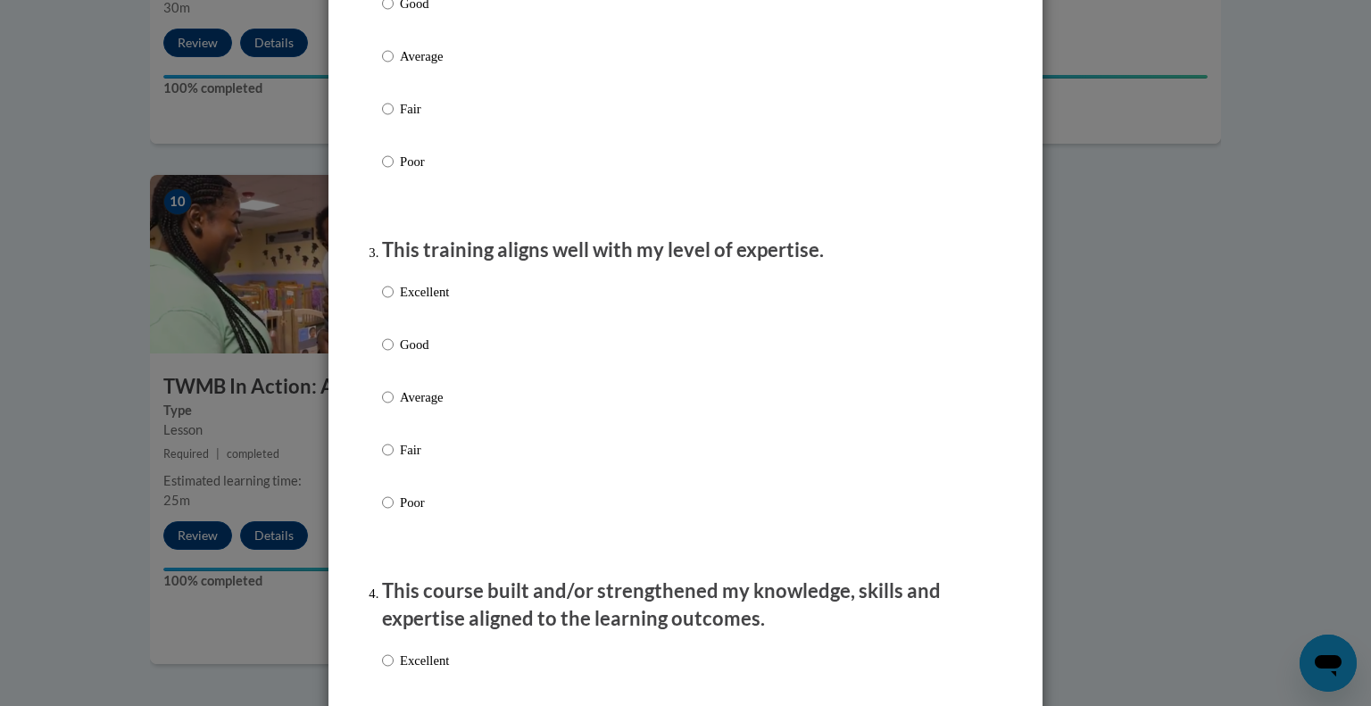
scroll to position [744, 0]
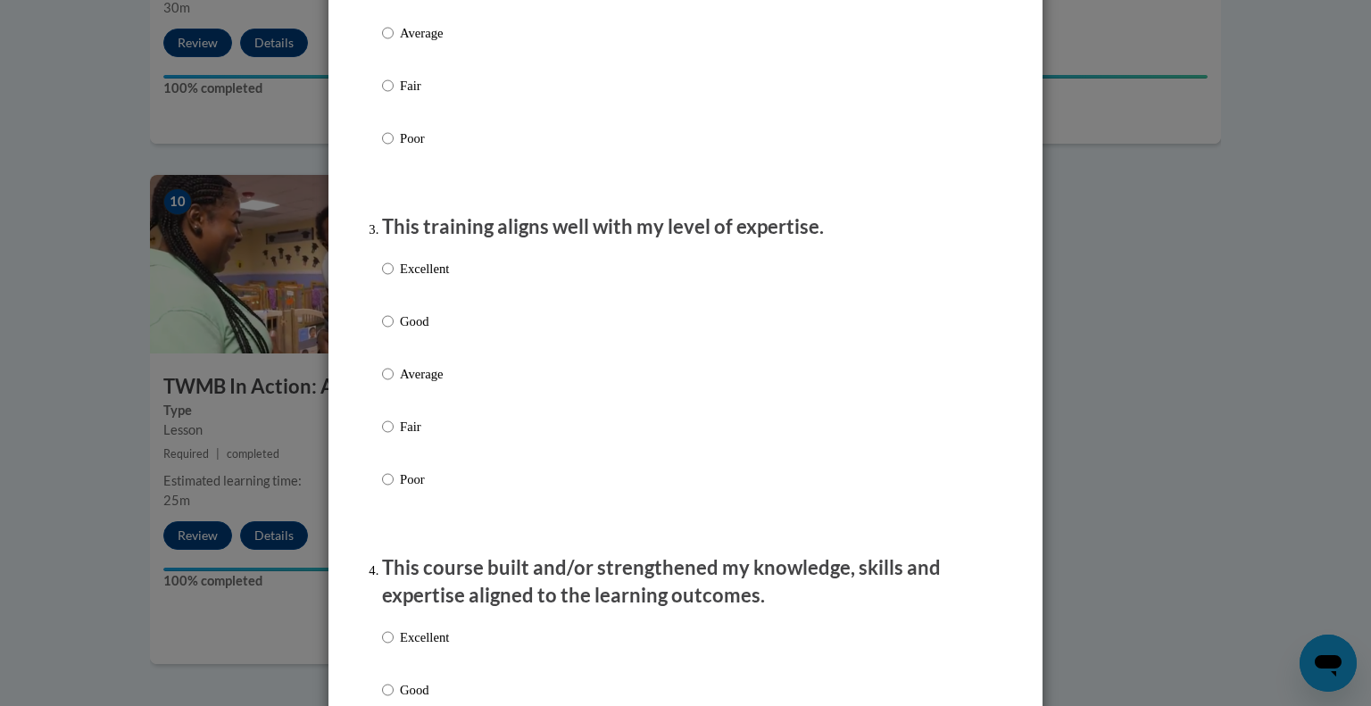
click at [418, 278] on p "Excellent" at bounding box center [424, 269] width 49 height 20
click at [393, 278] on input "Excellent" at bounding box center [388, 269] width 12 height 20
radio input "true"
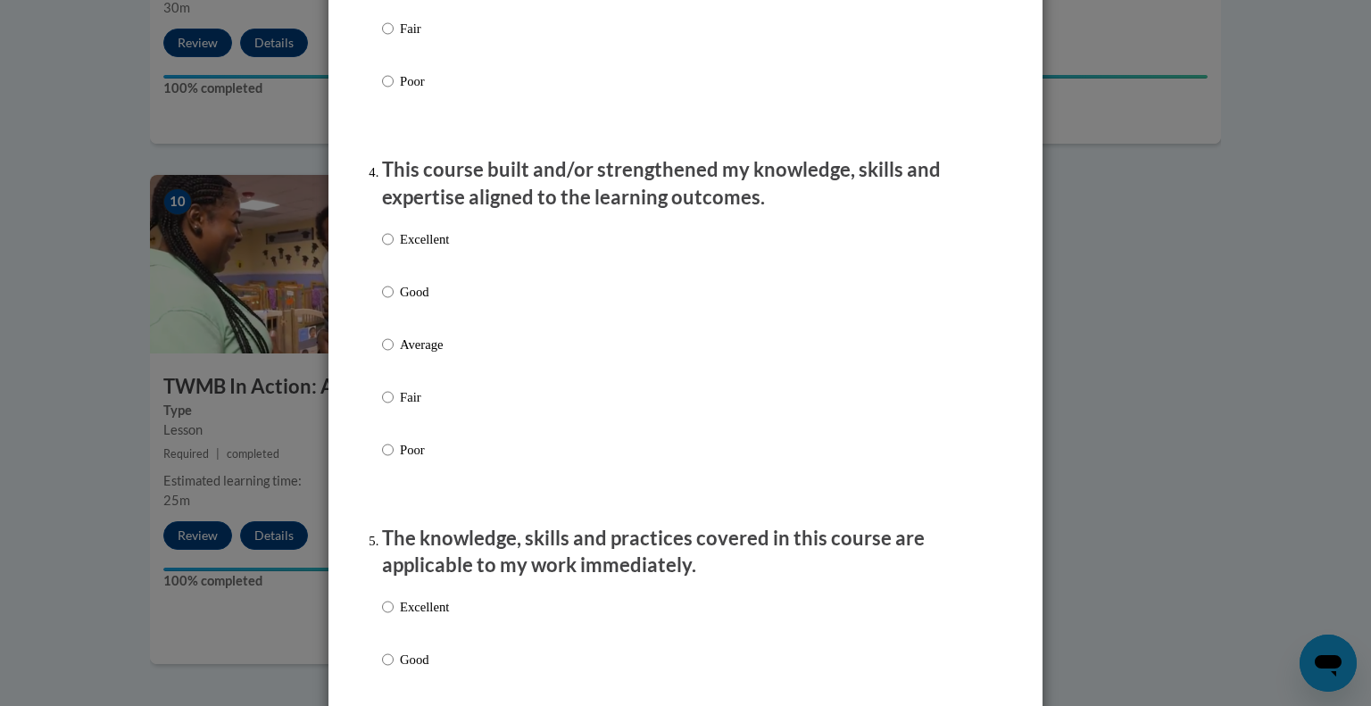
scroll to position [1146, 0]
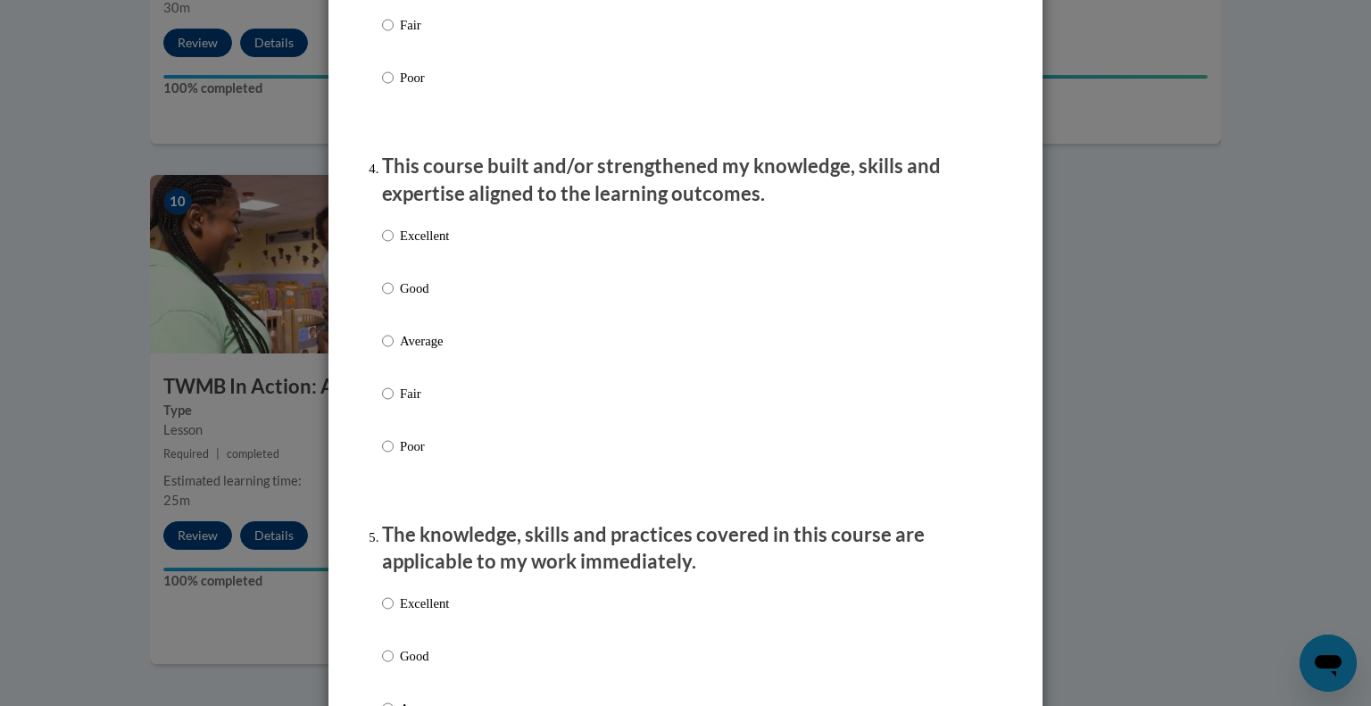
click at [420, 267] on label "Excellent" at bounding box center [415, 250] width 67 height 48
click at [393, 245] on input "Excellent" at bounding box center [388, 236] width 12 height 20
radio input "true"
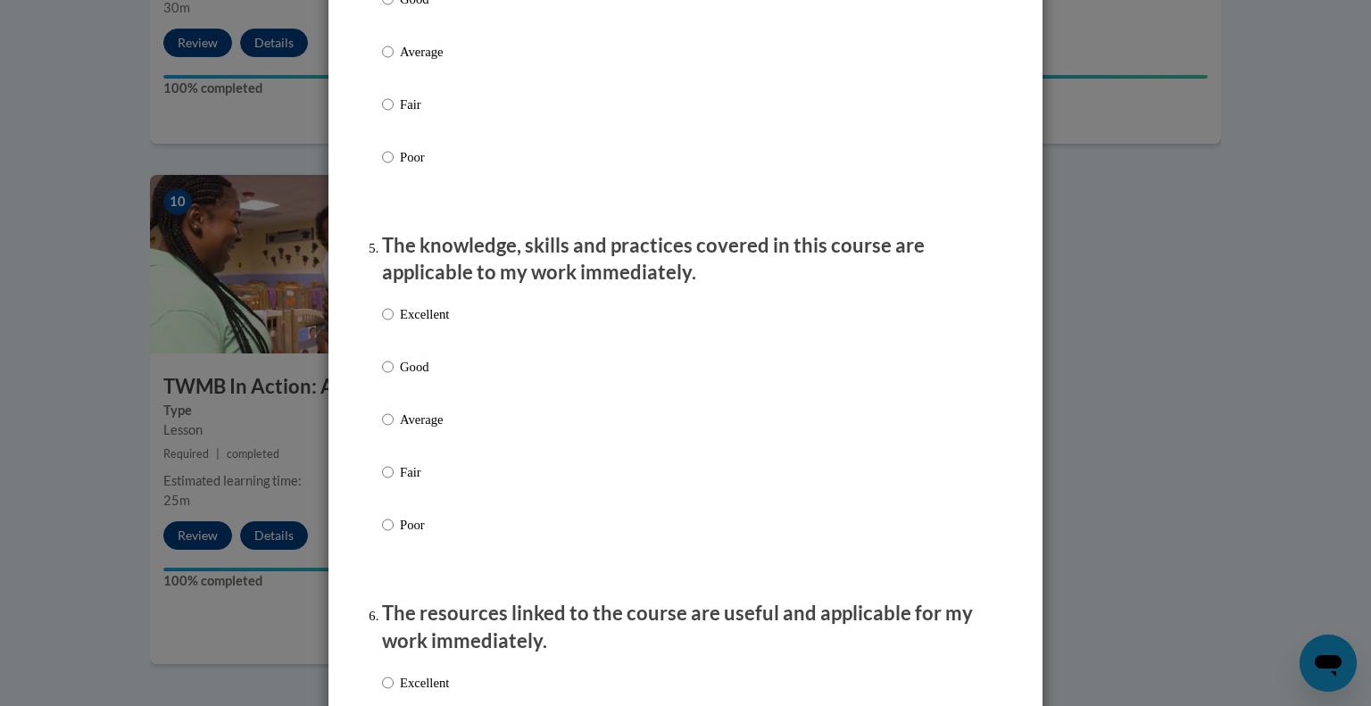
scroll to position [1437, 0]
click at [439, 322] on p "Excellent" at bounding box center [424, 312] width 49 height 20
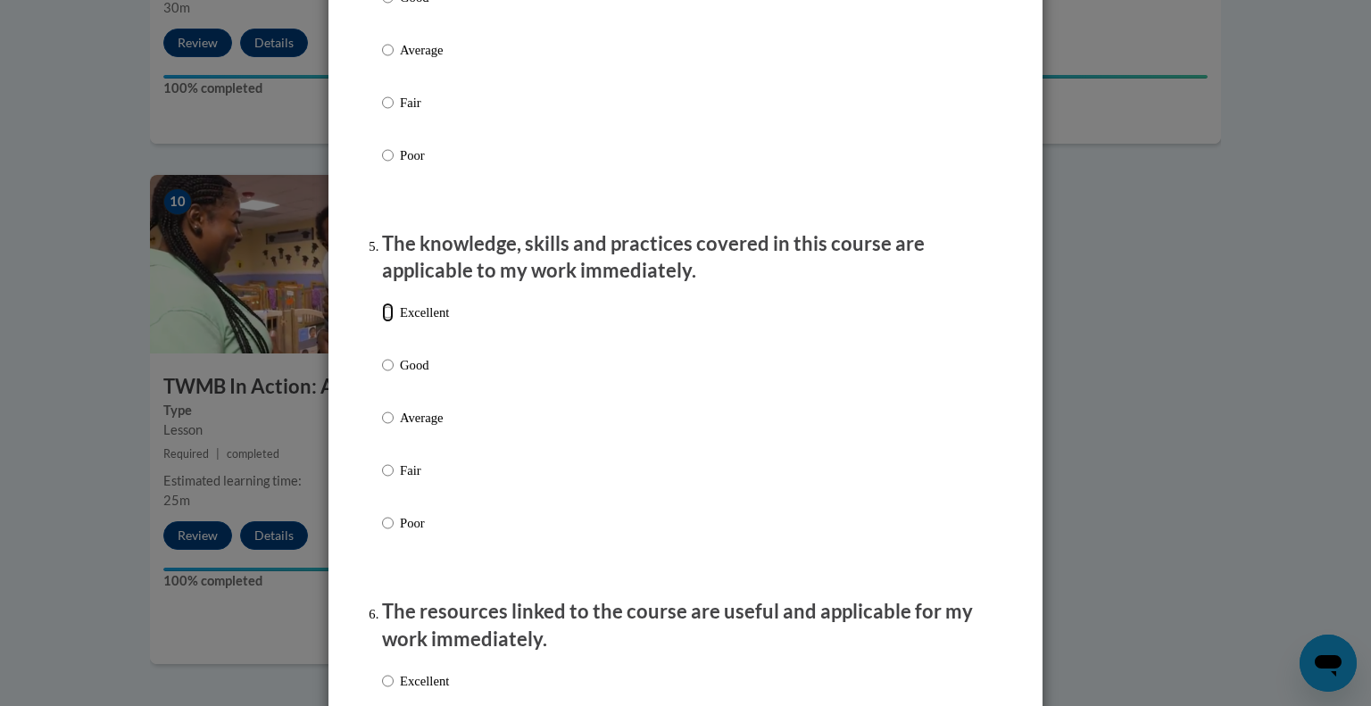
click at [393, 322] on input "Excellent" at bounding box center [388, 312] width 12 height 20
radio input "true"
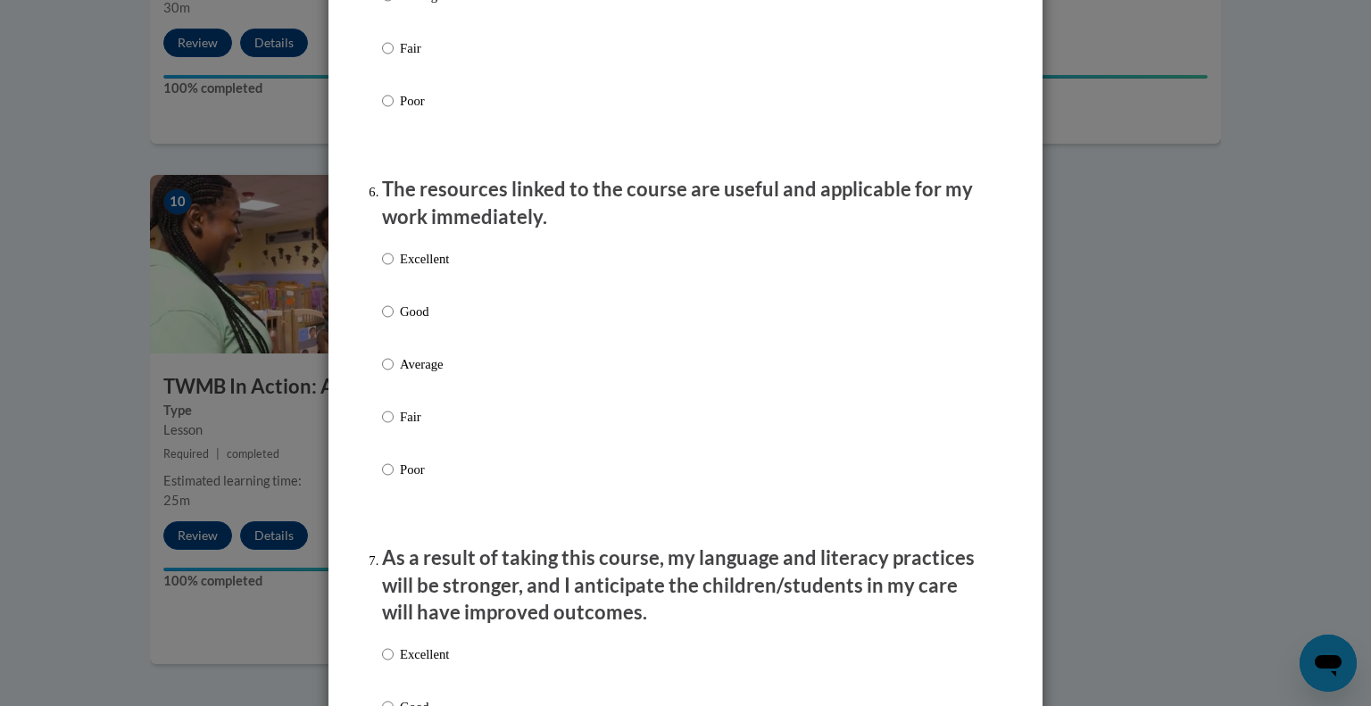
scroll to position [1860, 0]
click at [431, 268] on p "Excellent" at bounding box center [424, 258] width 49 height 20
click at [393, 268] on input "Excellent" at bounding box center [388, 258] width 12 height 20
radio input "true"
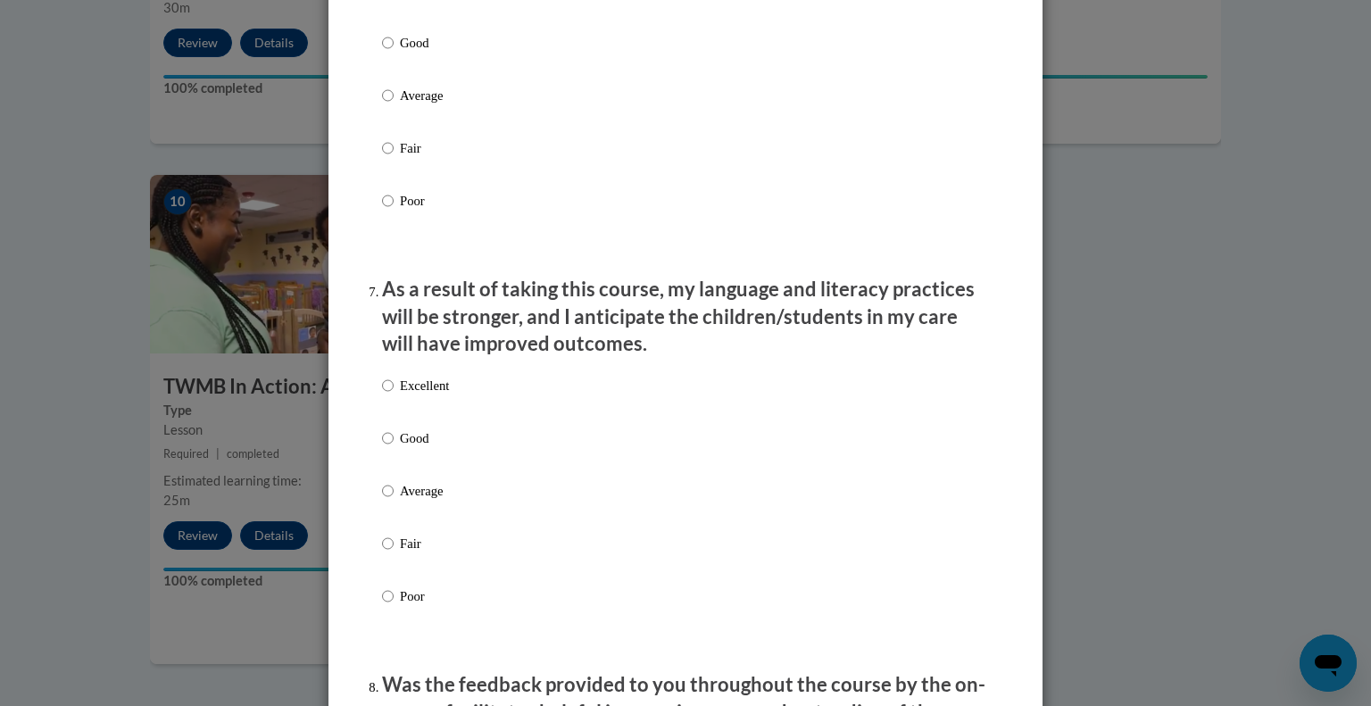
scroll to position [2133, 0]
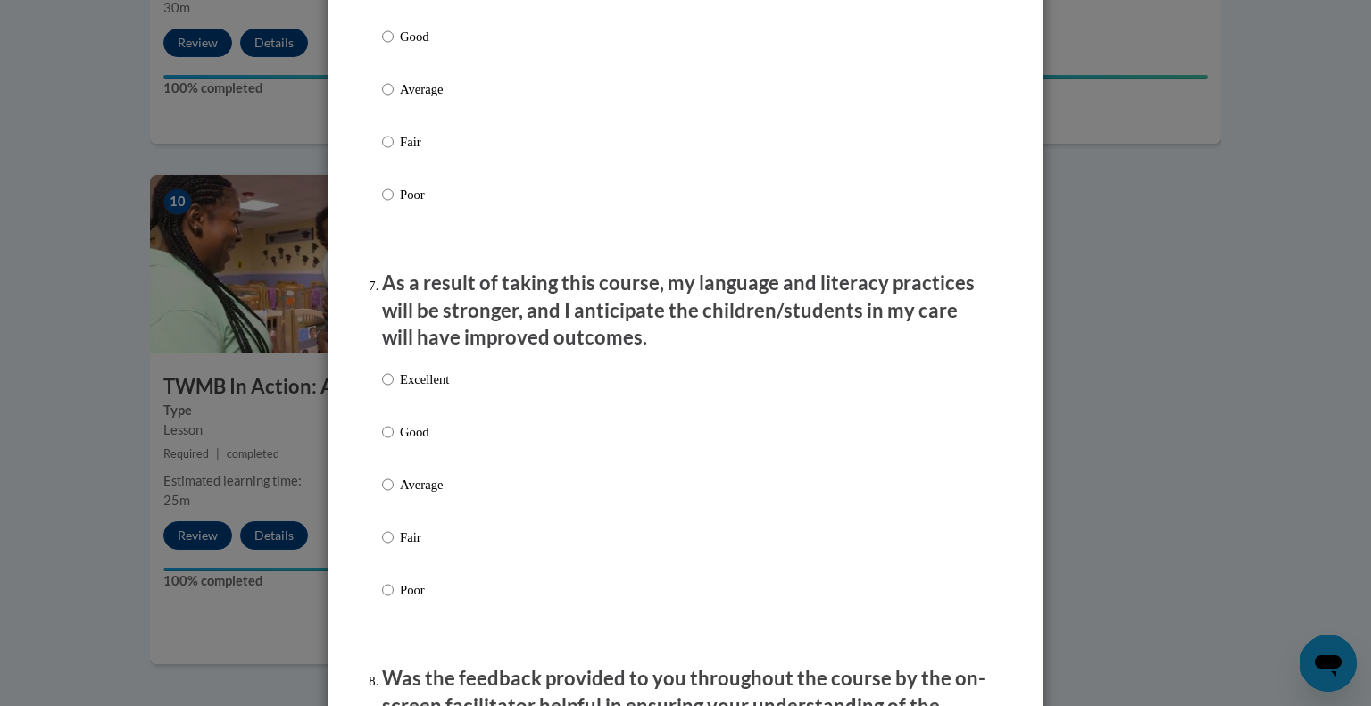
click at [426, 389] on p "Excellent" at bounding box center [424, 379] width 49 height 20
click at [393, 389] on input "Excellent" at bounding box center [388, 379] width 12 height 20
radio input "true"
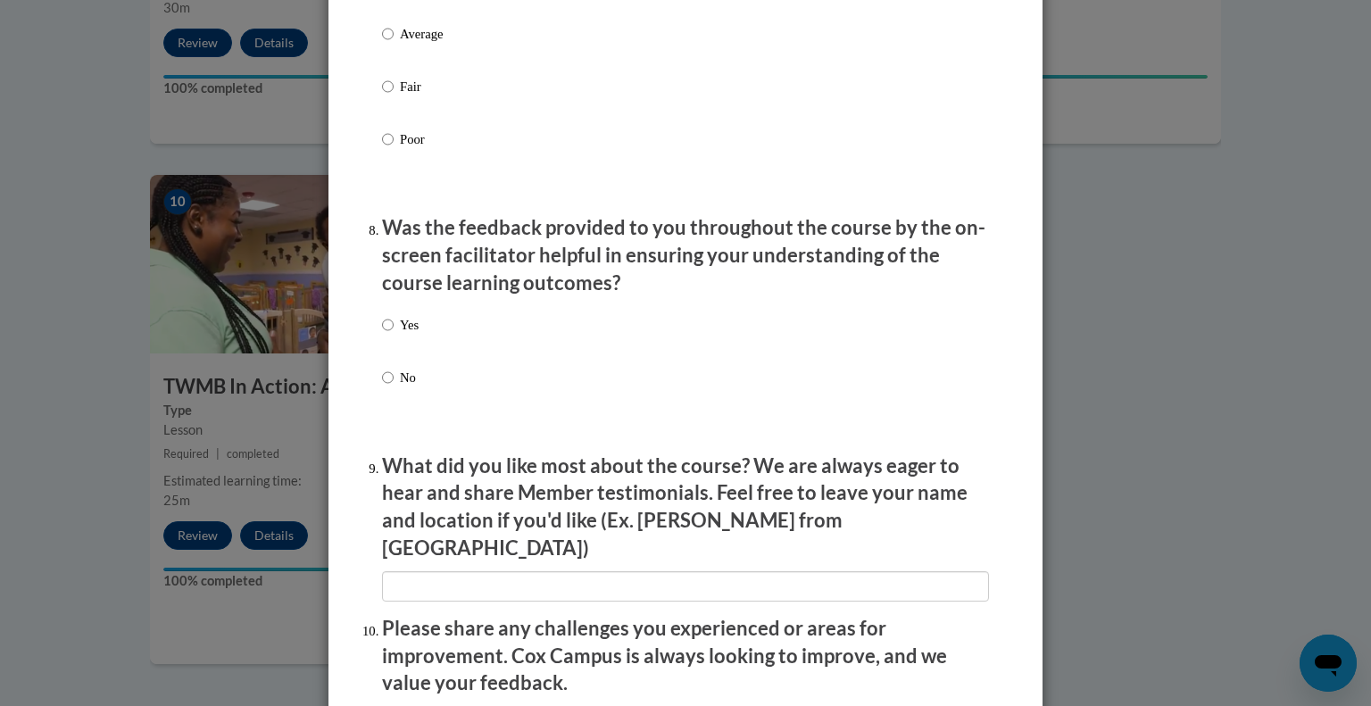
scroll to position [2598, 0]
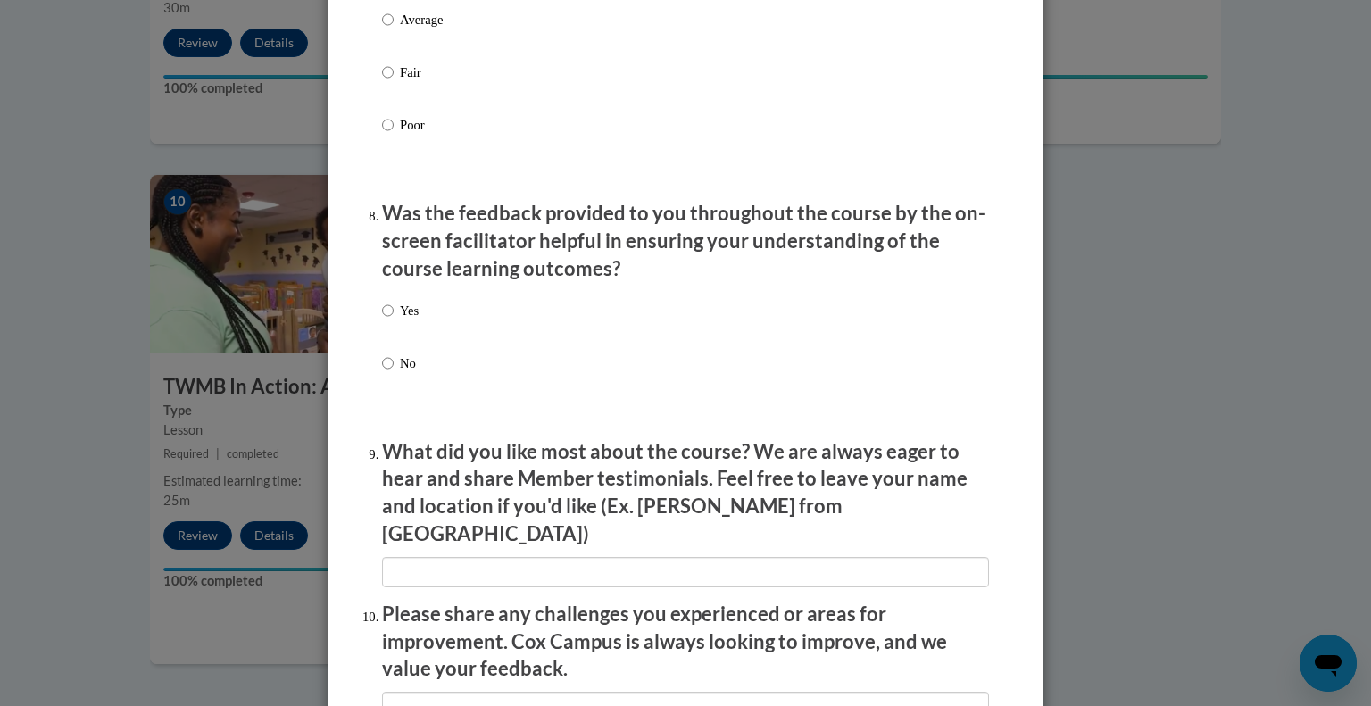
click at [411, 320] on p "Yes" at bounding box center [409, 311] width 19 height 20
click at [393, 320] on input "Yes" at bounding box center [388, 311] width 12 height 20
radio input "true"
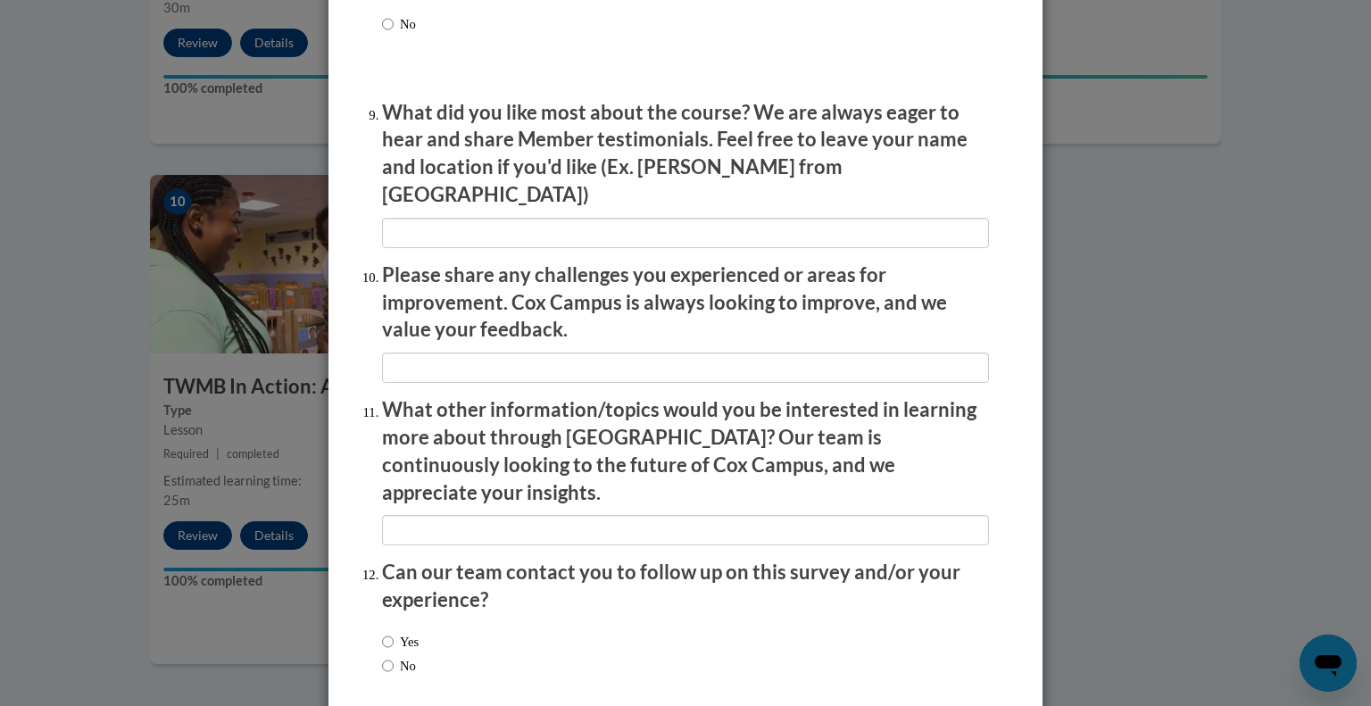
scroll to position [3010, 0]
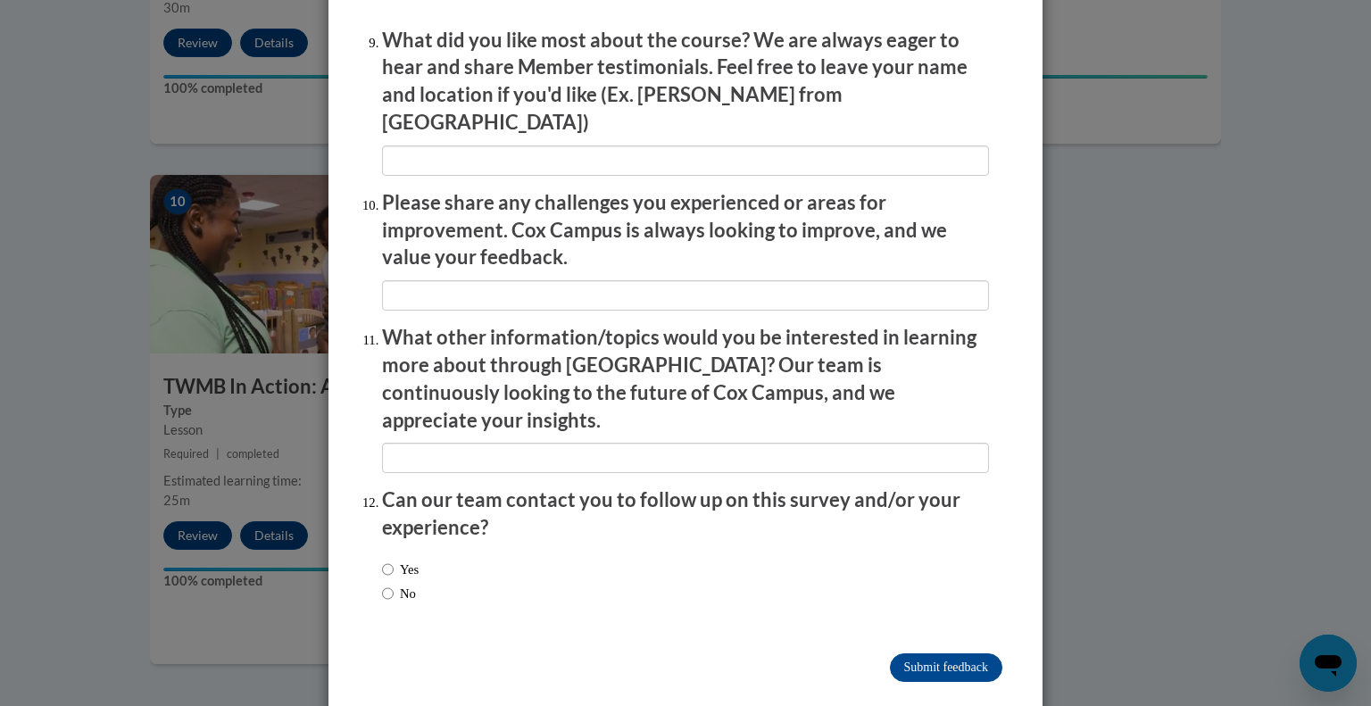
click at [395, 584] on label "No" at bounding box center [399, 594] width 34 height 20
click at [393, 584] on input "No" at bounding box center [388, 594] width 12 height 20
radio input "true"
click at [926, 653] on input "Submit feedback" at bounding box center [946, 667] width 112 height 29
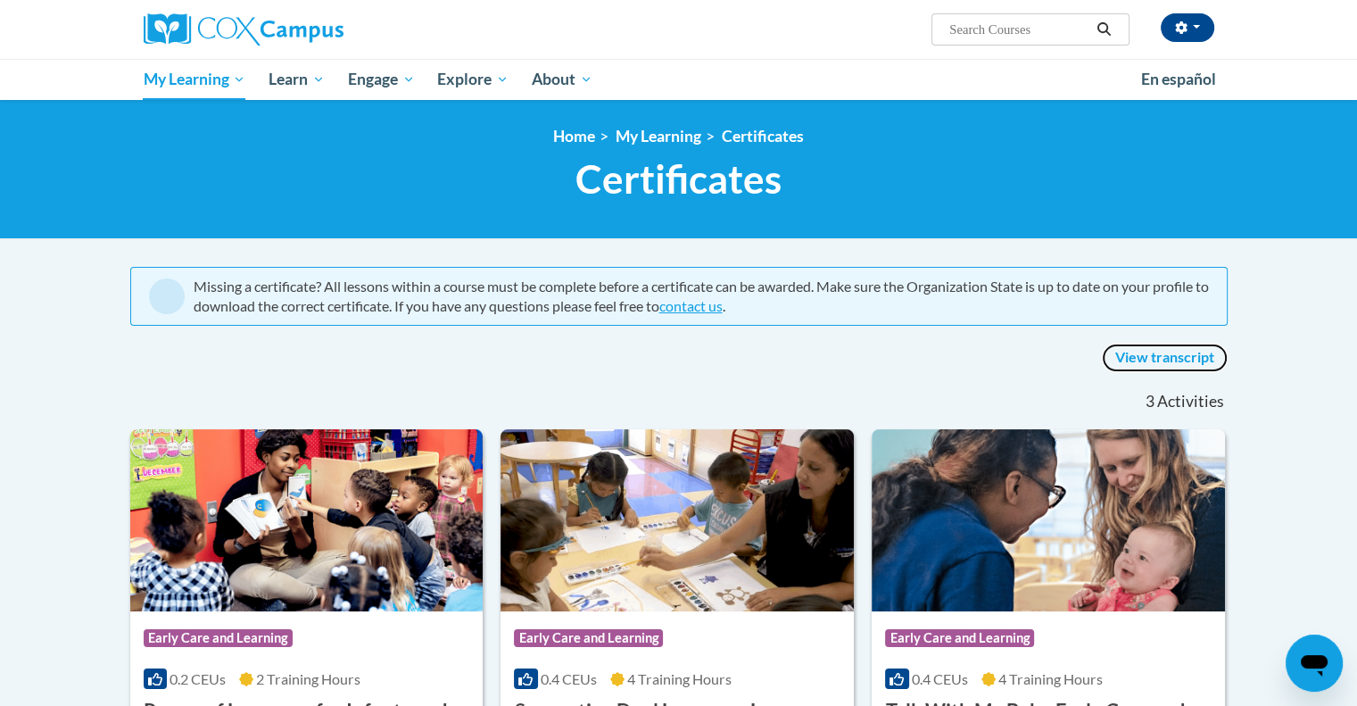
click at [1153, 352] on link "View transcript" at bounding box center [1165, 358] width 126 height 29
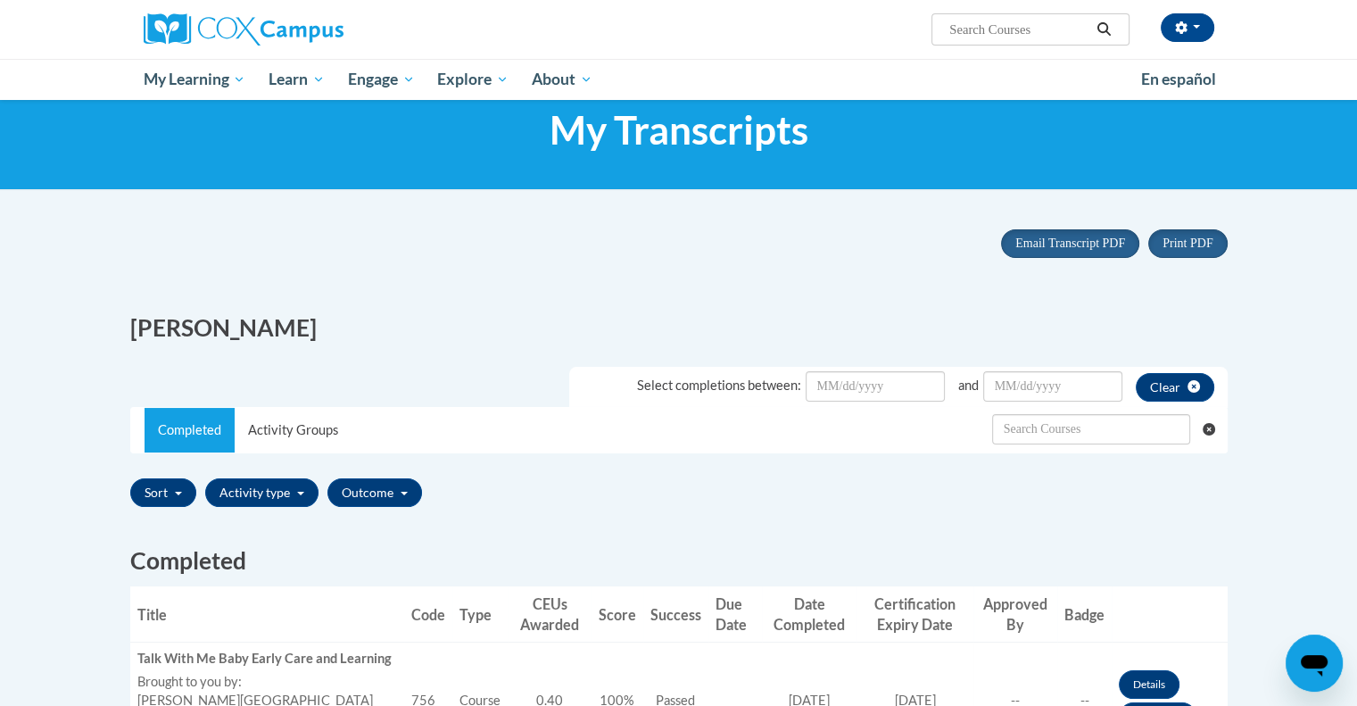
scroll to position [48, 0]
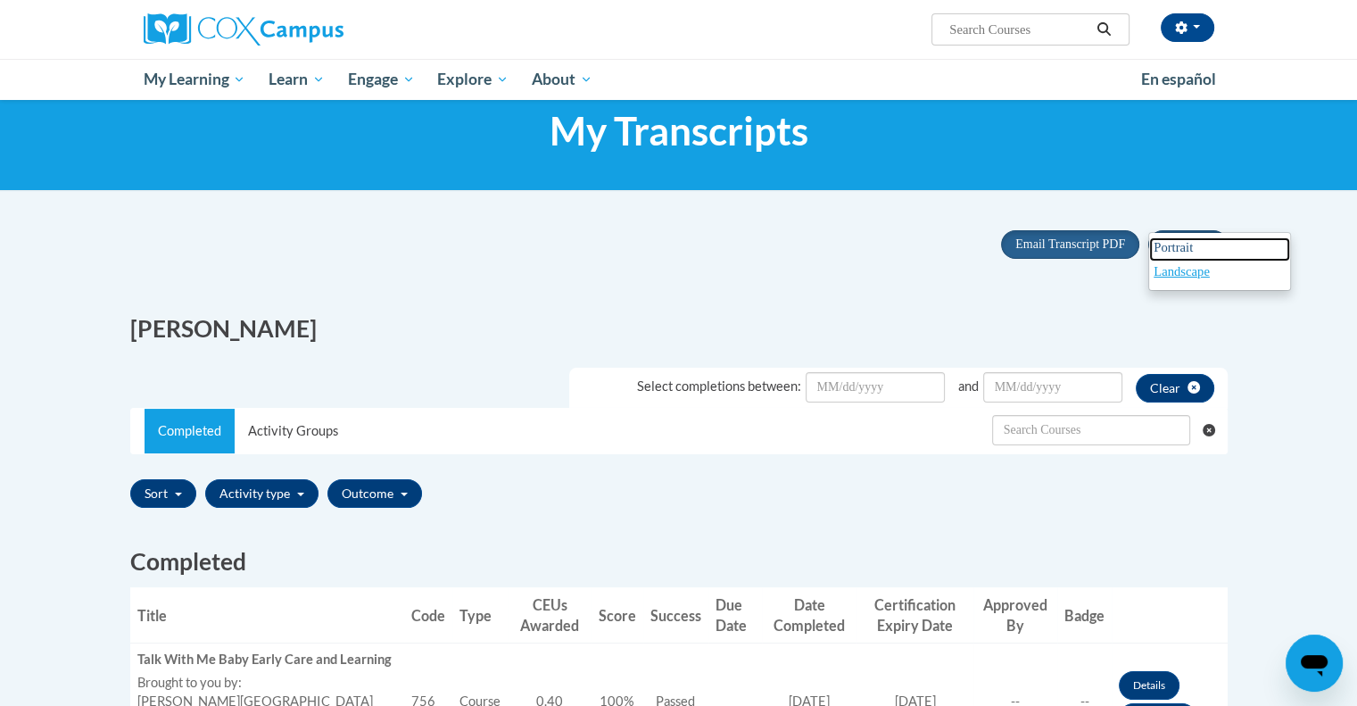
click at [1174, 247] on span "Portrait" at bounding box center [1173, 247] width 39 height 14
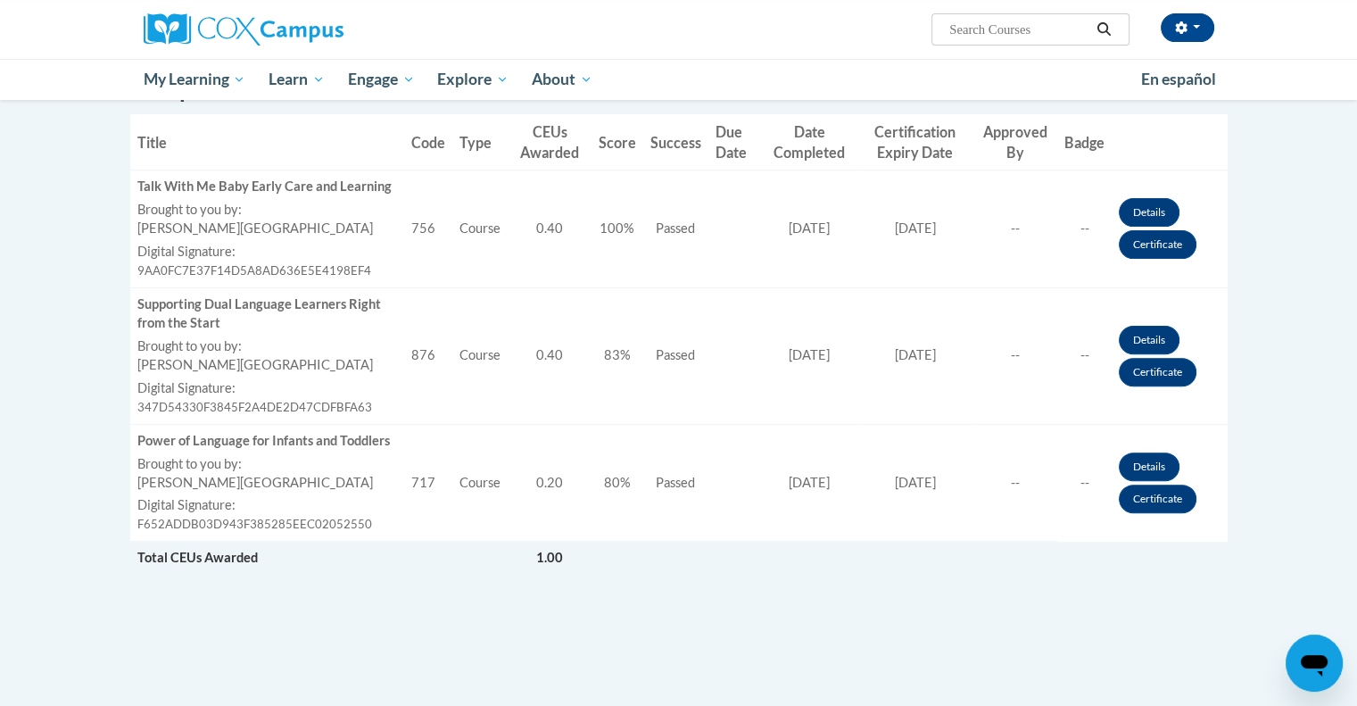
scroll to position [521, 0]
